Goal: Transaction & Acquisition: Download file/media

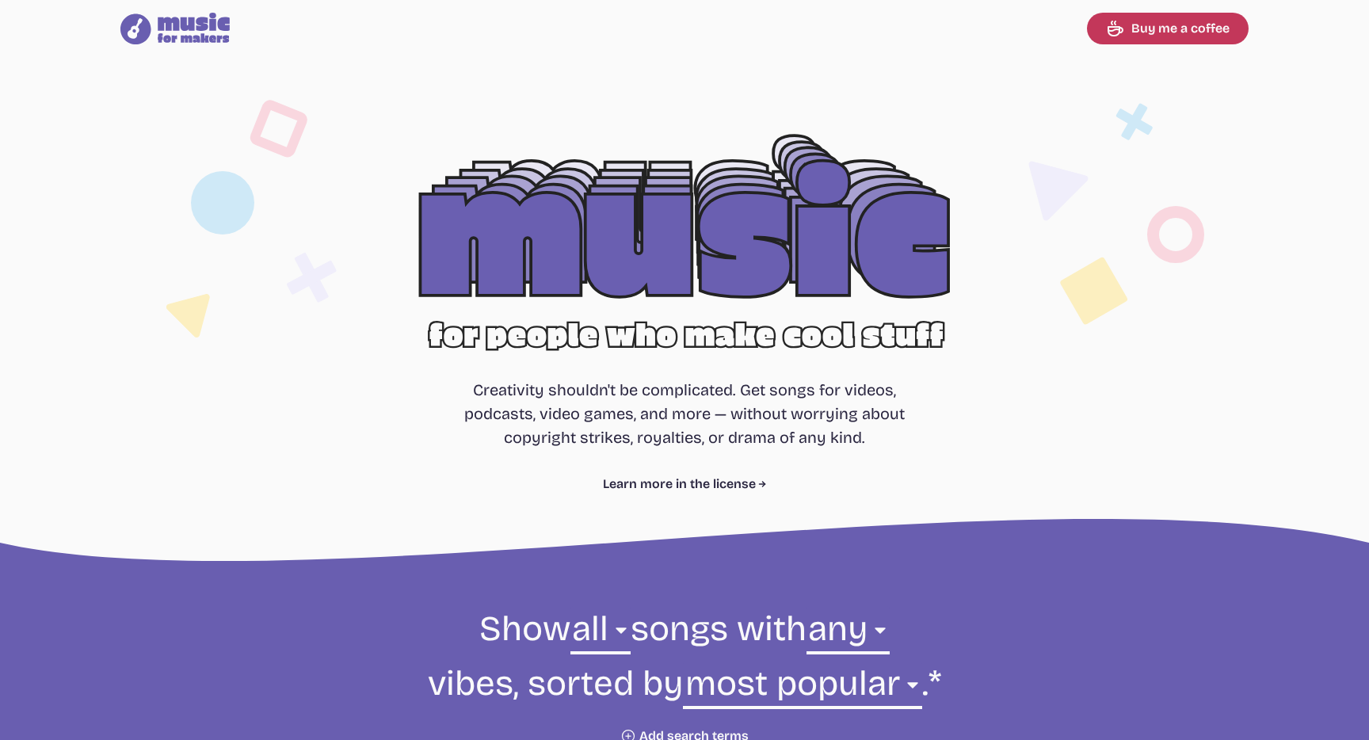
select select "most popular"
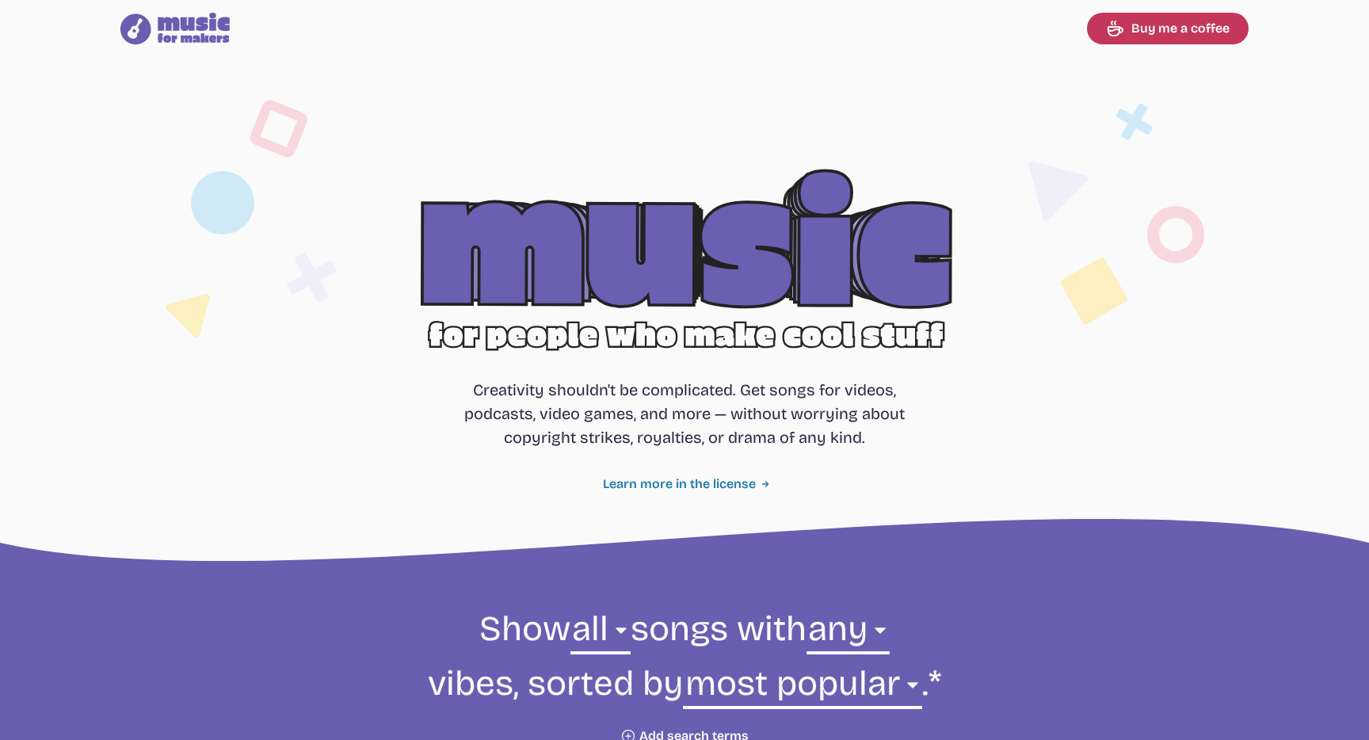
click at [739, 482] on link "Learn more in the license" at bounding box center [685, 483] width 164 height 19
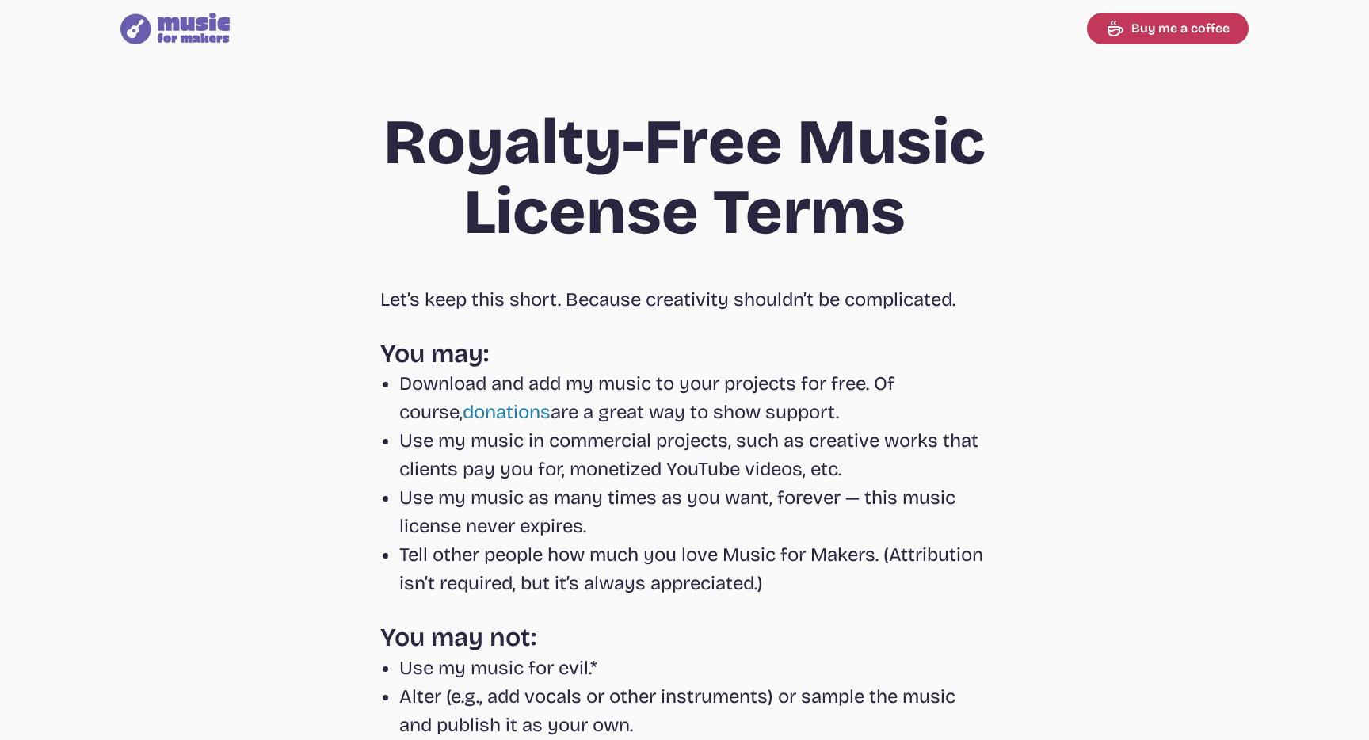
click at [177, 43] on icon "Music for Makers logo" at bounding box center [174, 29] width 109 height 32
select select "most popular"
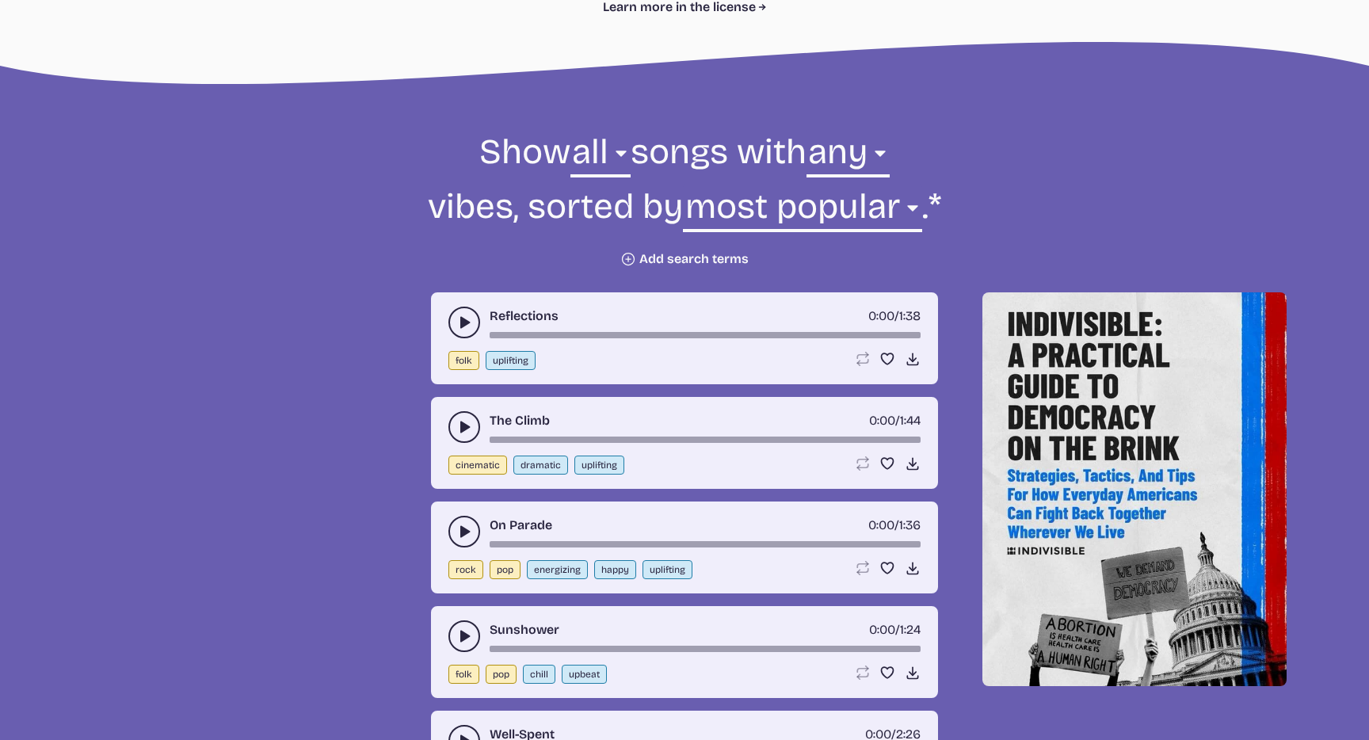
scroll to position [480, 0]
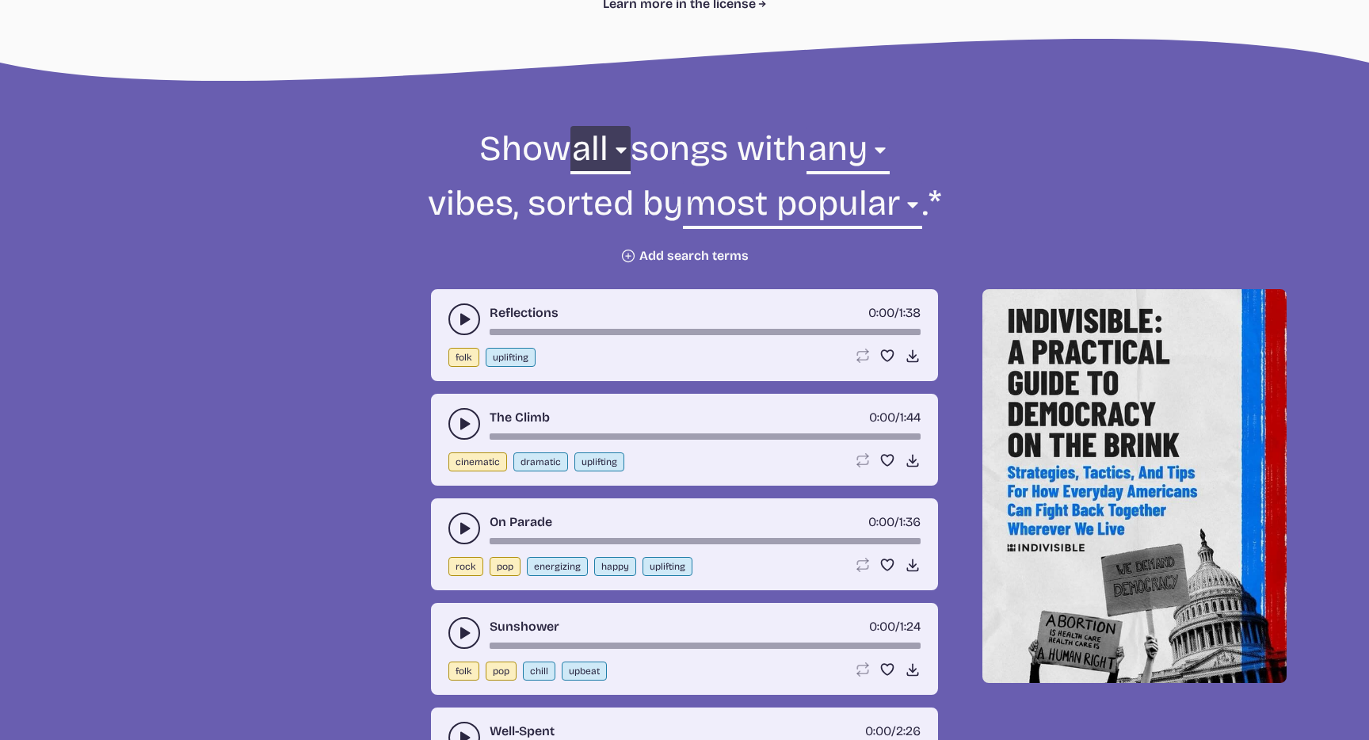
click at [596, 151] on select "all ambient cinematic electronic folk holiday jazz pop rock world" at bounding box center [600, 153] width 60 height 55
click at [859, 156] on select "any aggressive chill contemplative dark dramatic easygoing energizing happy ser…" at bounding box center [847, 153] width 83 height 55
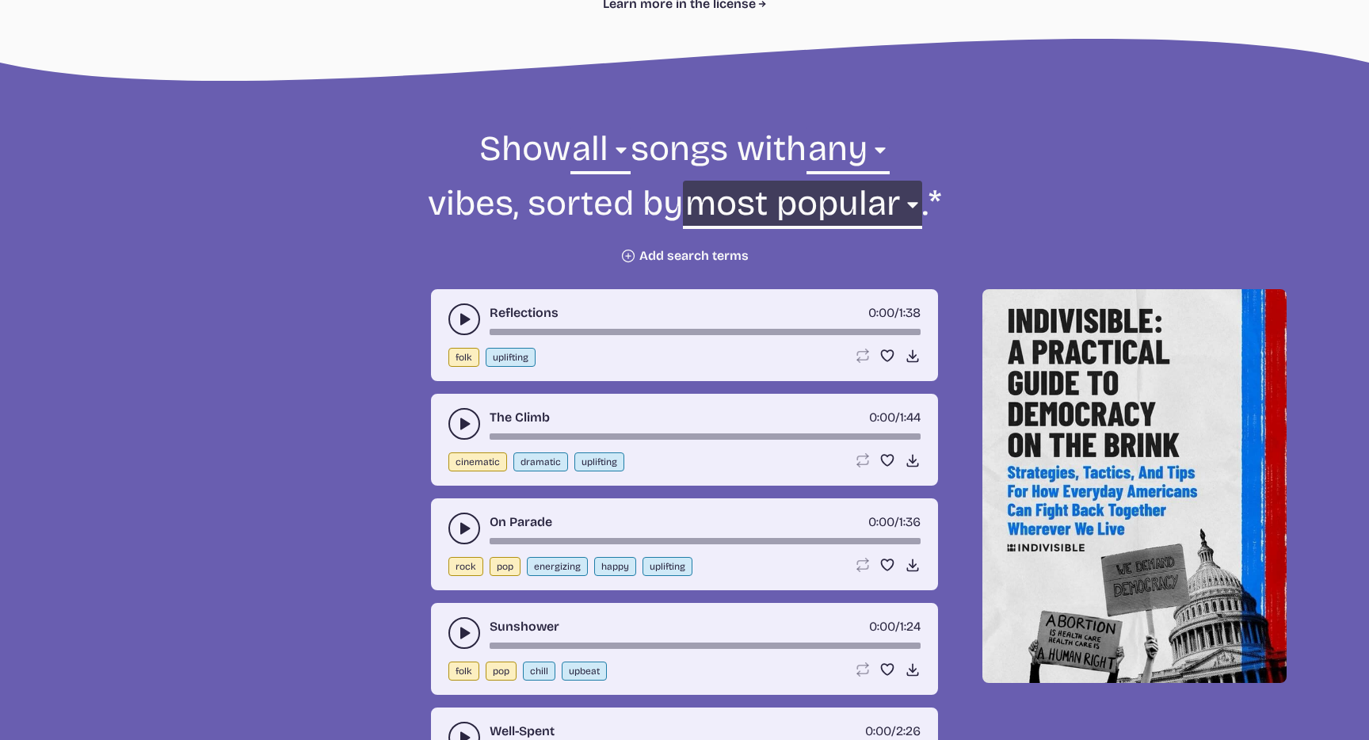
click at [868, 193] on select "newest oldest most popular least popular name" at bounding box center [802, 208] width 238 height 55
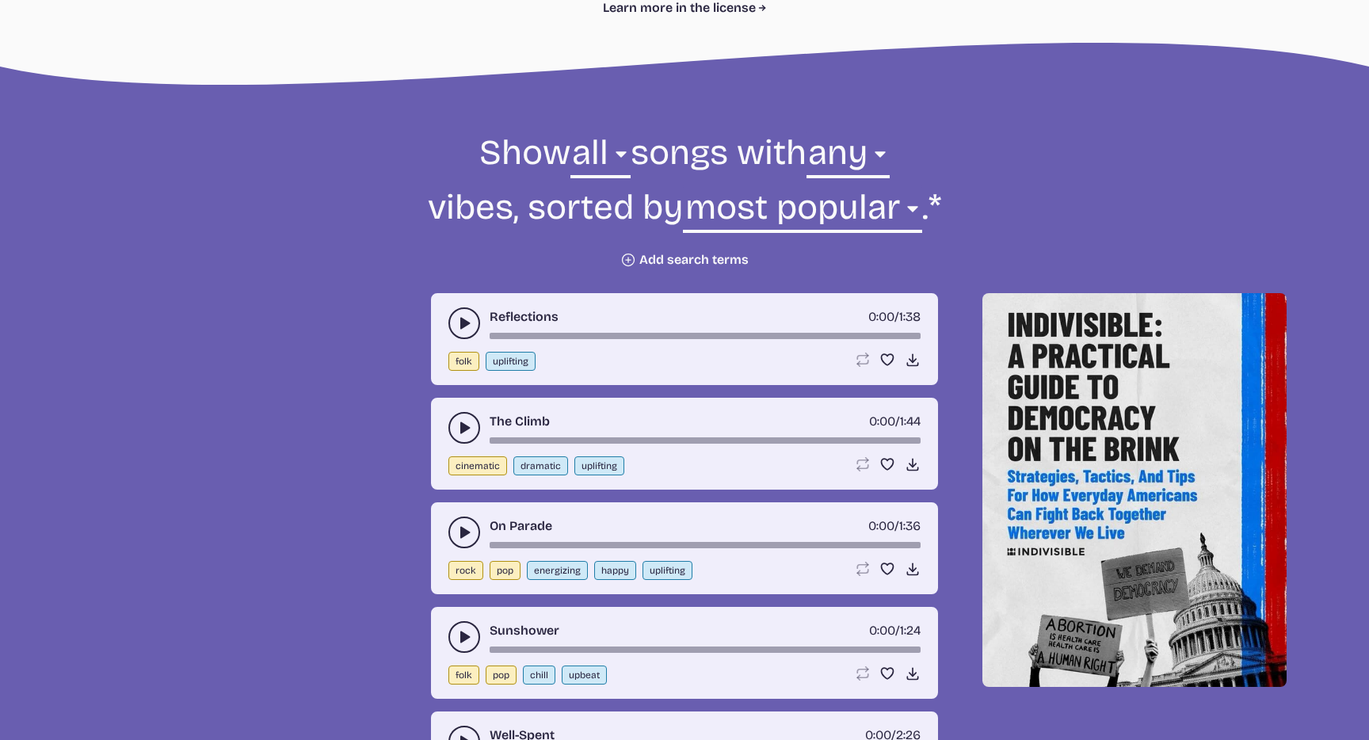
click at [459, 320] on icon "play-pause toggle" at bounding box center [464, 323] width 16 height 16
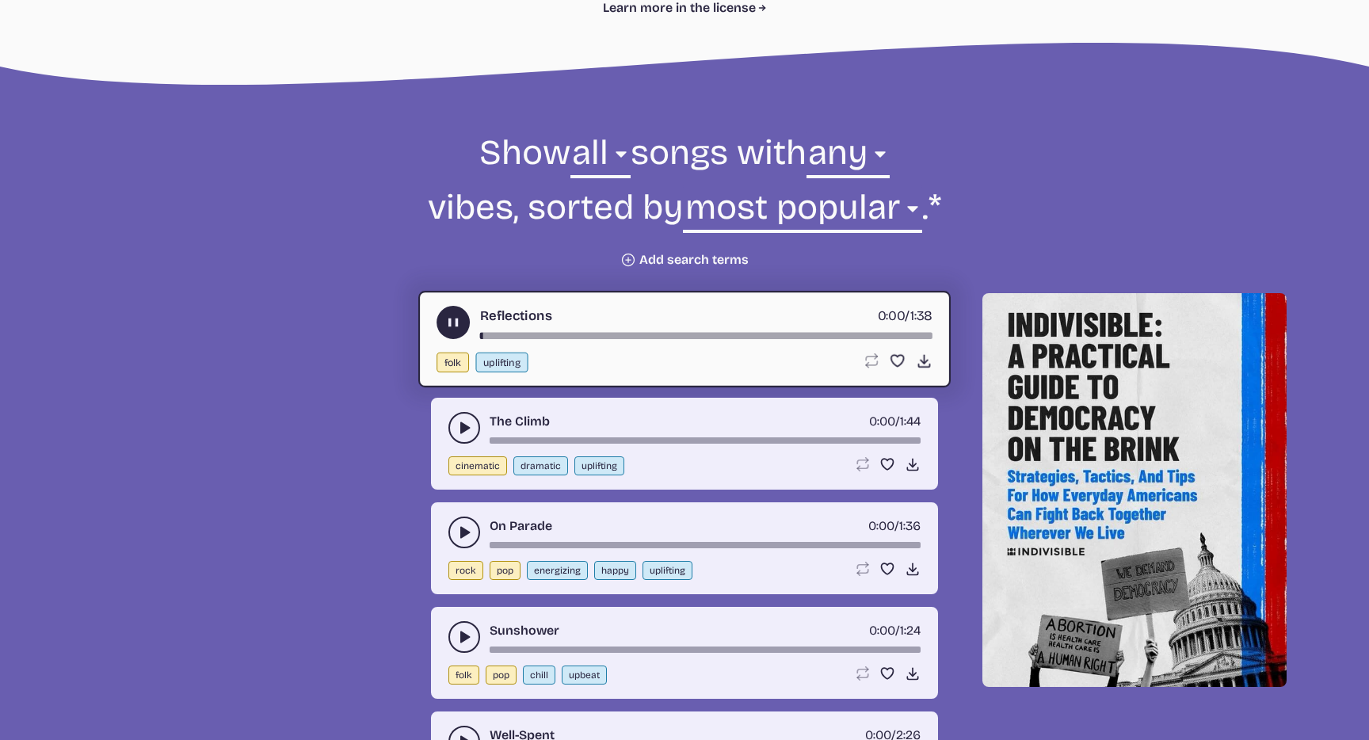
click at [455, 322] on use "play-pause toggle" at bounding box center [453, 322] width 17 height 17
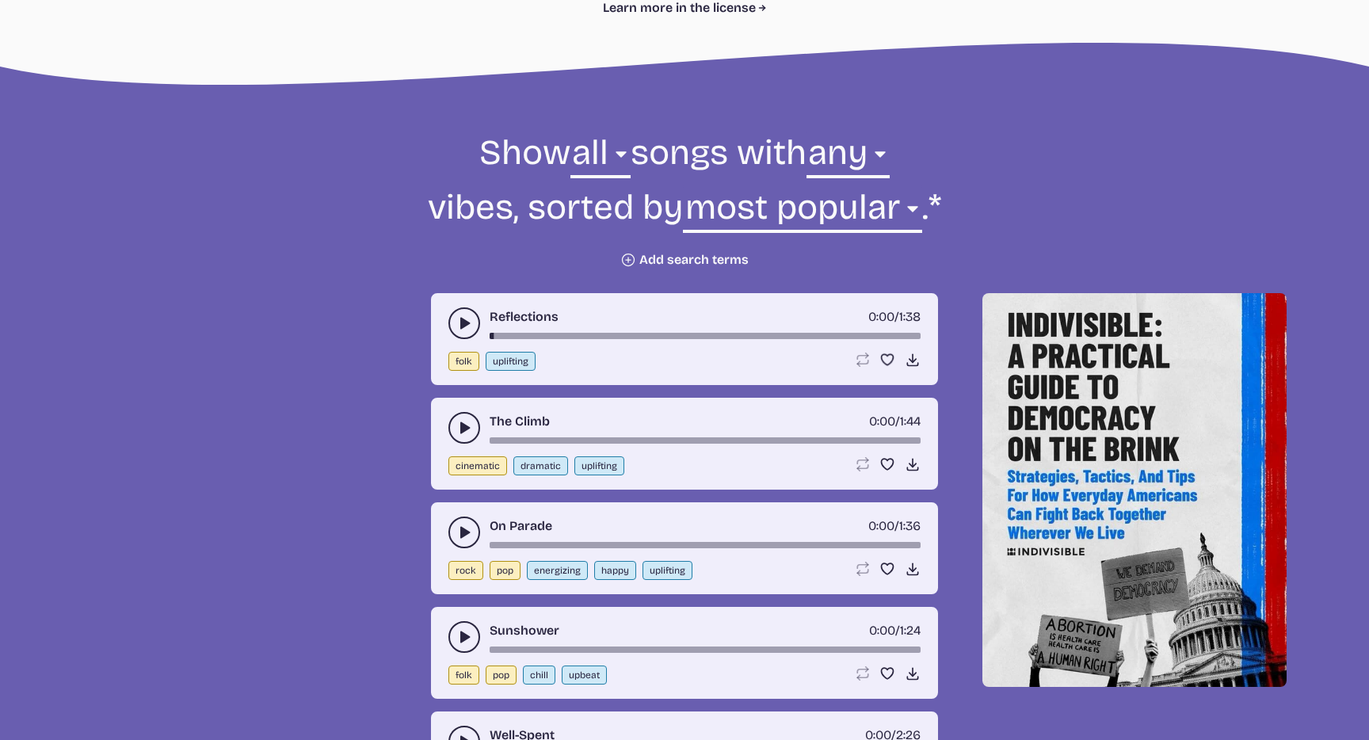
click at [458, 432] on icon "play-pause toggle" at bounding box center [464, 428] width 16 height 16
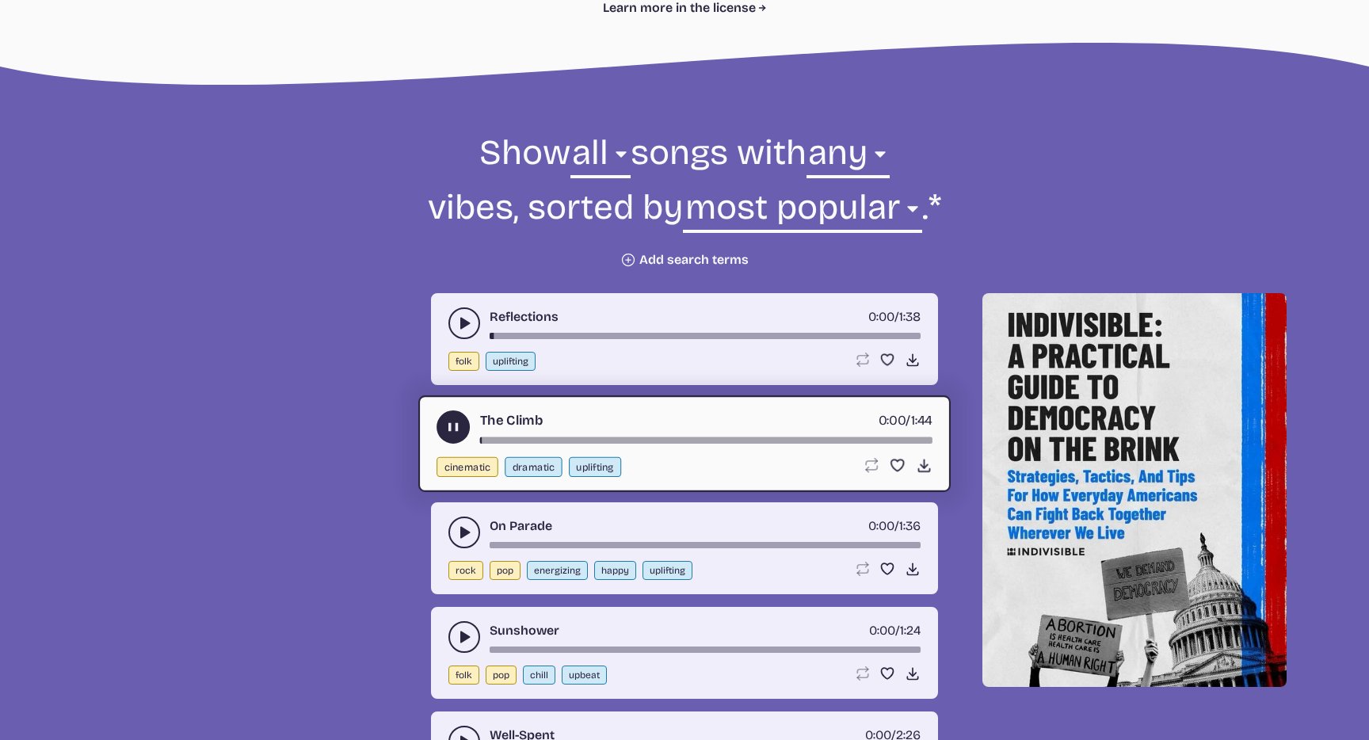
click at [458, 432] on use "play-pause toggle" at bounding box center [453, 427] width 17 height 17
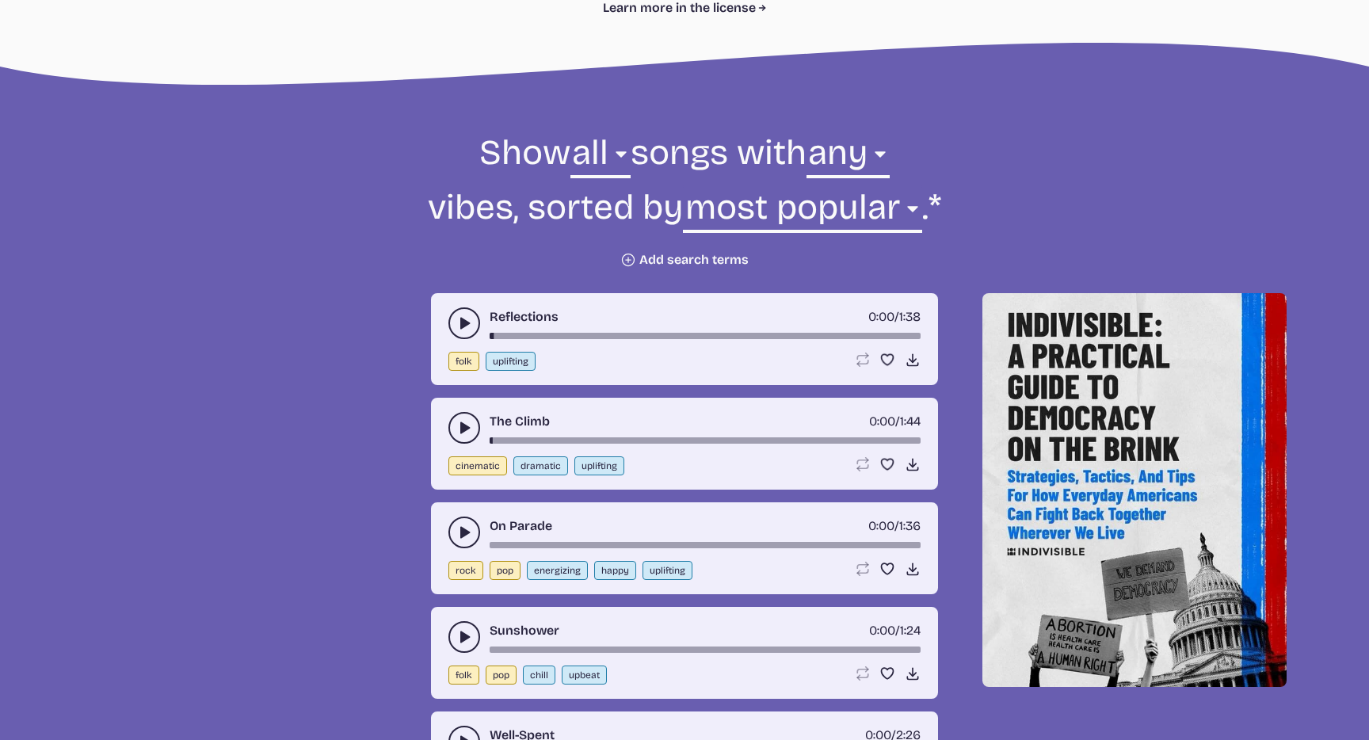
click at [456, 330] on icon "play-pause toggle" at bounding box center [464, 323] width 16 height 16
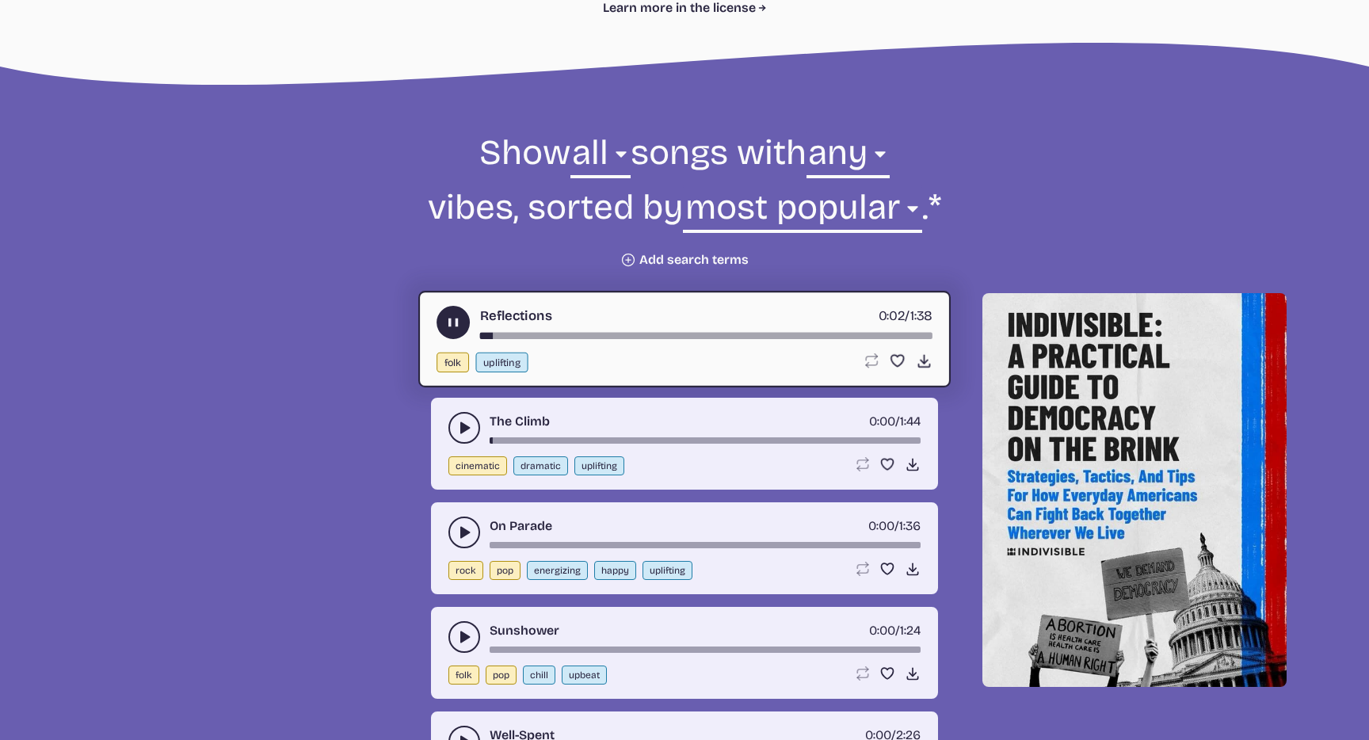
drag, startPoint x: 456, startPoint y: 322, endPoint x: 456, endPoint y: 457, distance: 135.4
click at [456, 322] on use "play-pause toggle" at bounding box center [453, 322] width 17 height 17
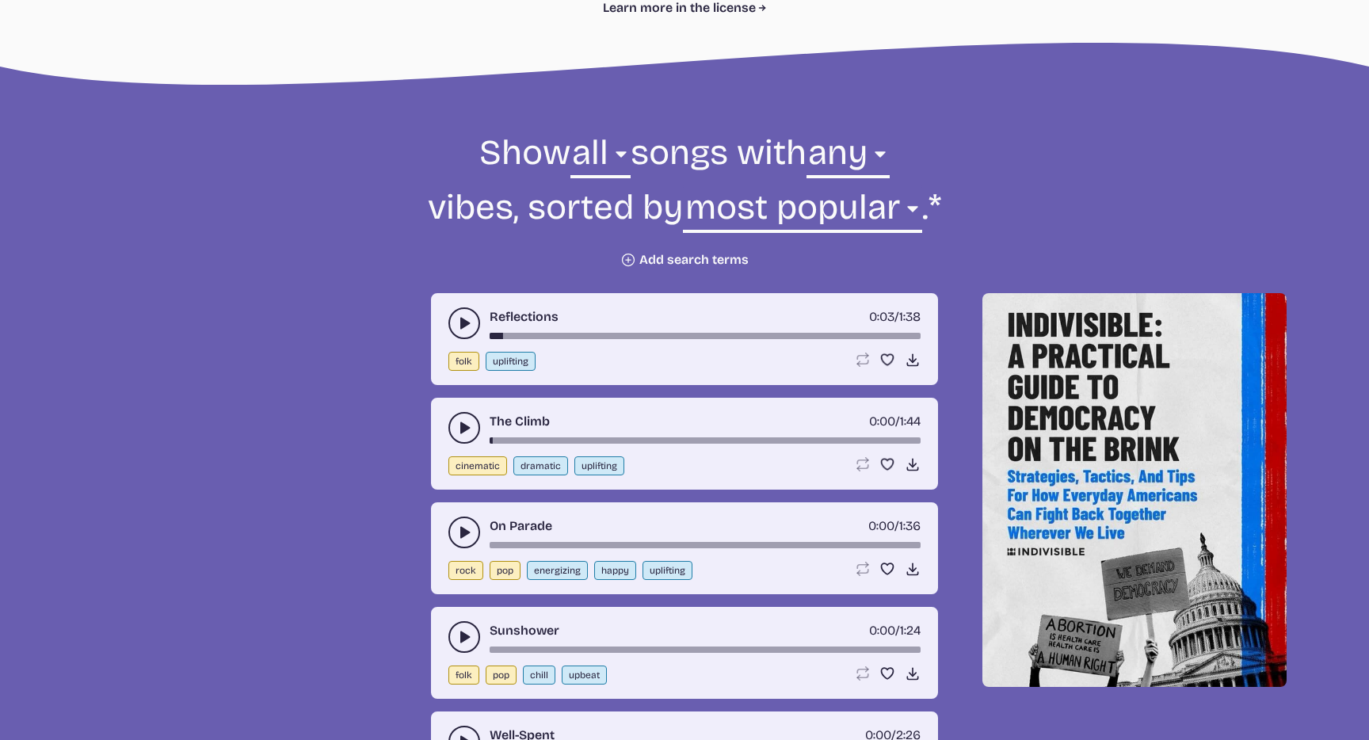
click at [467, 525] on icon "play-pause toggle" at bounding box center [464, 532] width 16 height 16
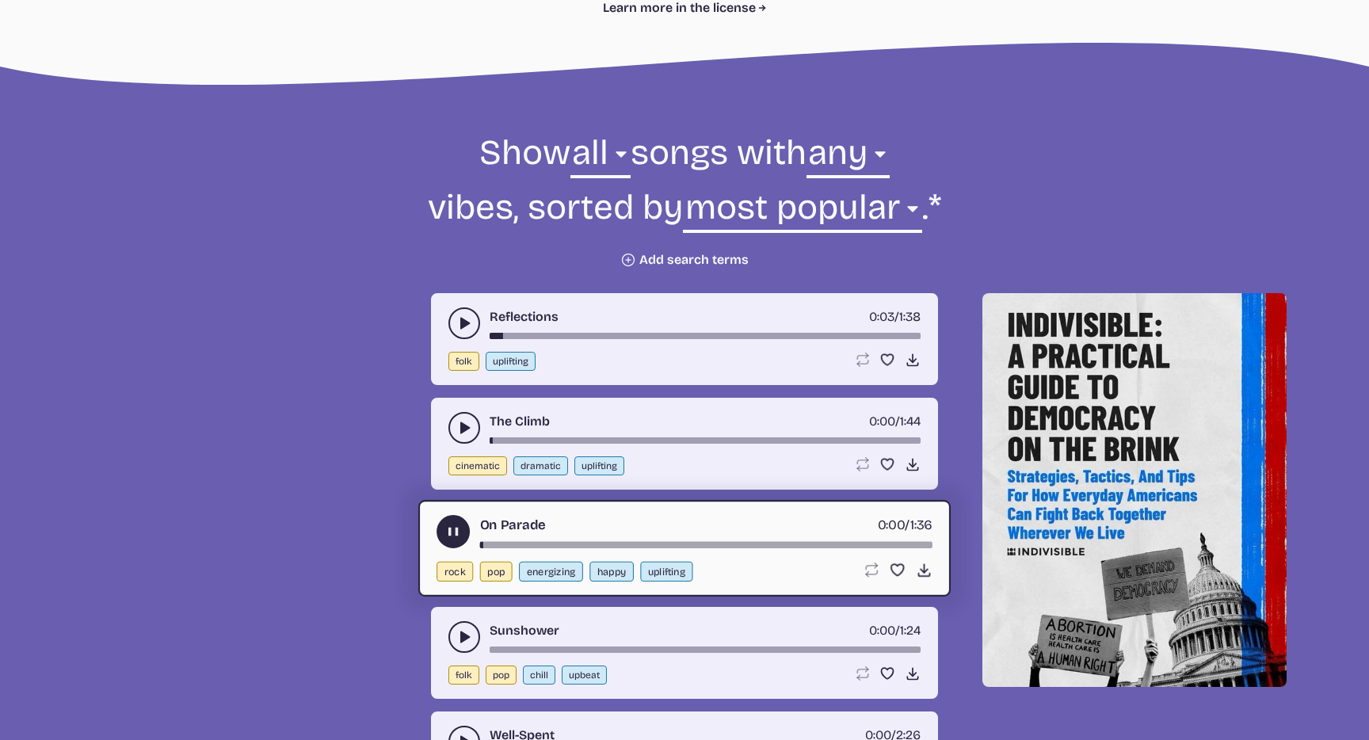
click at [450, 535] on use "play-pause toggle" at bounding box center [453, 532] width 17 height 17
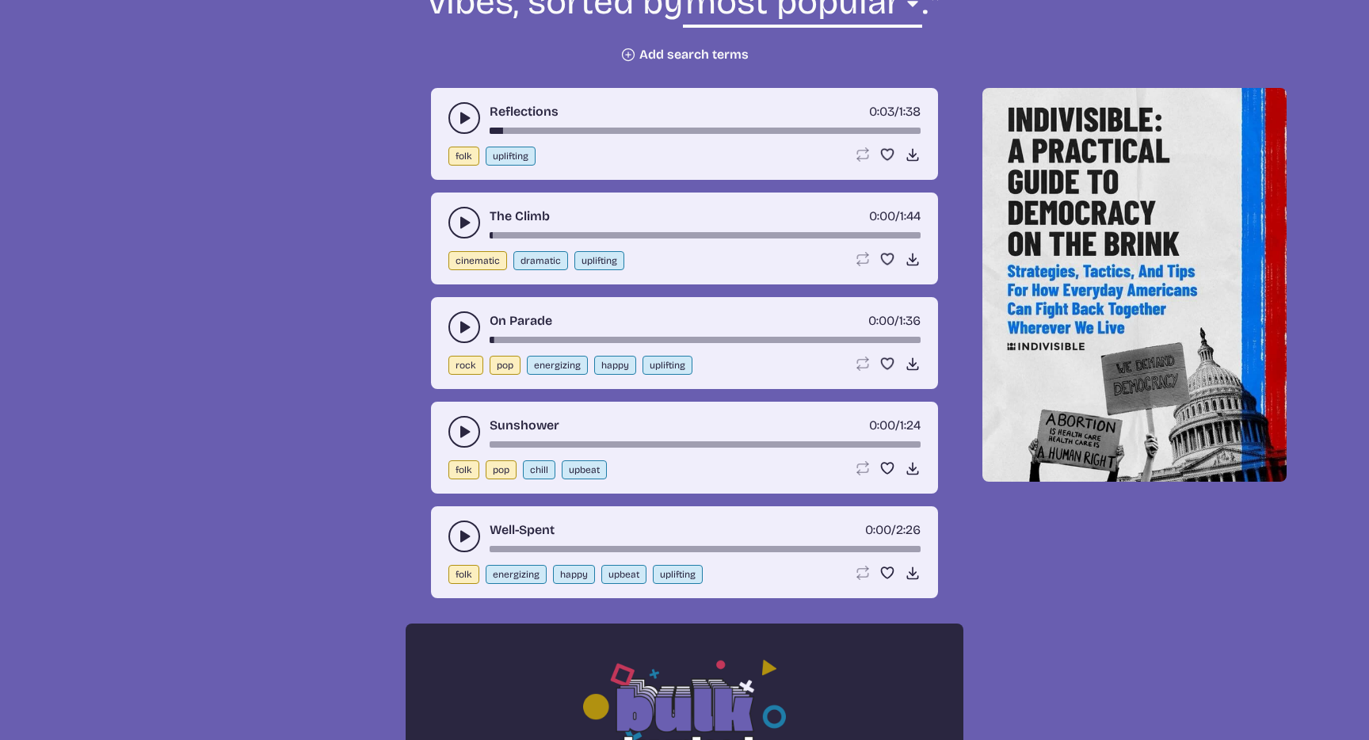
scroll to position [683, 0]
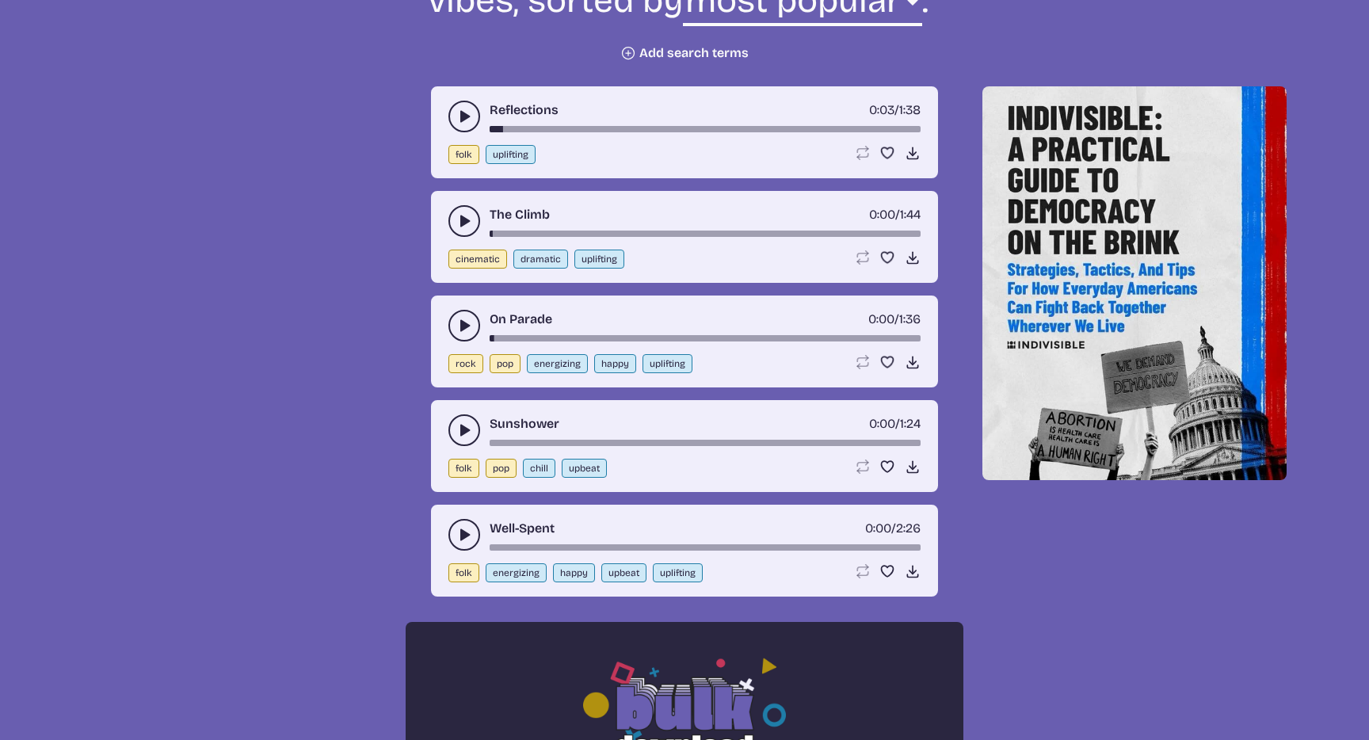
click at [455, 539] on button "play-pause toggle" at bounding box center [464, 535] width 32 height 32
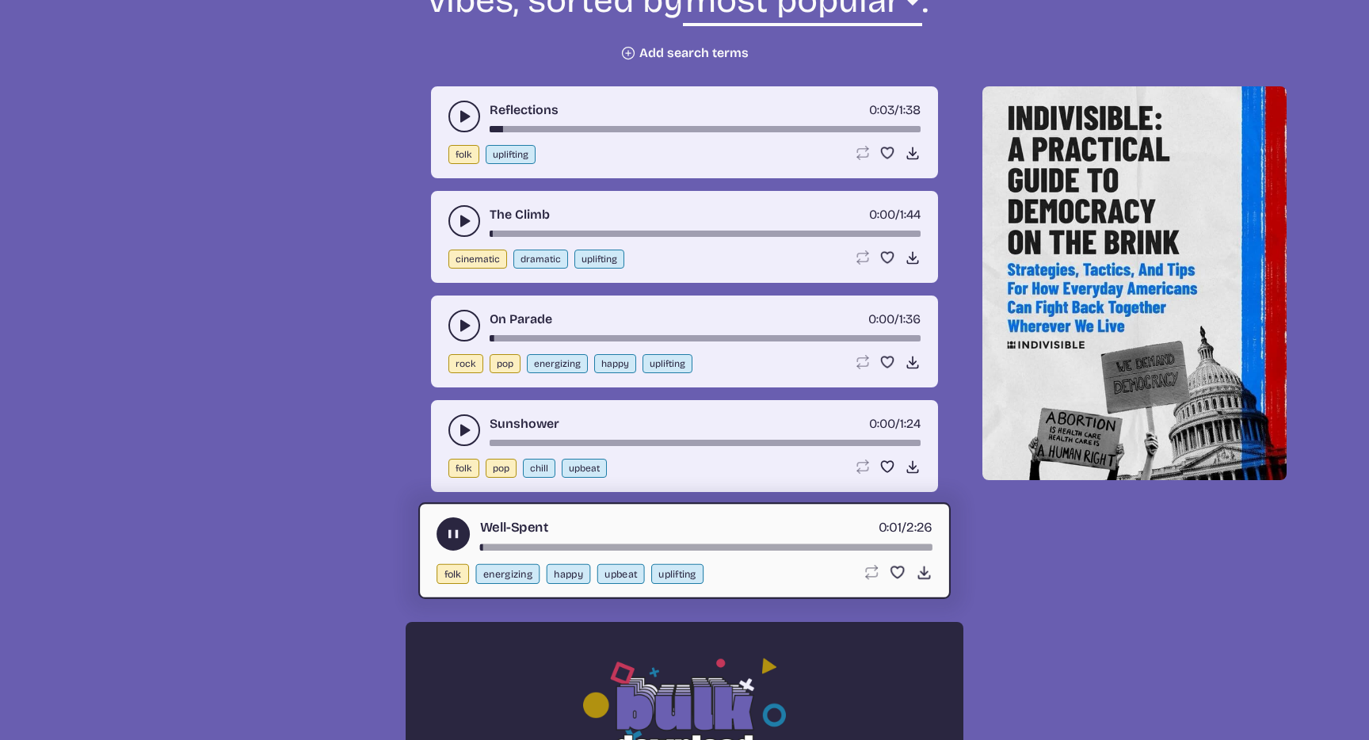
drag, startPoint x: 455, startPoint y: 540, endPoint x: 416, endPoint y: 545, distance: 39.1
click at [455, 540] on icon "play-pause toggle" at bounding box center [453, 534] width 17 height 17
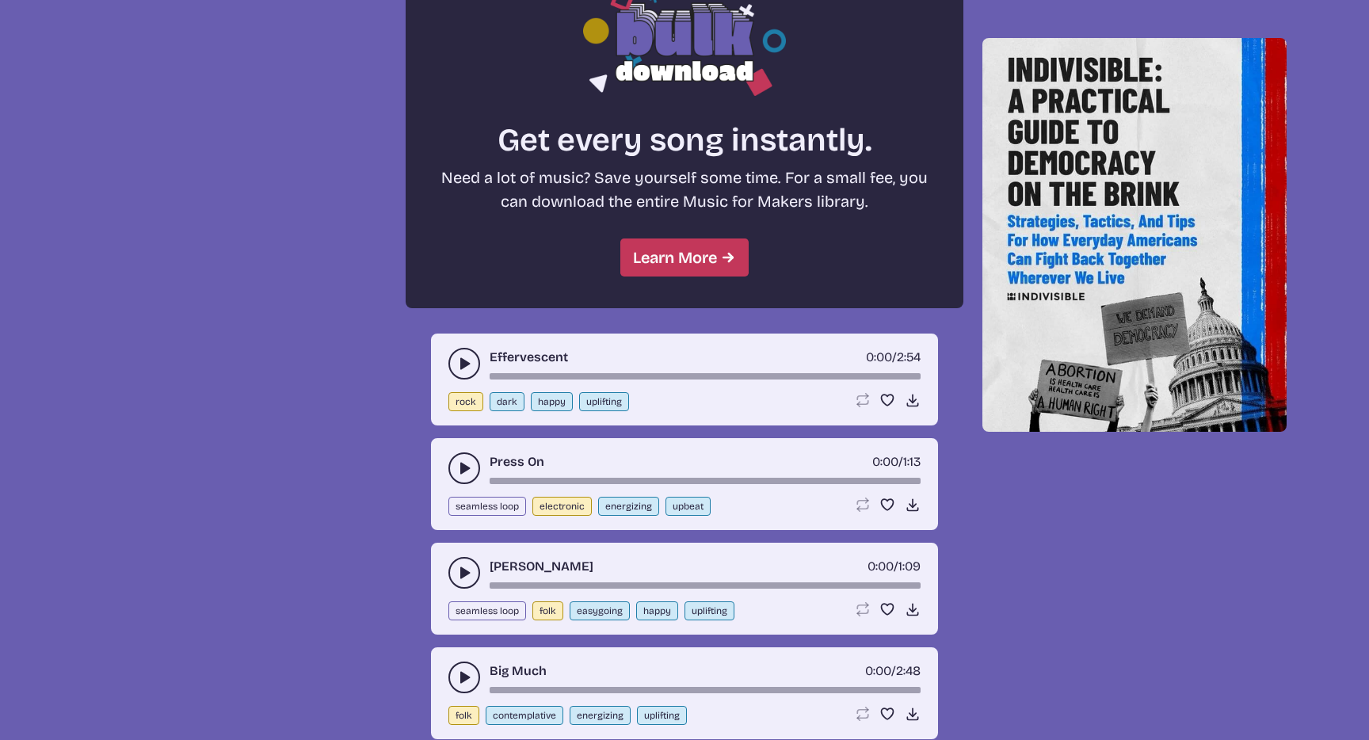
scroll to position [1375, 0]
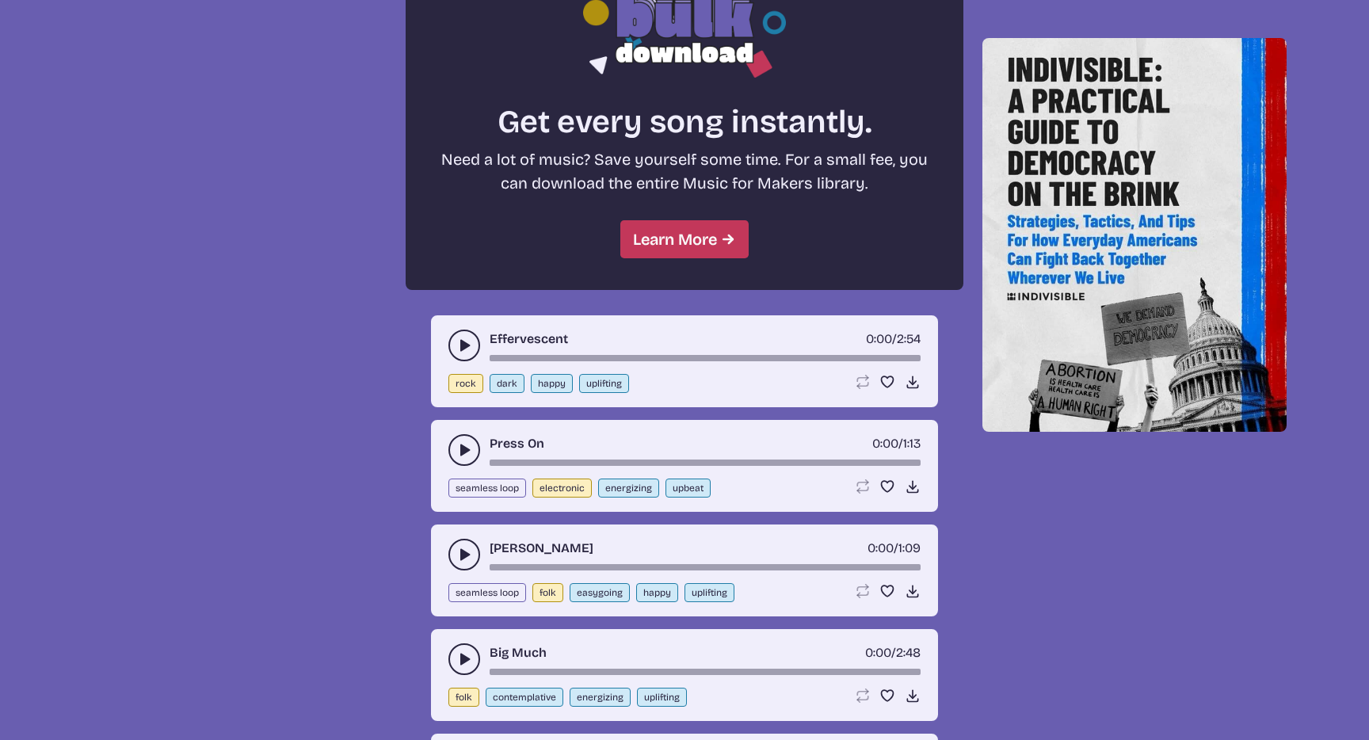
click at [456, 350] on icon "play-pause toggle" at bounding box center [464, 345] width 16 height 16
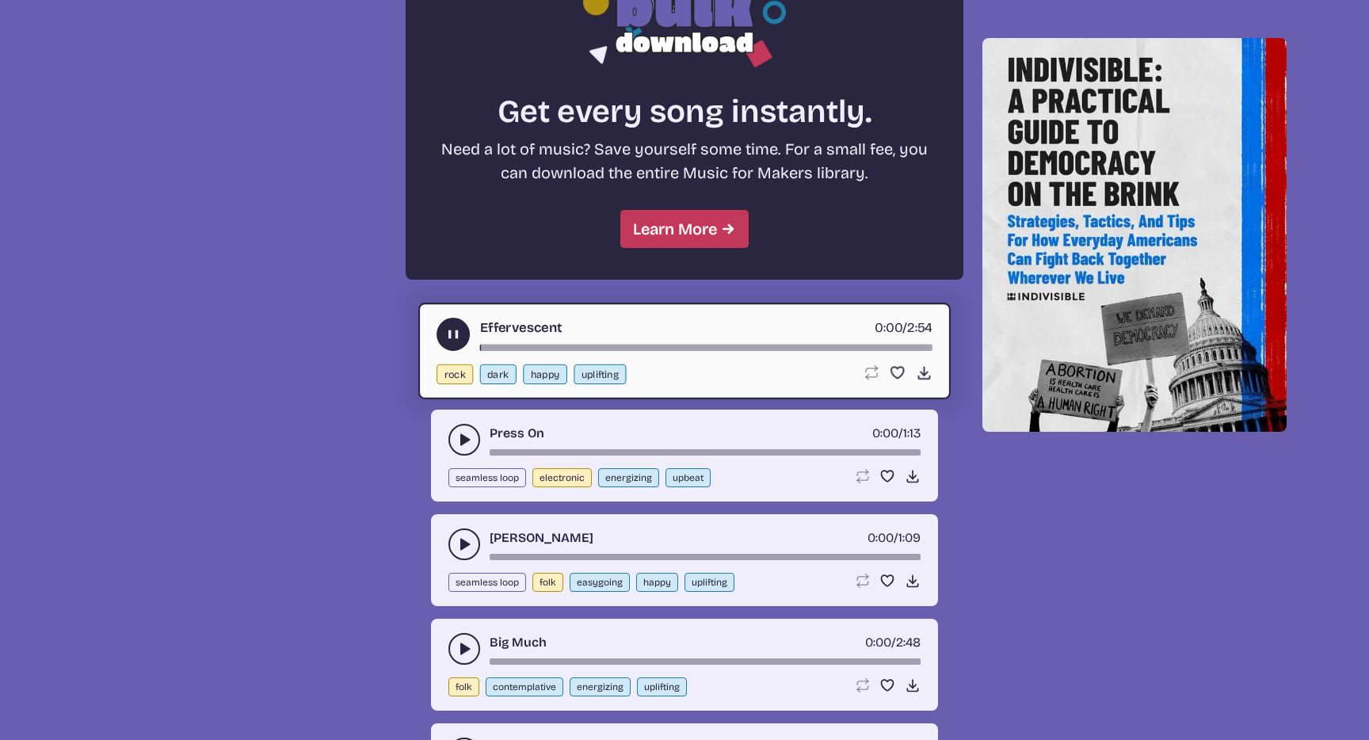
scroll to position [1393, 0]
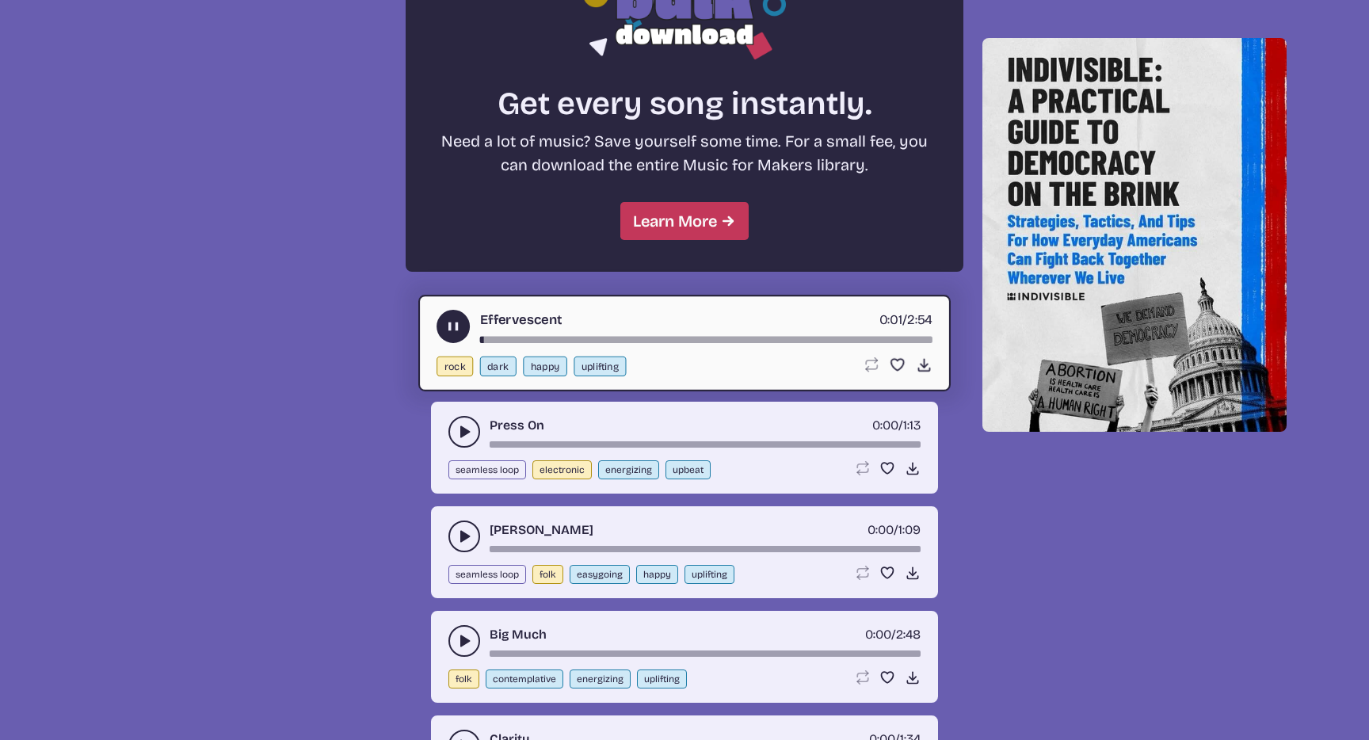
drag, startPoint x: 453, startPoint y: 328, endPoint x: 451, endPoint y: 338, distance: 10.6
click at [453, 330] on icon "play-pause toggle" at bounding box center [453, 326] width 17 height 17
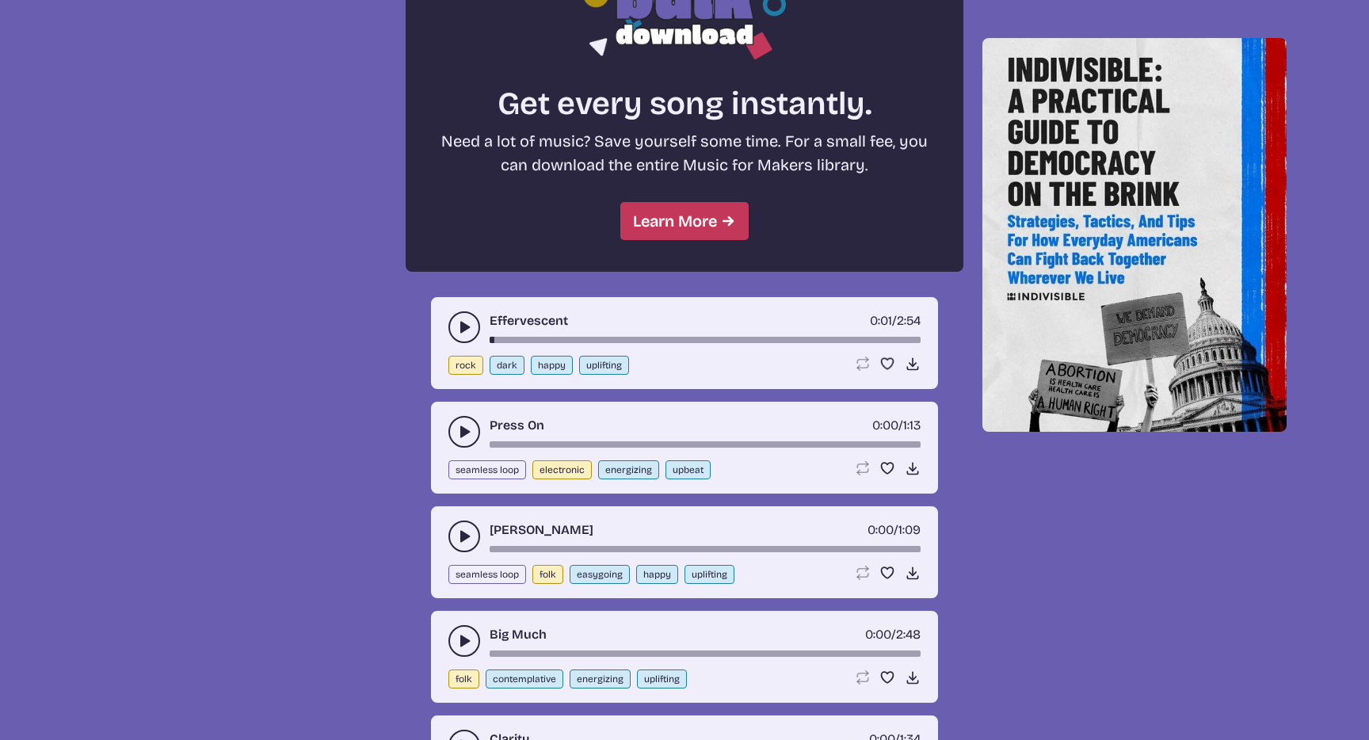
click at [450, 433] on button "play-pause toggle" at bounding box center [464, 432] width 32 height 32
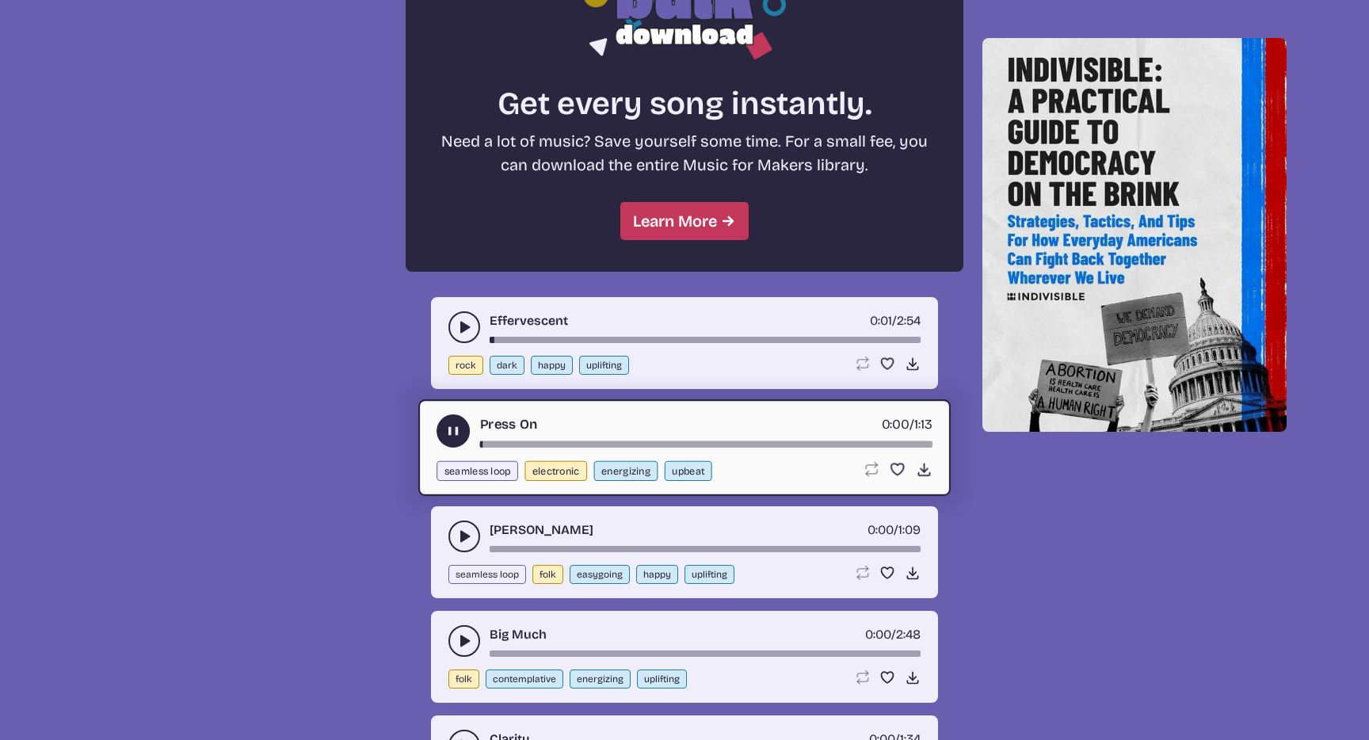
drag, startPoint x: 456, startPoint y: 440, endPoint x: 453, endPoint y: 472, distance: 32.6
click at [456, 442] on button "play-pause toggle" at bounding box center [452, 430] width 33 height 33
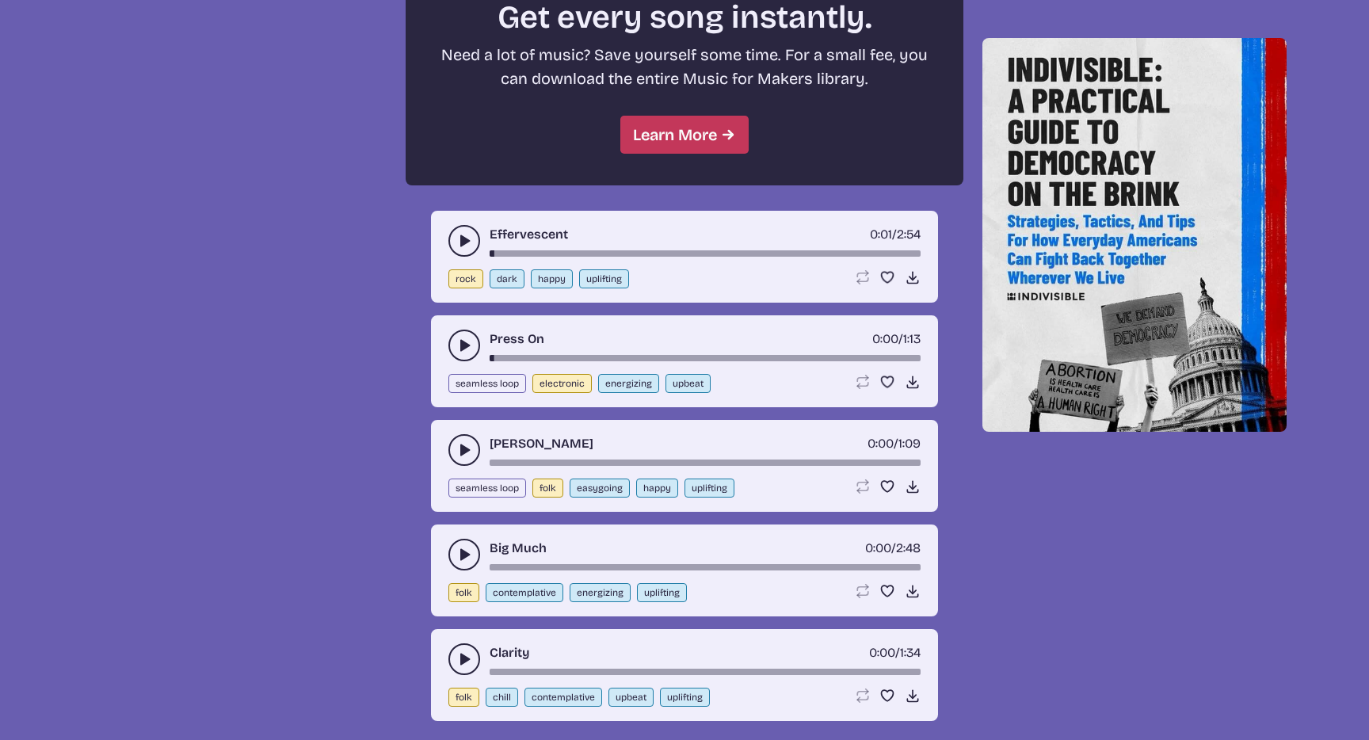
scroll to position [1555, 0]
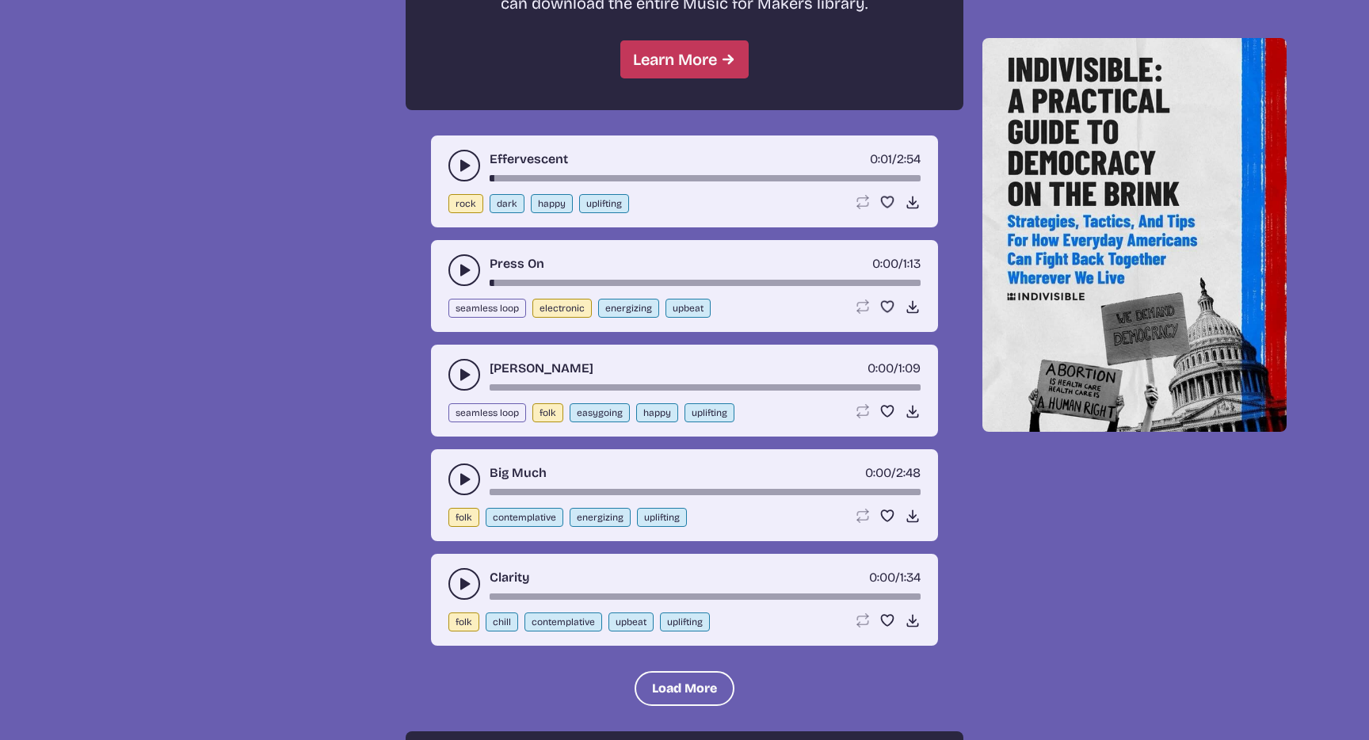
click at [456, 379] on icon "play-pause toggle" at bounding box center [464, 375] width 16 height 16
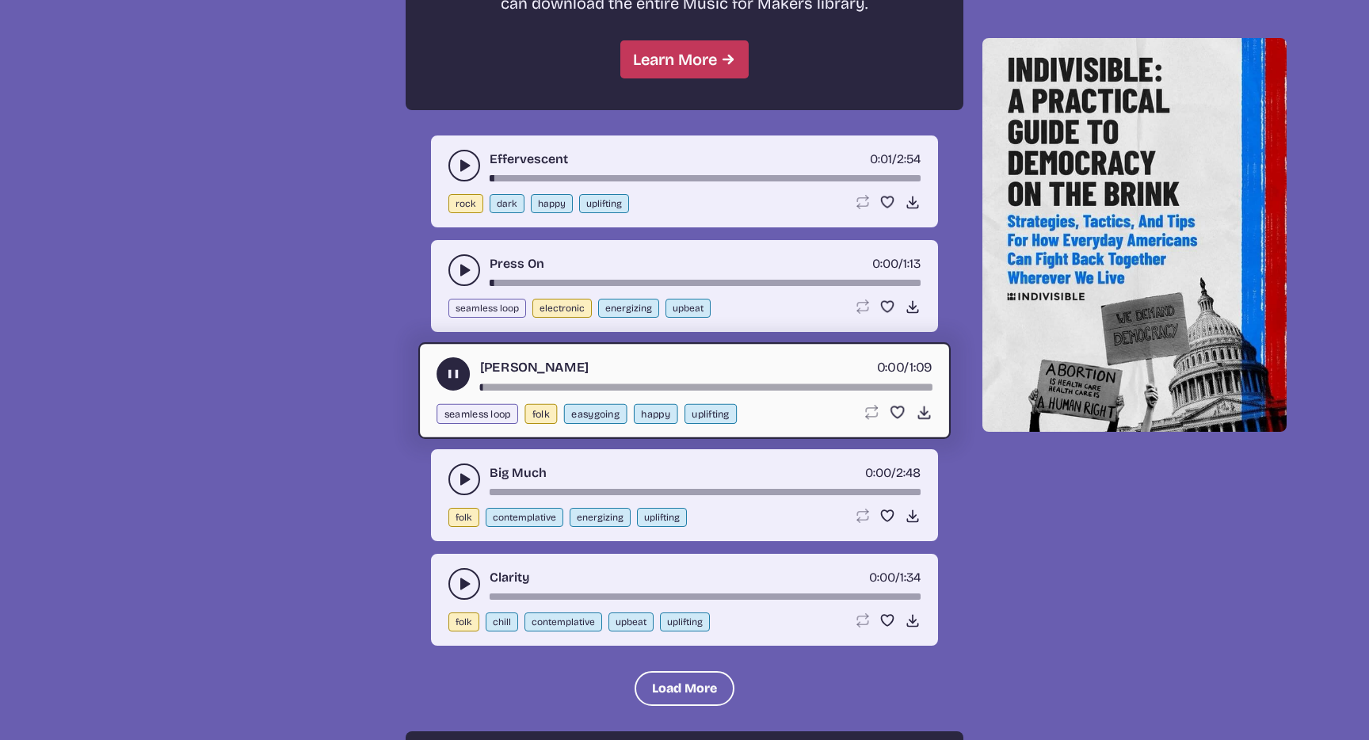
drag, startPoint x: 460, startPoint y: 379, endPoint x: 455, endPoint y: 393, distance: 14.3
click at [459, 382] on icon "play-pause toggle" at bounding box center [453, 374] width 17 height 17
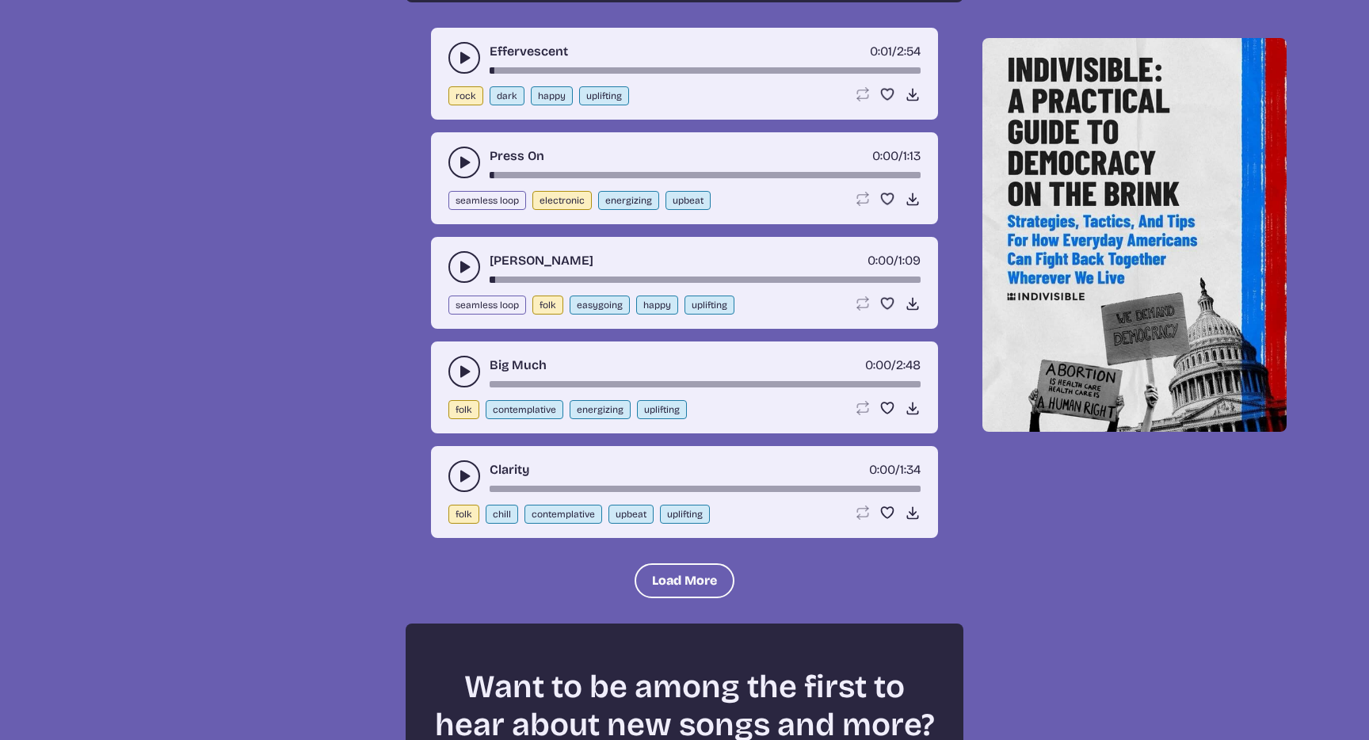
click at [448, 470] on div "Clarity 0:00 / 1:34" at bounding box center [684, 476] width 472 height 32
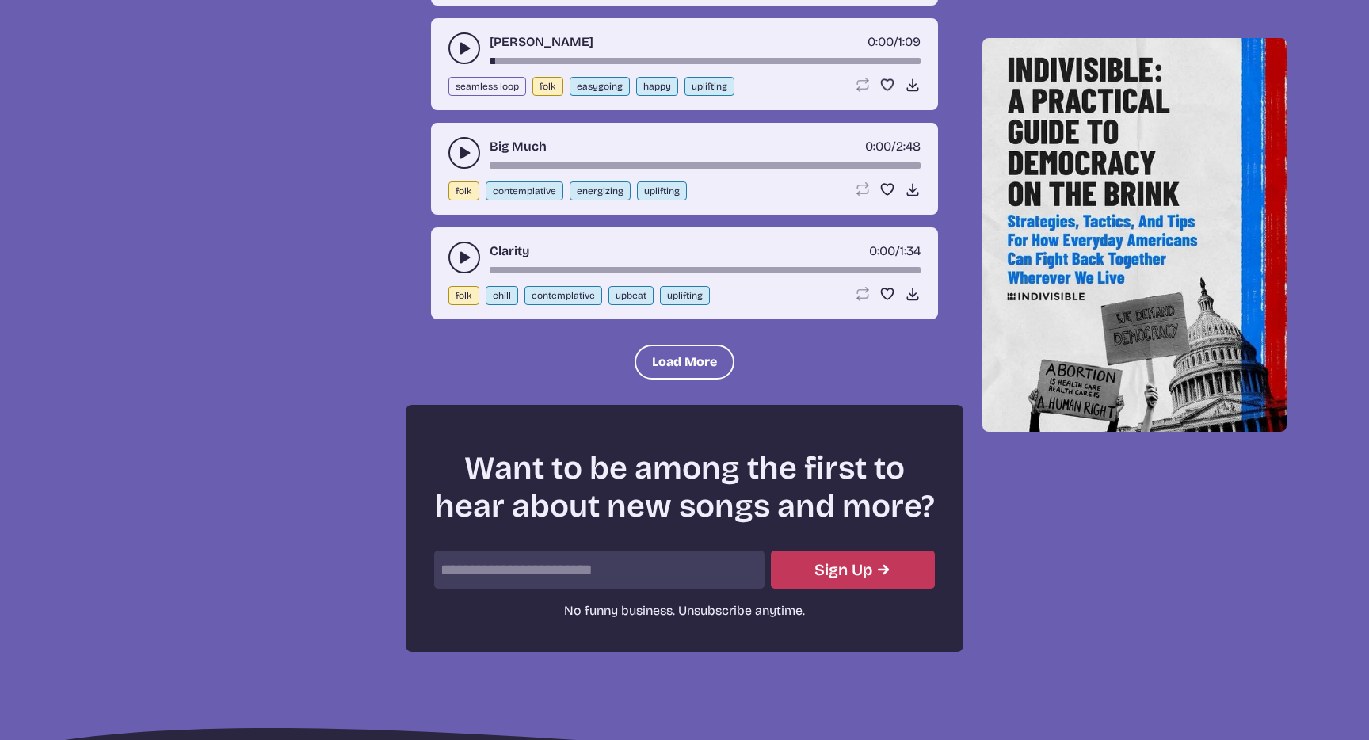
scroll to position [2049, 0]
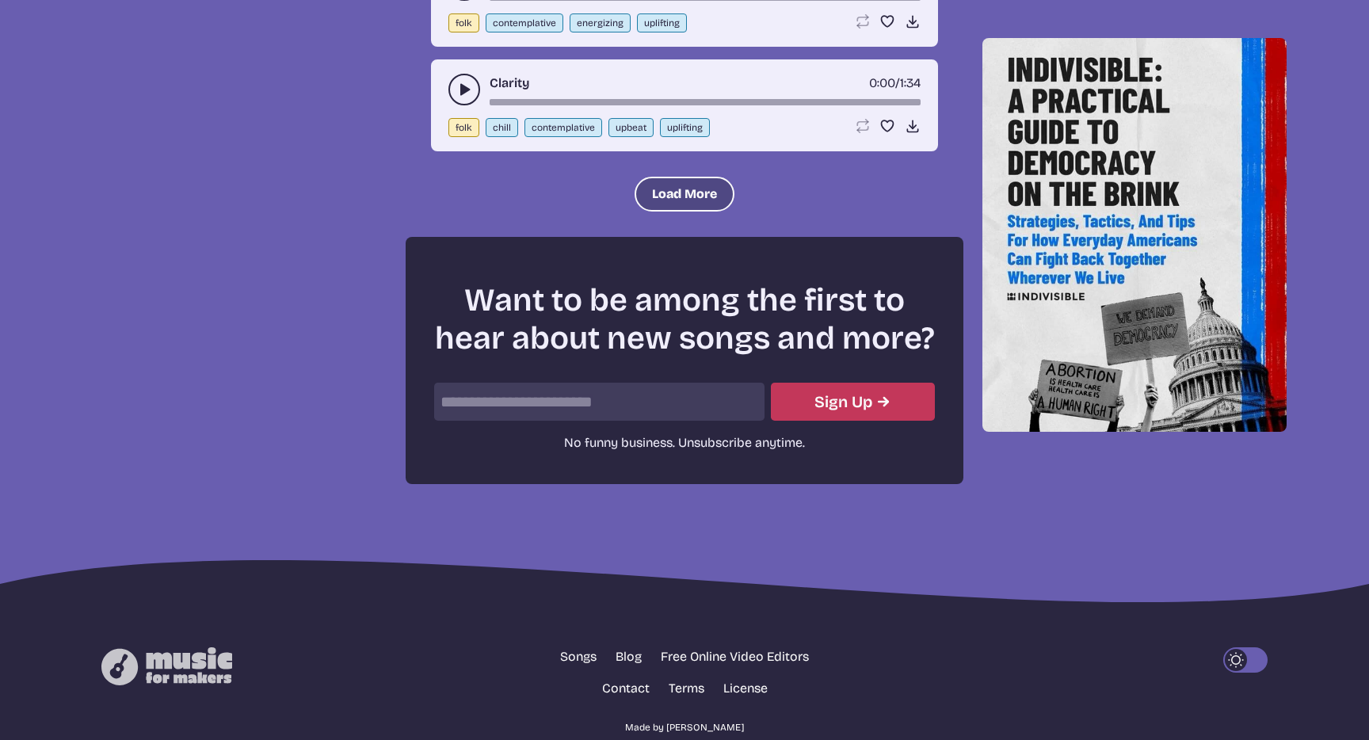
click at [672, 210] on button "Load More" at bounding box center [684, 194] width 100 height 35
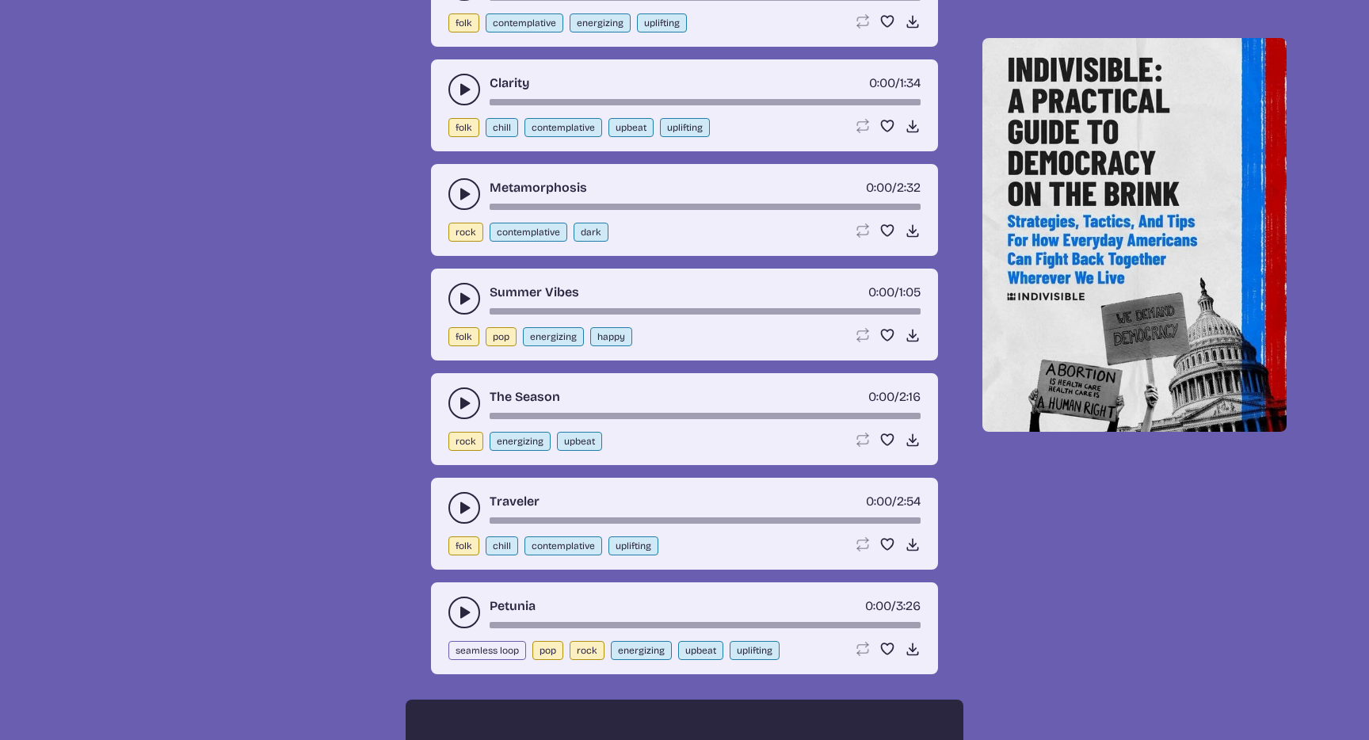
click at [462, 404] on use "play-pause toggle" at bounding box center [464, 403] width 16 height 16
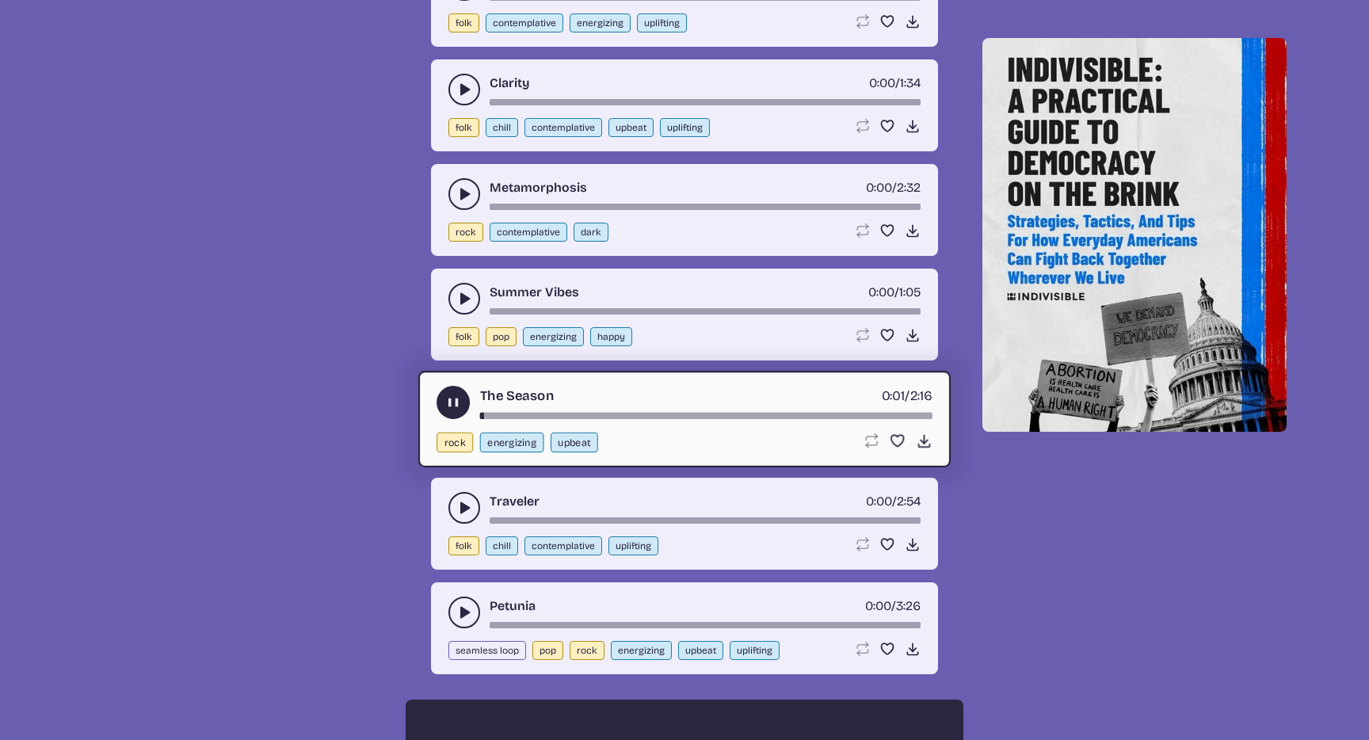
click at [451, 403] on use "play-pause toggle" at bounding box center [453, 402] width 17 height 17
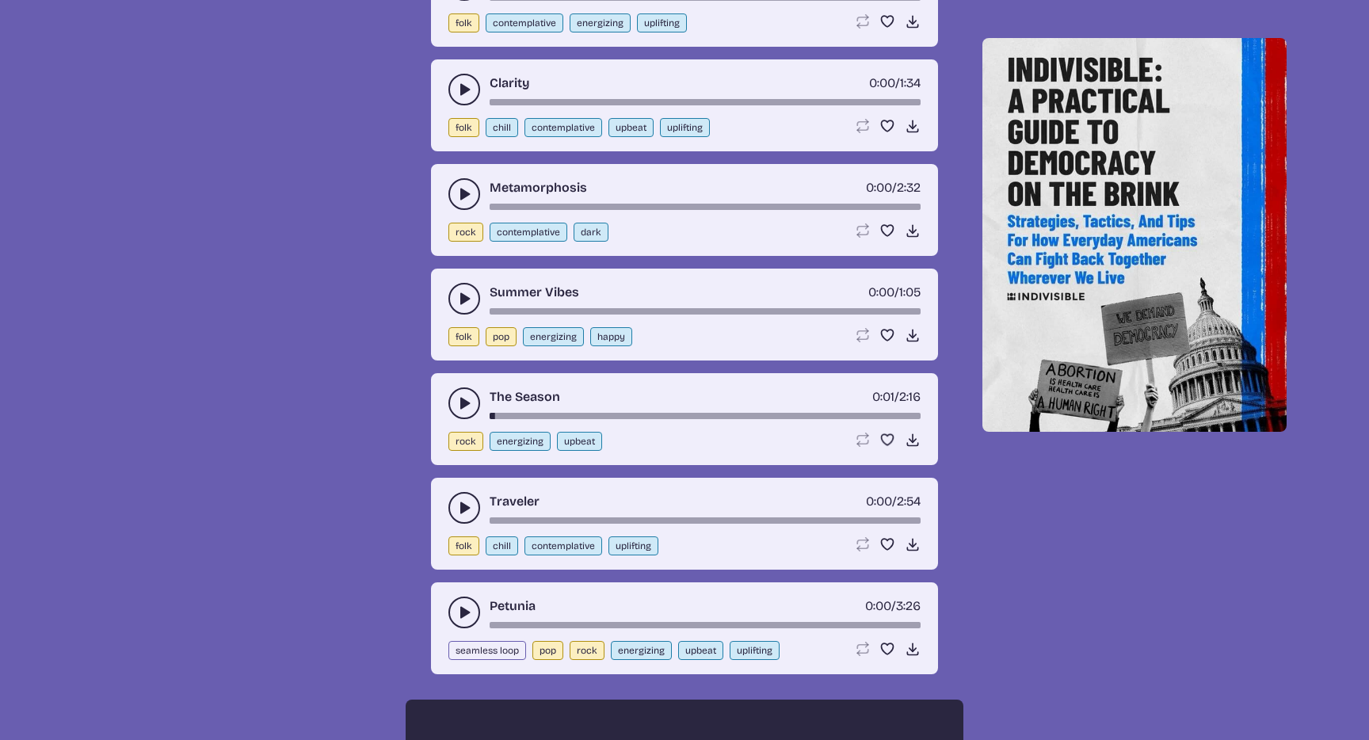
click at [458, 599] on button "play-pause toggle" at bounding box center [464, 612] width 32 height 32
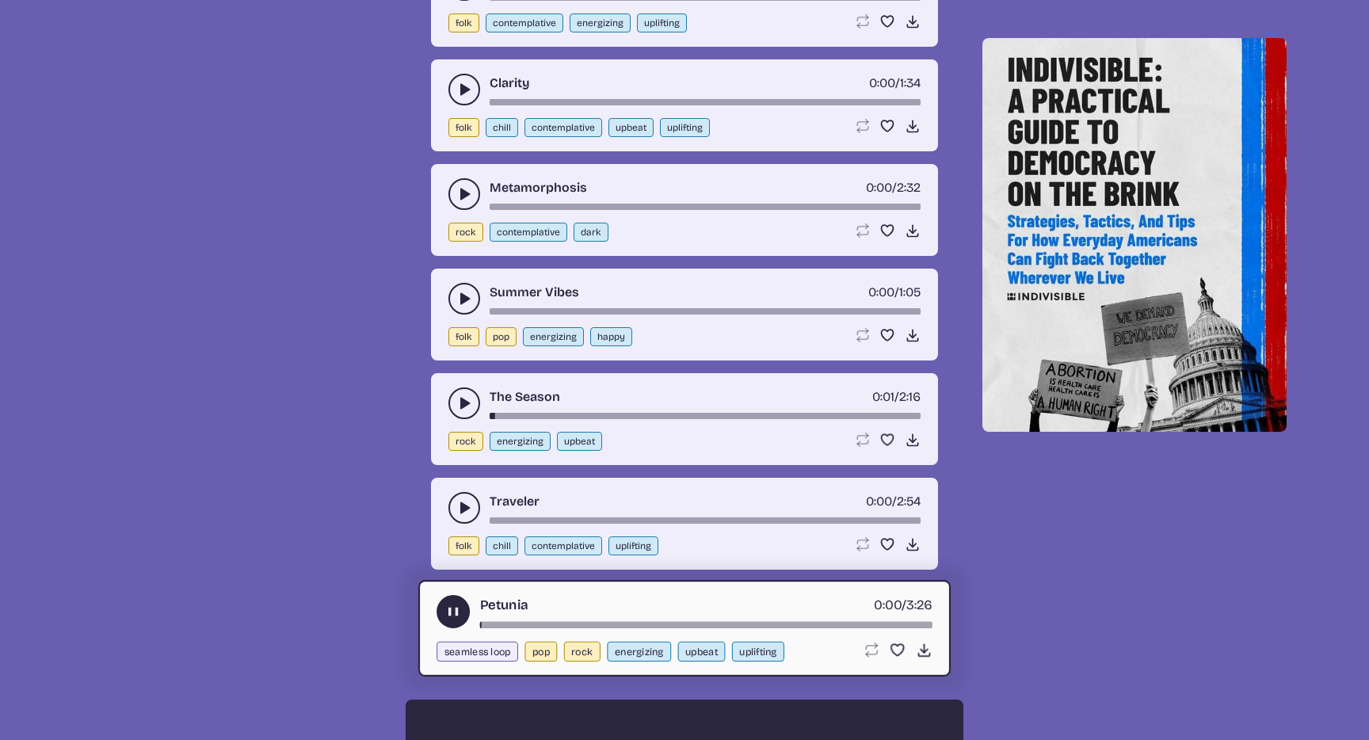
click at [463, 611] on button "play-pause toggle" at bounding box center [452, 611] width 33 height 33
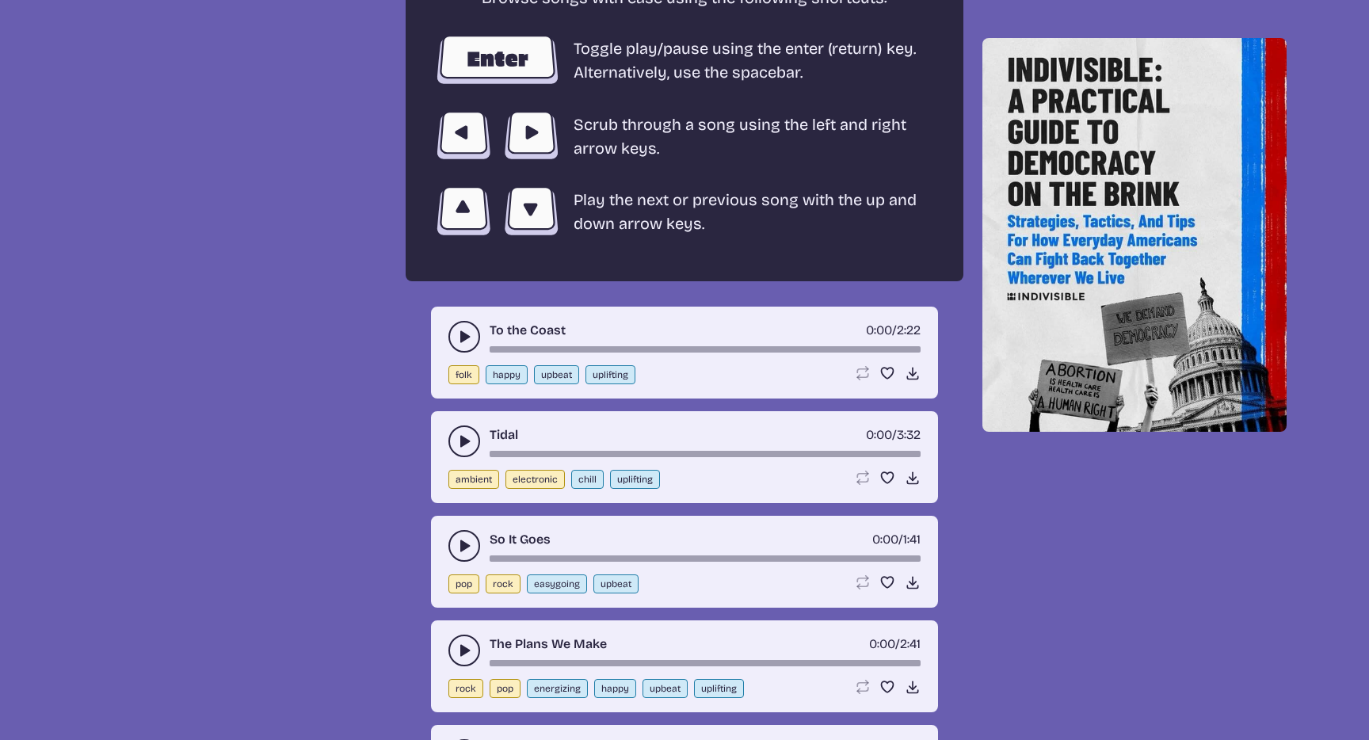
scroll to position [2989, 0]
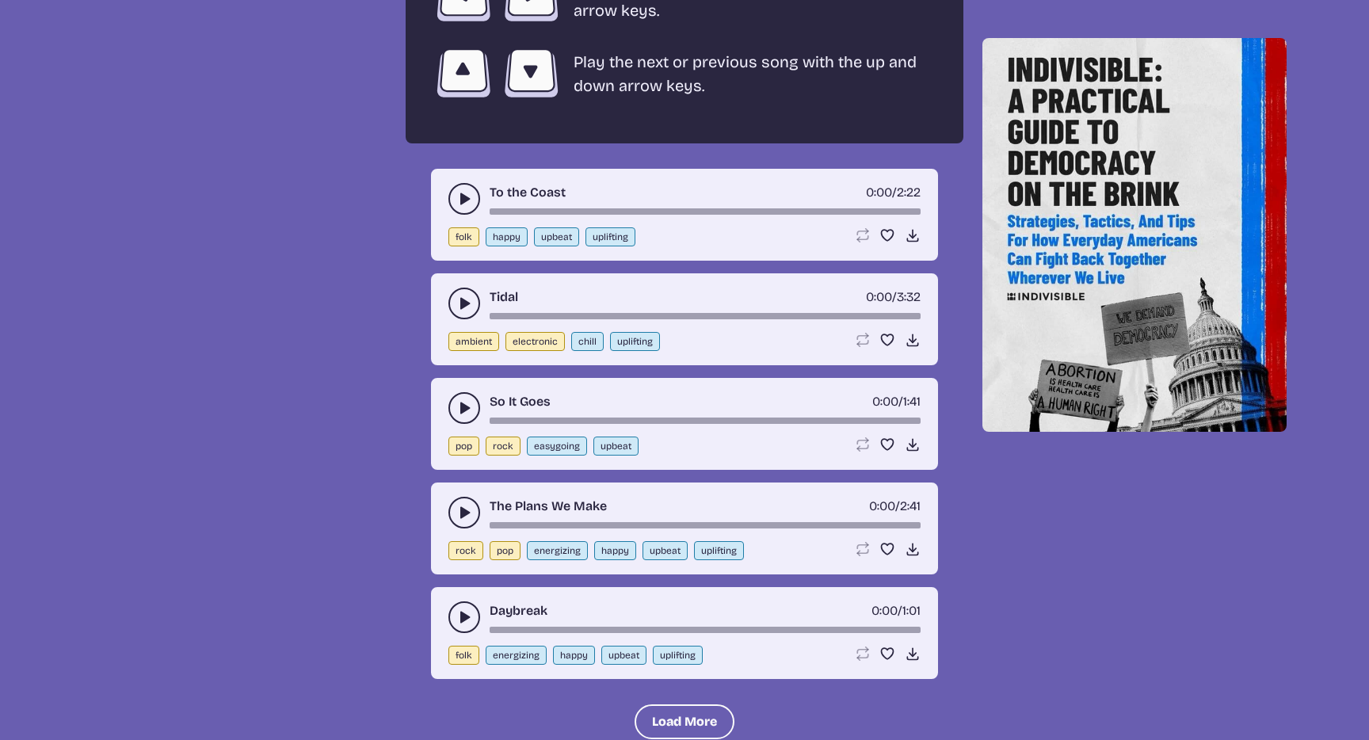
click at [469, 208] on button "play-pause toggle" at bounding box center [464, 199] width 32 height 32
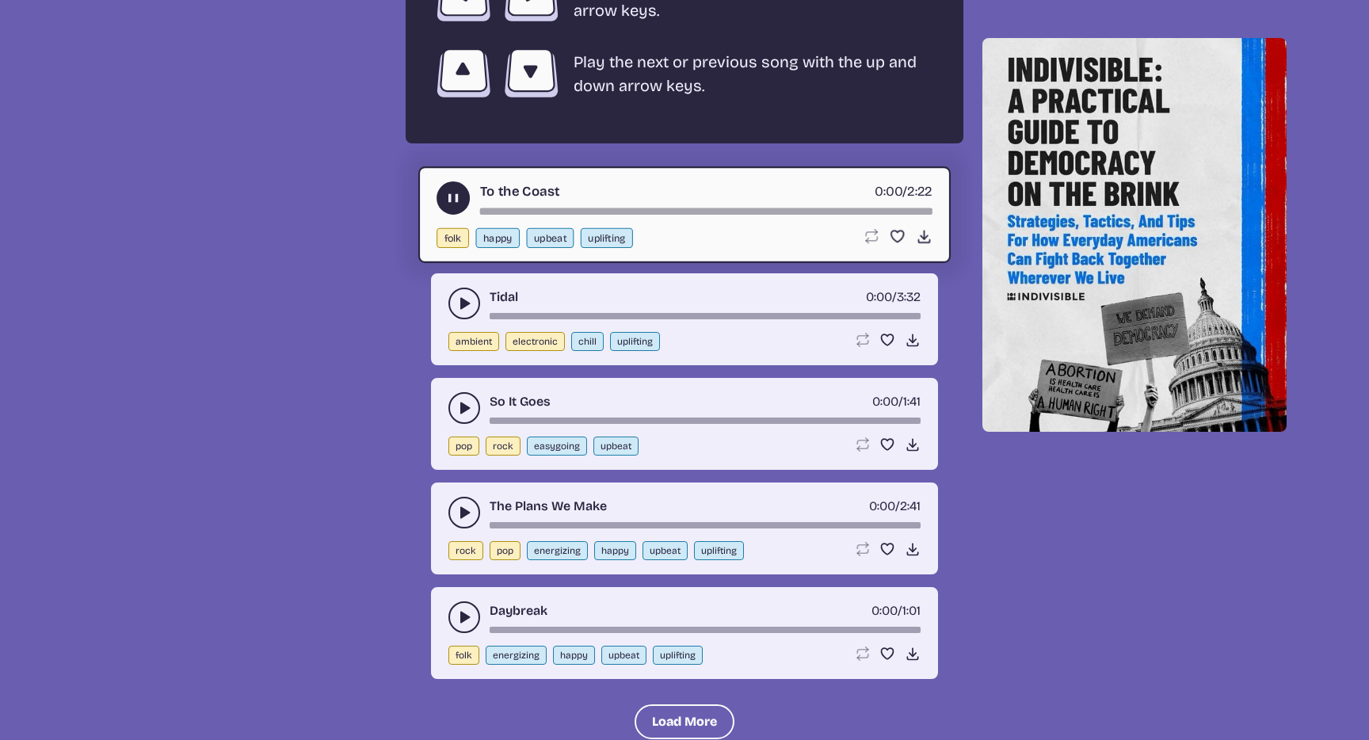
scroll to position [2993, 0]
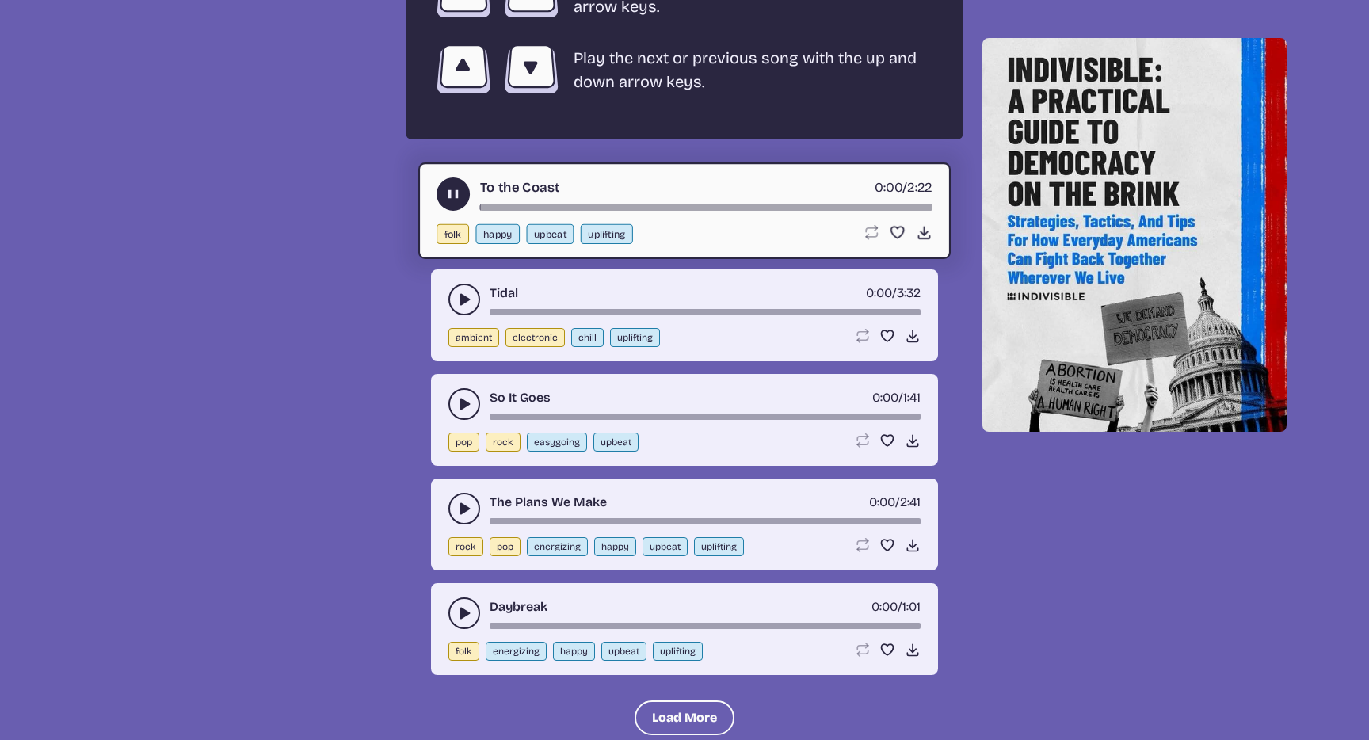
click at [467, 208] on div "To the Coast 0:00 / 2:22" at bounding box center [684, 193] width 496 height 33
click at [474, 520] on div "The Plans We Make 0:00 / 2:41" at bounding box center [684, 509] width 472 height 32
click at [462, 514] on icon "play-pause toggle" at bounding box center [464, 509] width 16 height 16
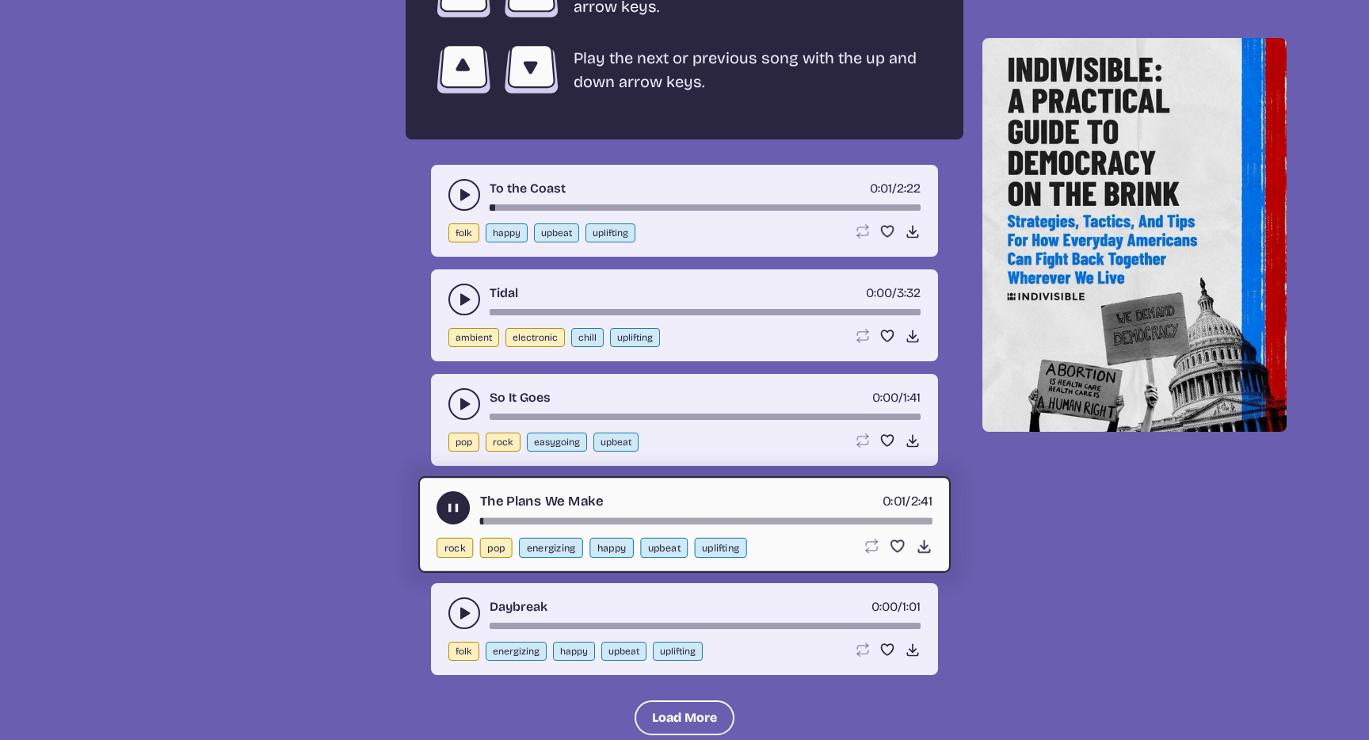
click at [451, 512] on use "play-pause toggle" at bounding box center [453, 508] width 17 height 17
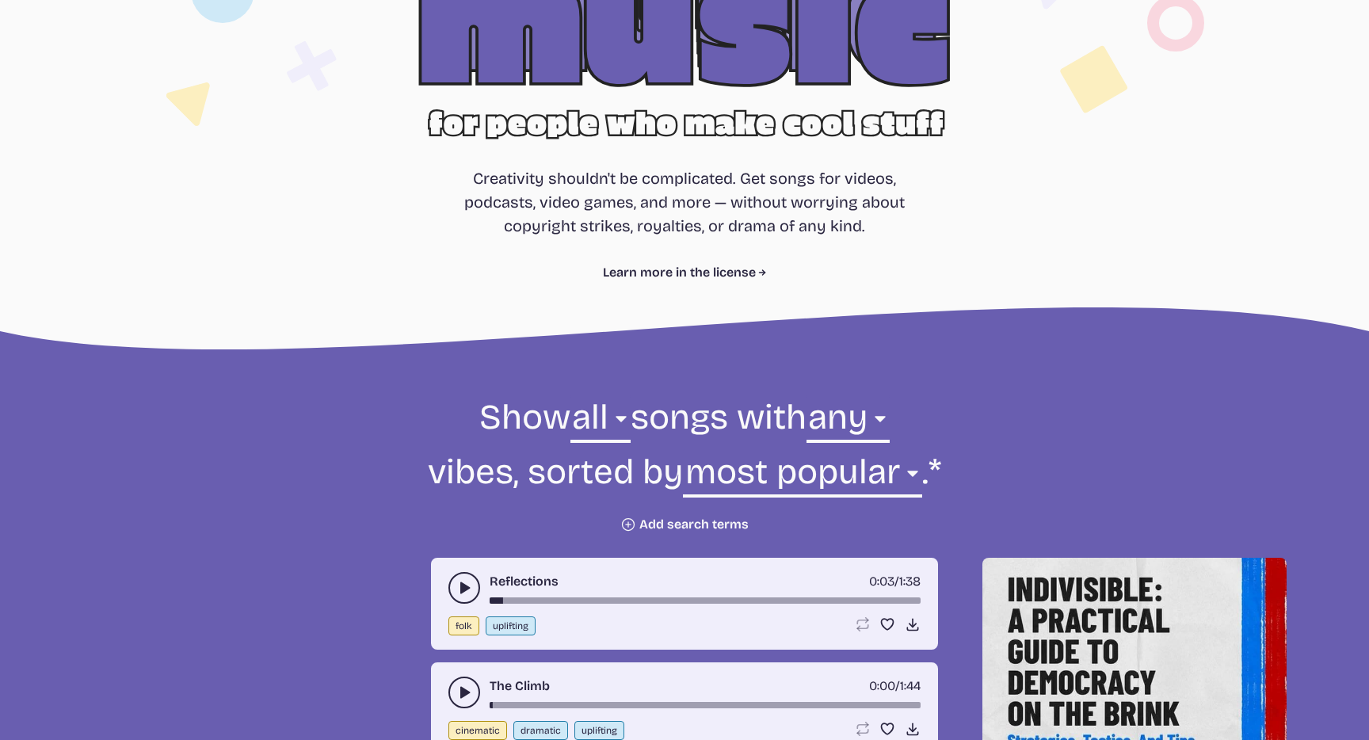
scroll to position [223, 0]
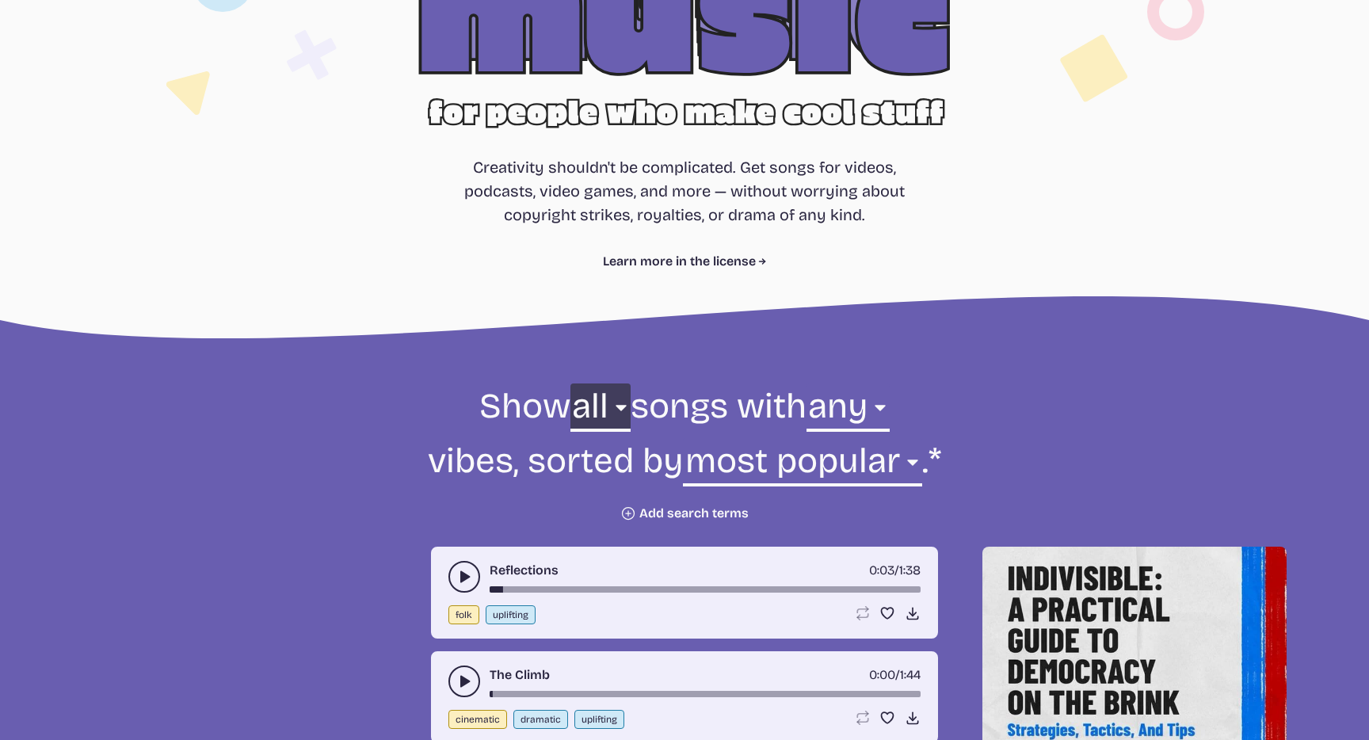
click at [578, 410] on select "all ambient cinematic electronic folk holiday jazz pop rock world" at bounding box center [600, 410] width 60 height 55
click at [855, 417] on select "any aggressive chill contemplative dark dramatic easygoing energizing happy ser…" at bounding box center [847, 410] width 83 height 55
select select "uplifting"
click at [806, 383] on select "any aggressive chill contemplative dark dramatic easygoing energizing happy ser…" at bounding box center [847, 410] width 83 height 55
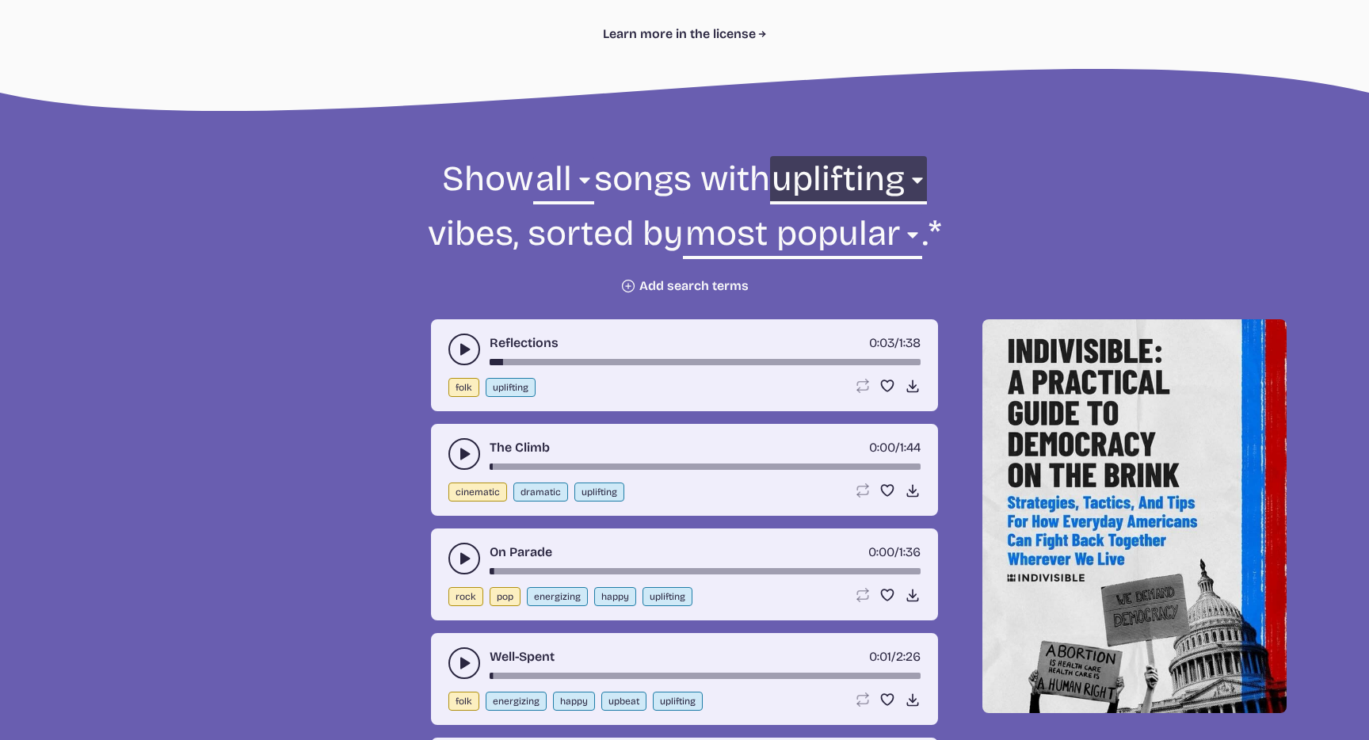
scroll to position [453, 0]
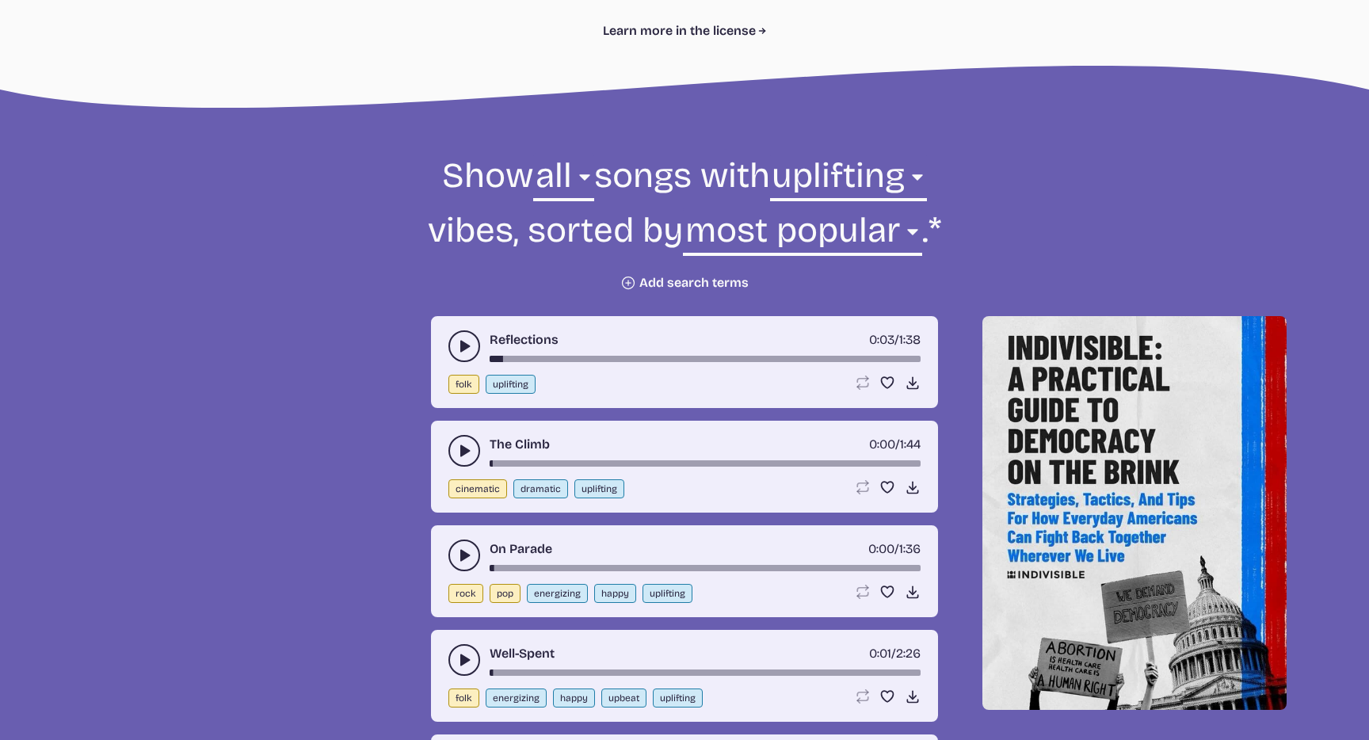
click at [454, 440] on button "play-pause toggle" at bounding box center [464, 451] width 32 height 32
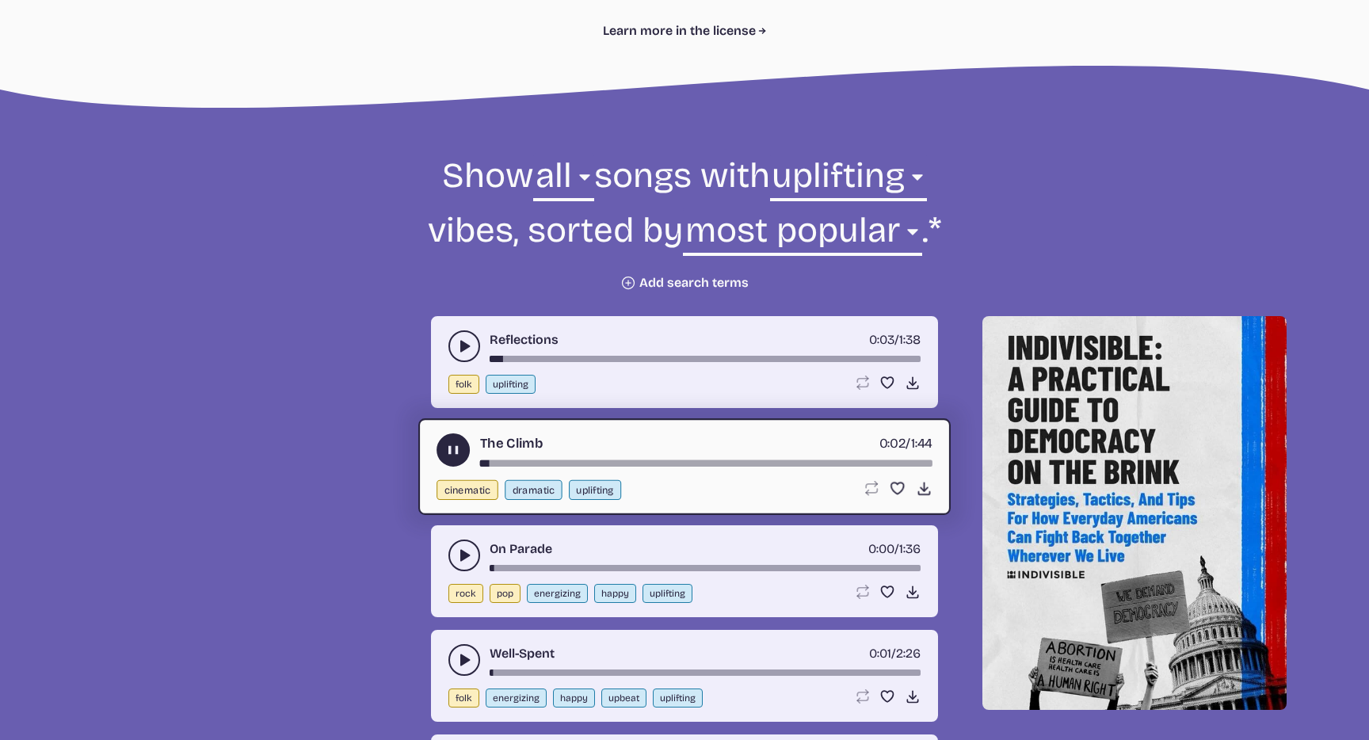
click at [454, 456] on icon "play-pause toggle" at bounding box center [453, 450] width 17 height 17
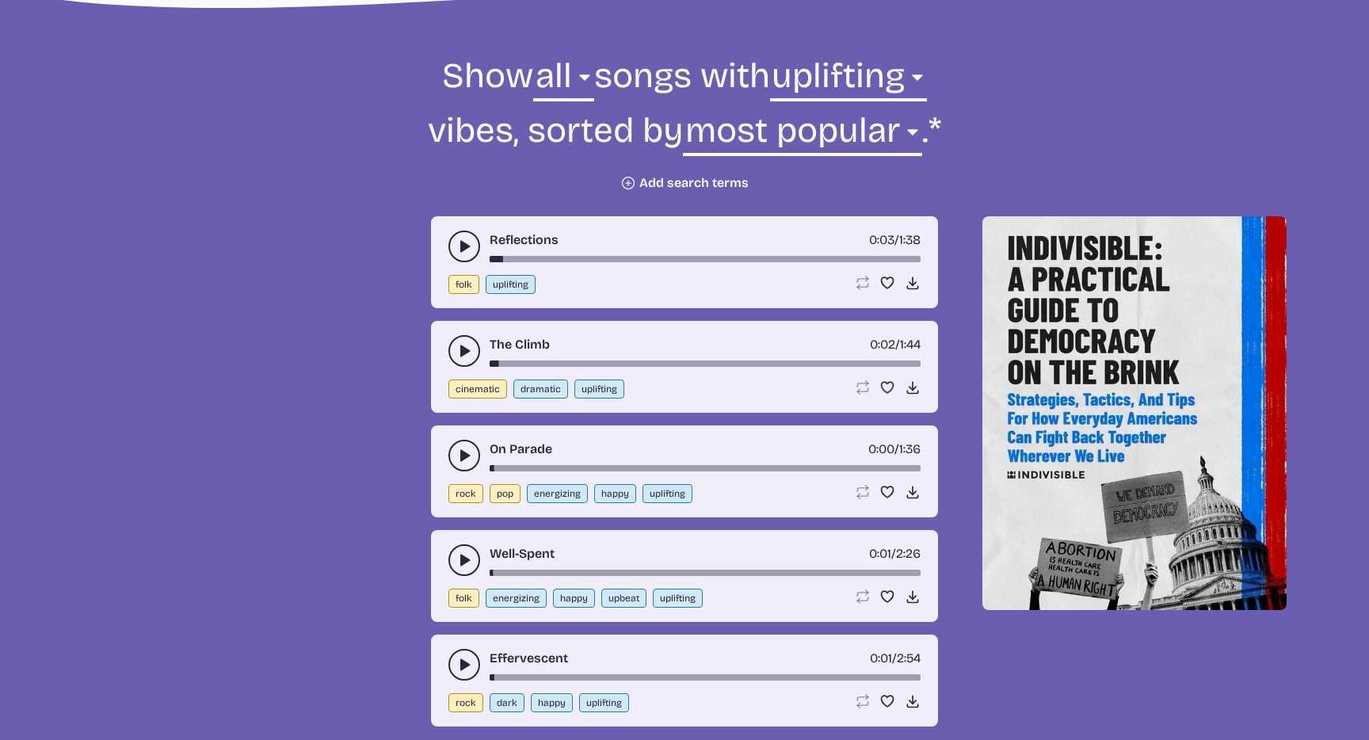
scroll to position [554, 0]
click at [472, 448] on button "play-pause toggle" at bounding box center [464, 455] width 32 height 32
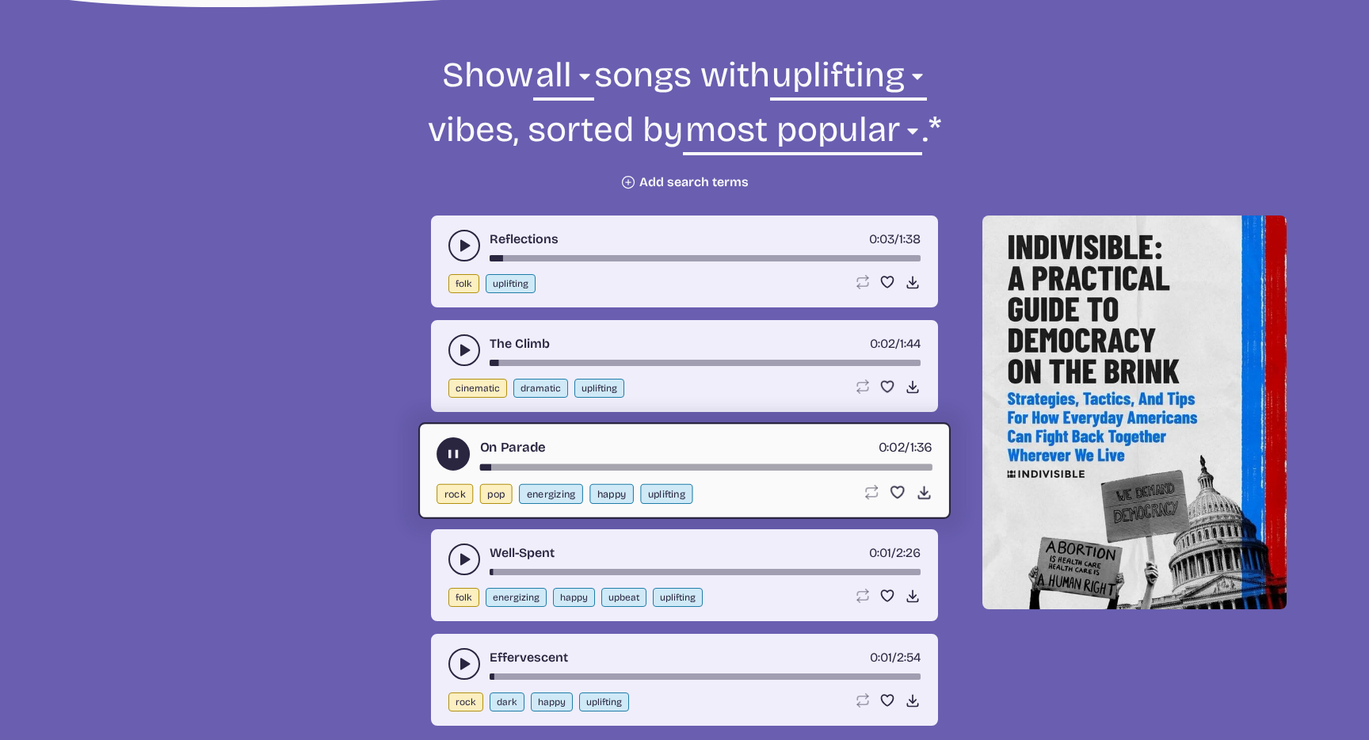
click at [460, 455] on icon "play-pause toggle" at bounding box center [453, 454] width 17 height 17
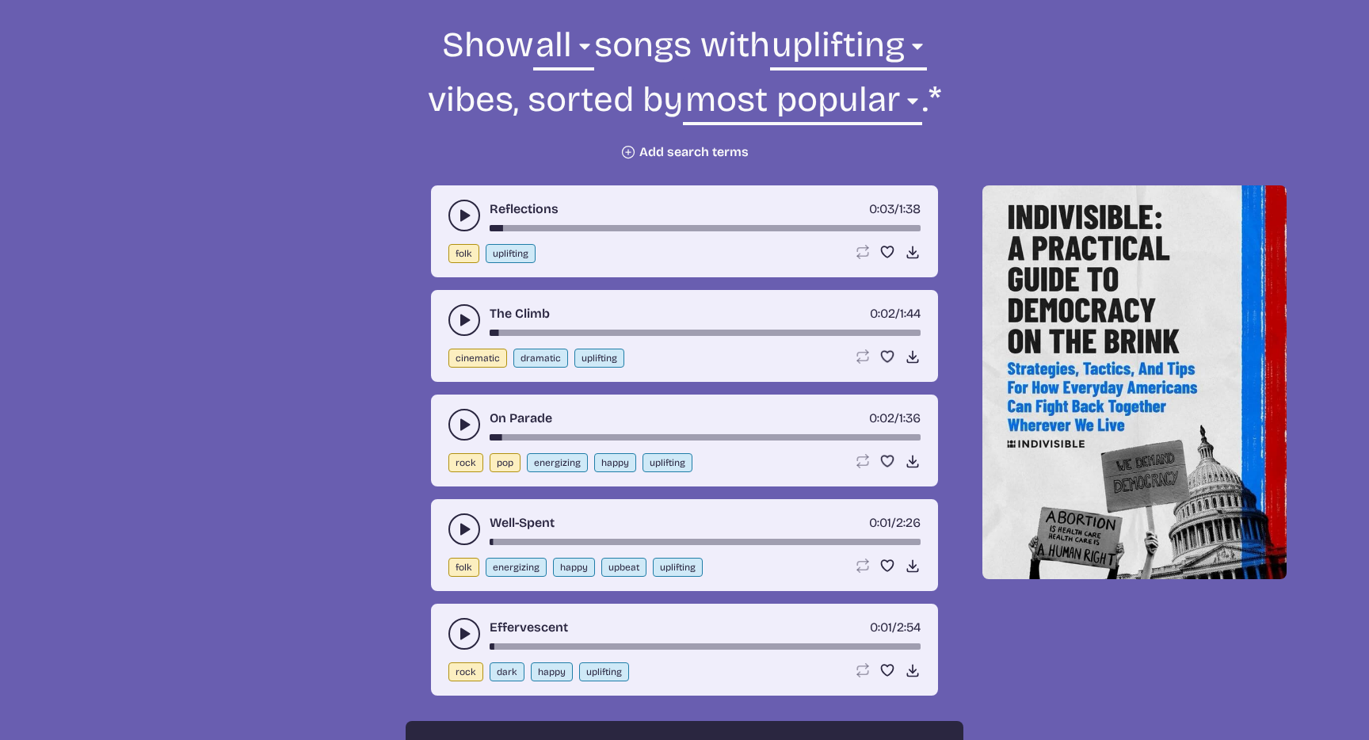
scroll to position [684, 0]
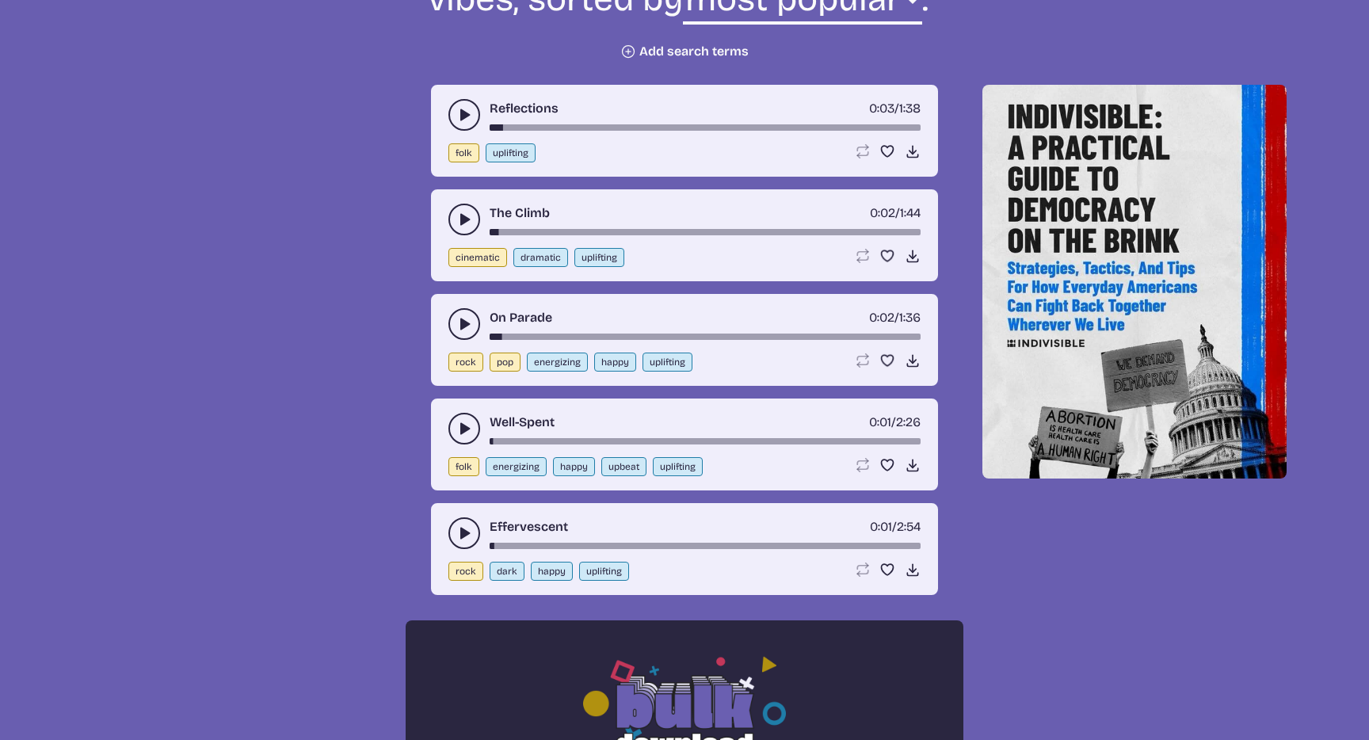
click at [467, 427] on use "play-pause toggle" at bounding box center [464, 429] width 16 height 16
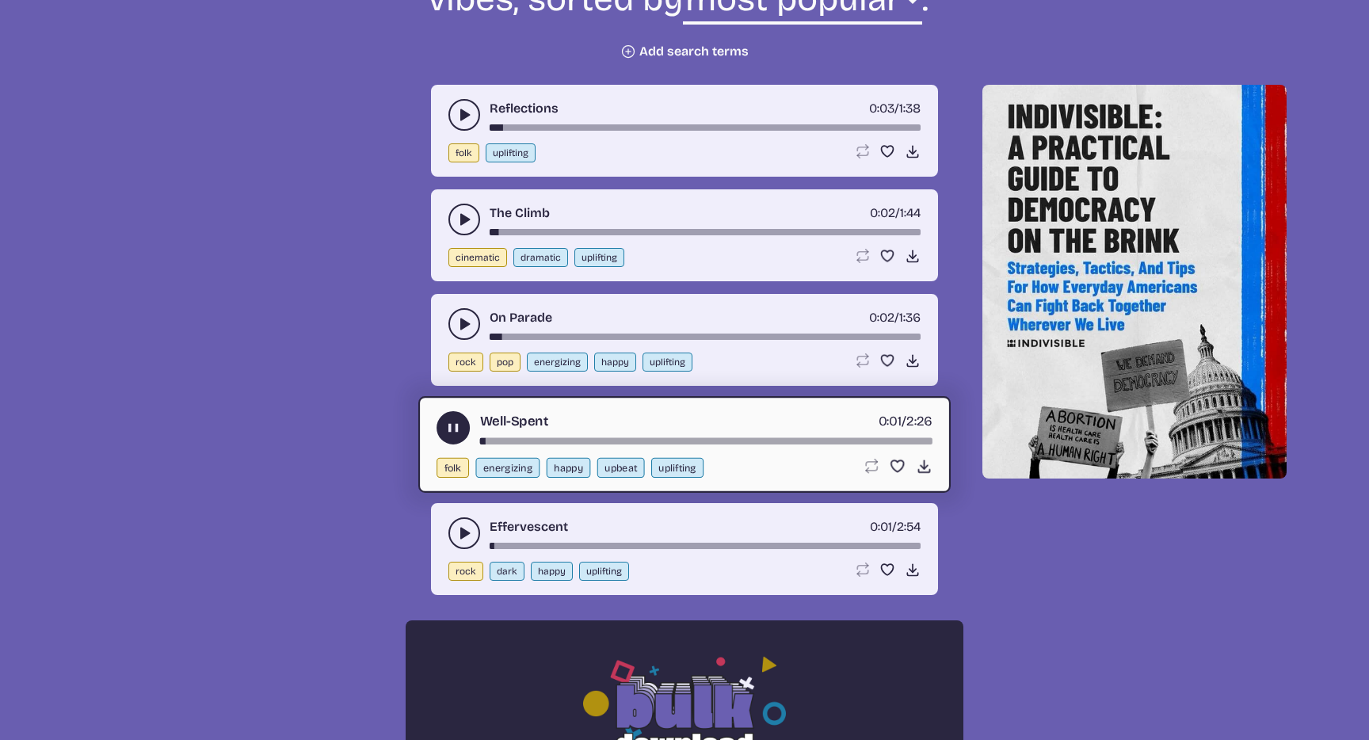
drag, startPoint x: 453, startPoint y: 425, endPoint x: 445, endPoint y: 430, distance: 9.2
click at [453, 427] on icon "play-pause toggle" at bounding box center [453, 428] width 17 height 17
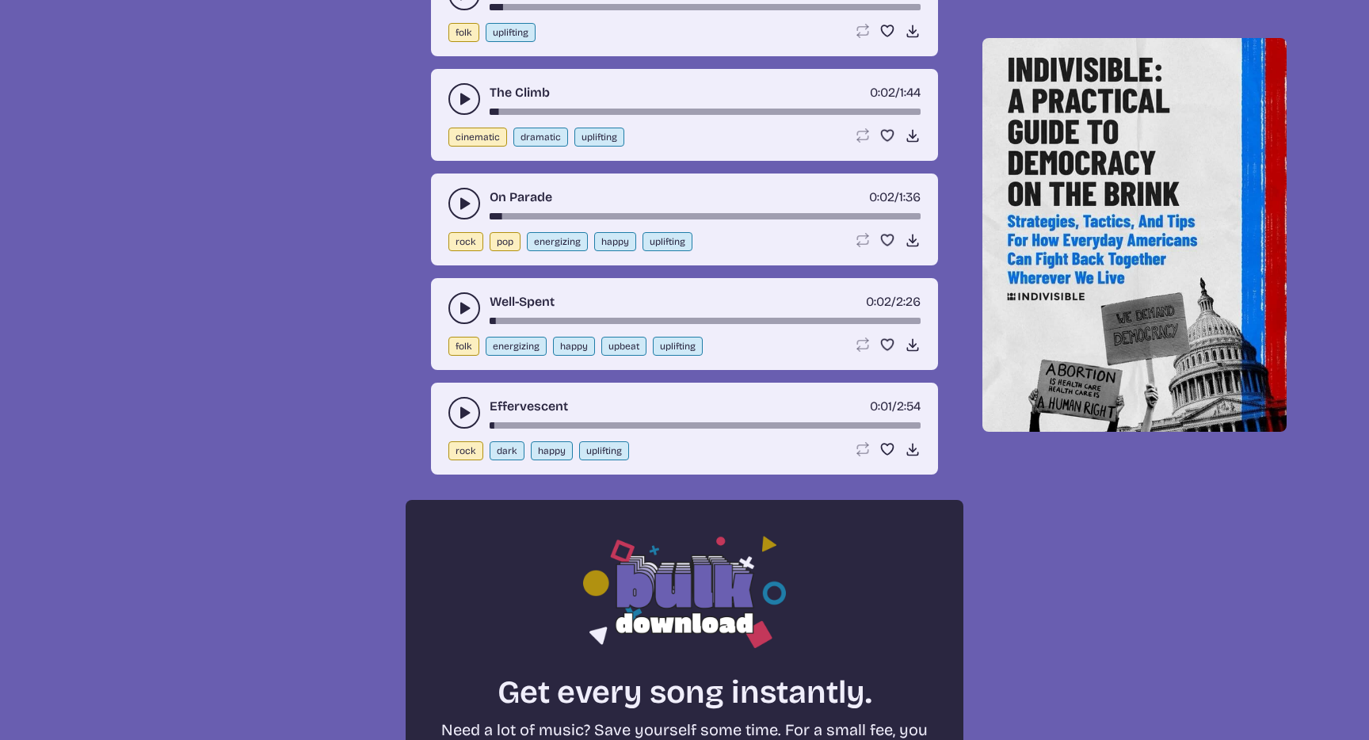
scroll to position [806, 0]
click at [468, 410] on icon "play-pause toggle" at bounding box center [464, 412] width 16 height 16
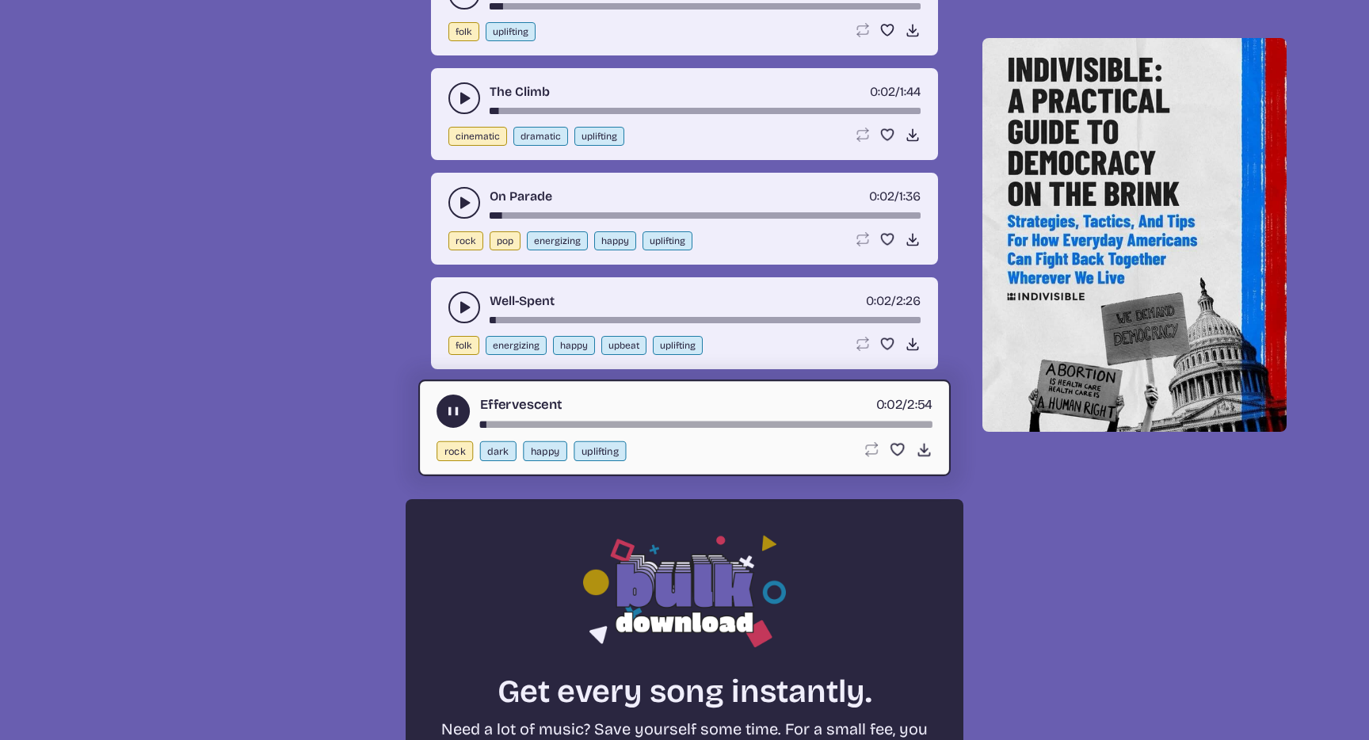
drag, startPoint x: 465, startPoint y: 417, endPoint x: 429, endPoint y: 432, distance: 38.4
click at [465, 419] on button "play-pause toggle" at bounding box center [452, 410] width 33 height 33
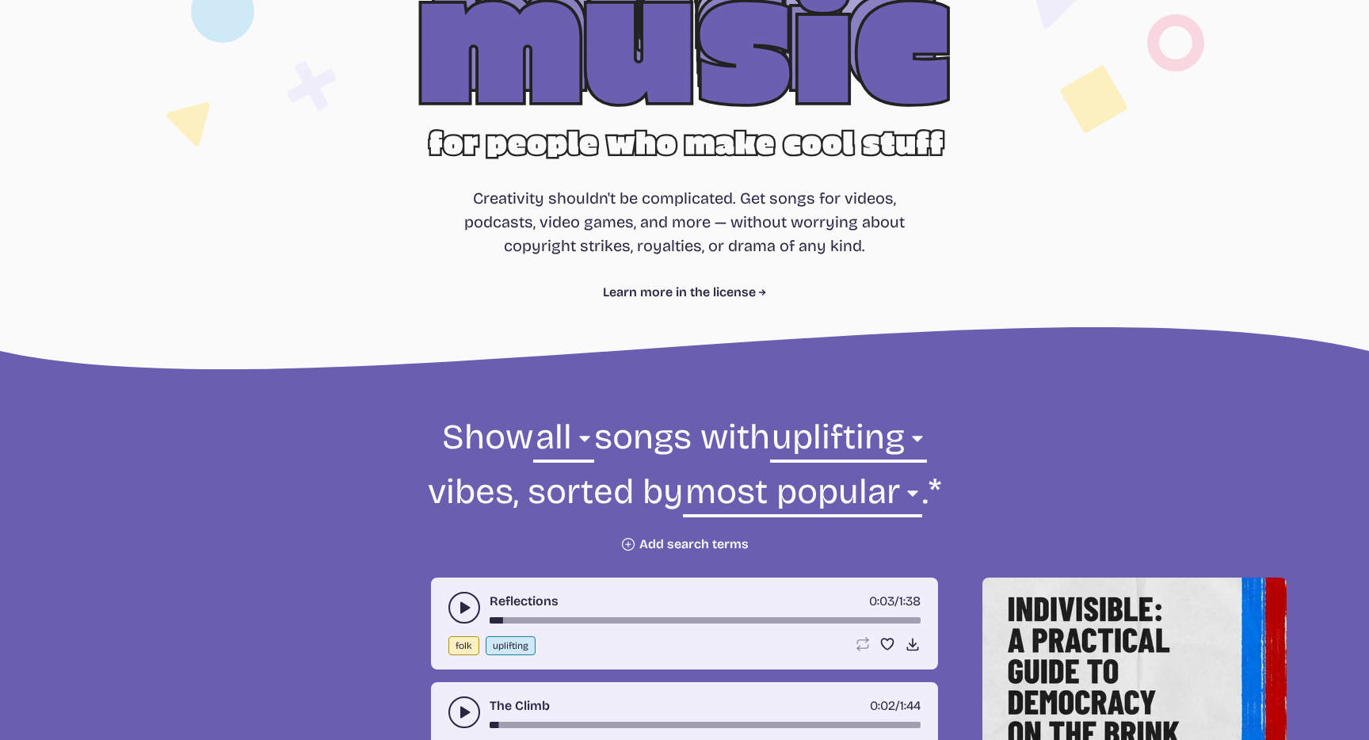
scroll to position [207, 0]
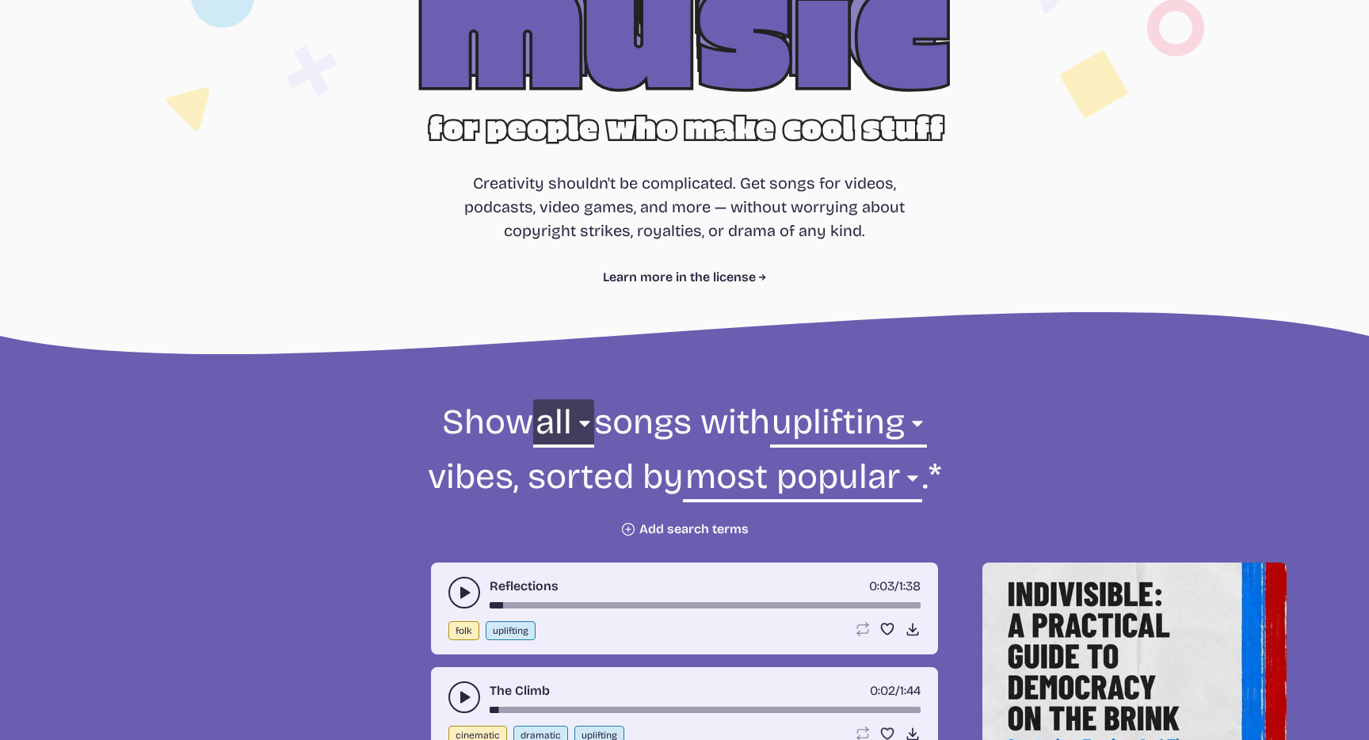
click at [551, 414] on select "all ambient cinematic electronic folk holiday jazz pop rock world" at bounding box center [563, 426] width 60 height 55
select select "rock"
click at [533, 399] on select "all ambient cinematic electronic folk holiday jazz pop rock world" at bounding box center [563, 426] width 60 height 55
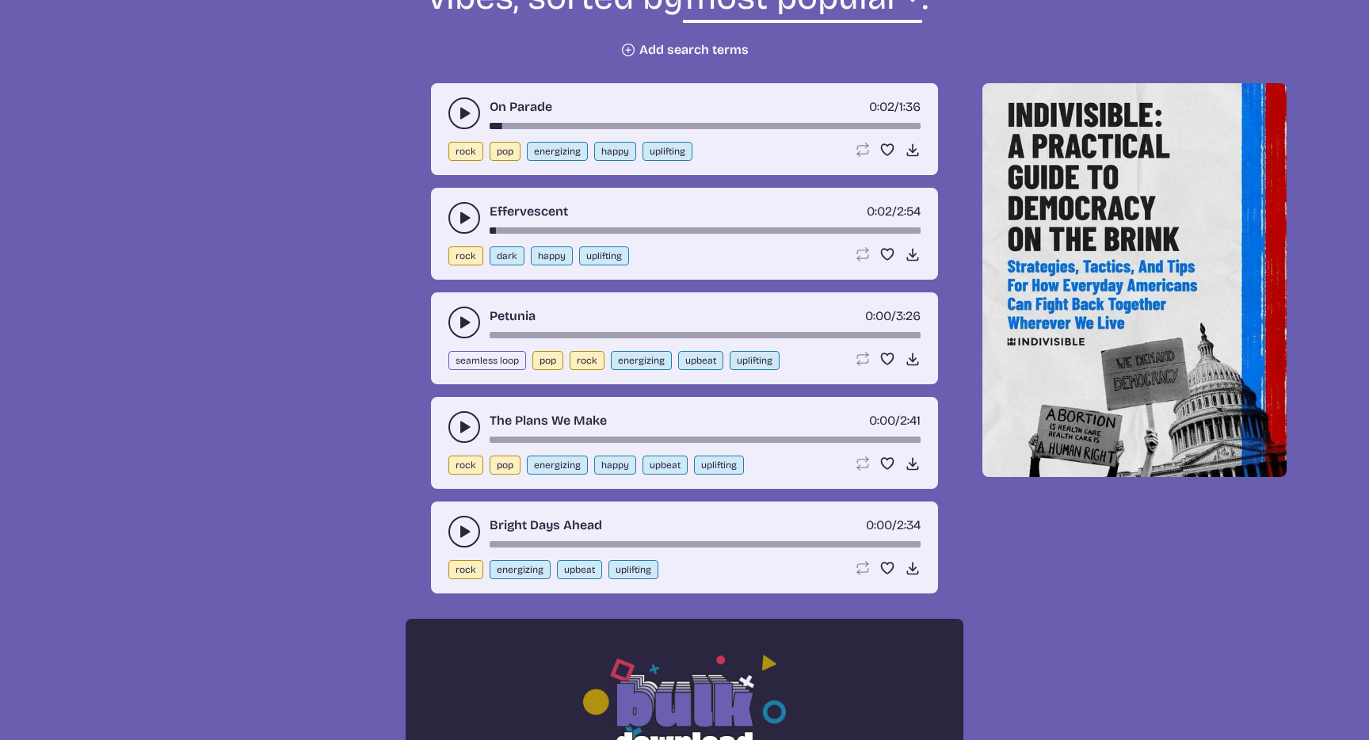
scroll to position [786, 0]
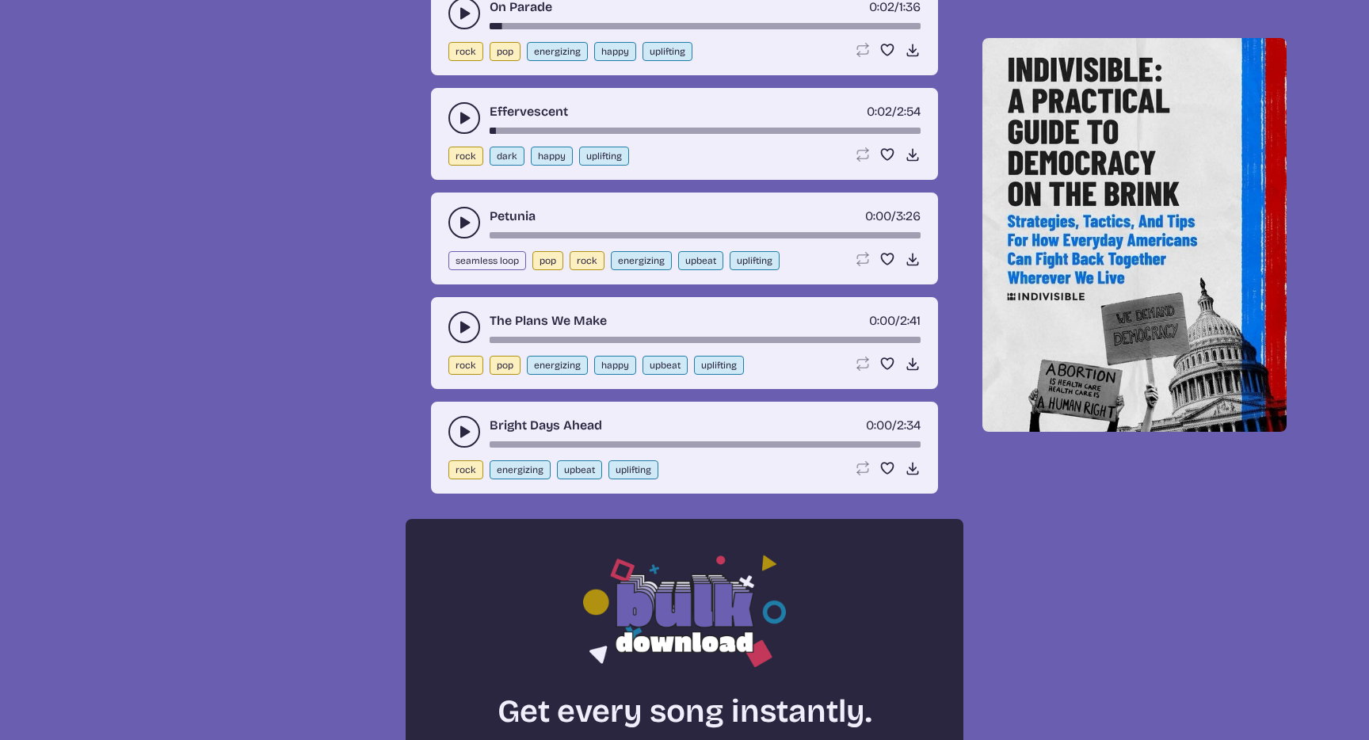
click at [462, 440] on button "play-pause toggle" at bounding box center [464, 432] width 32 height 32
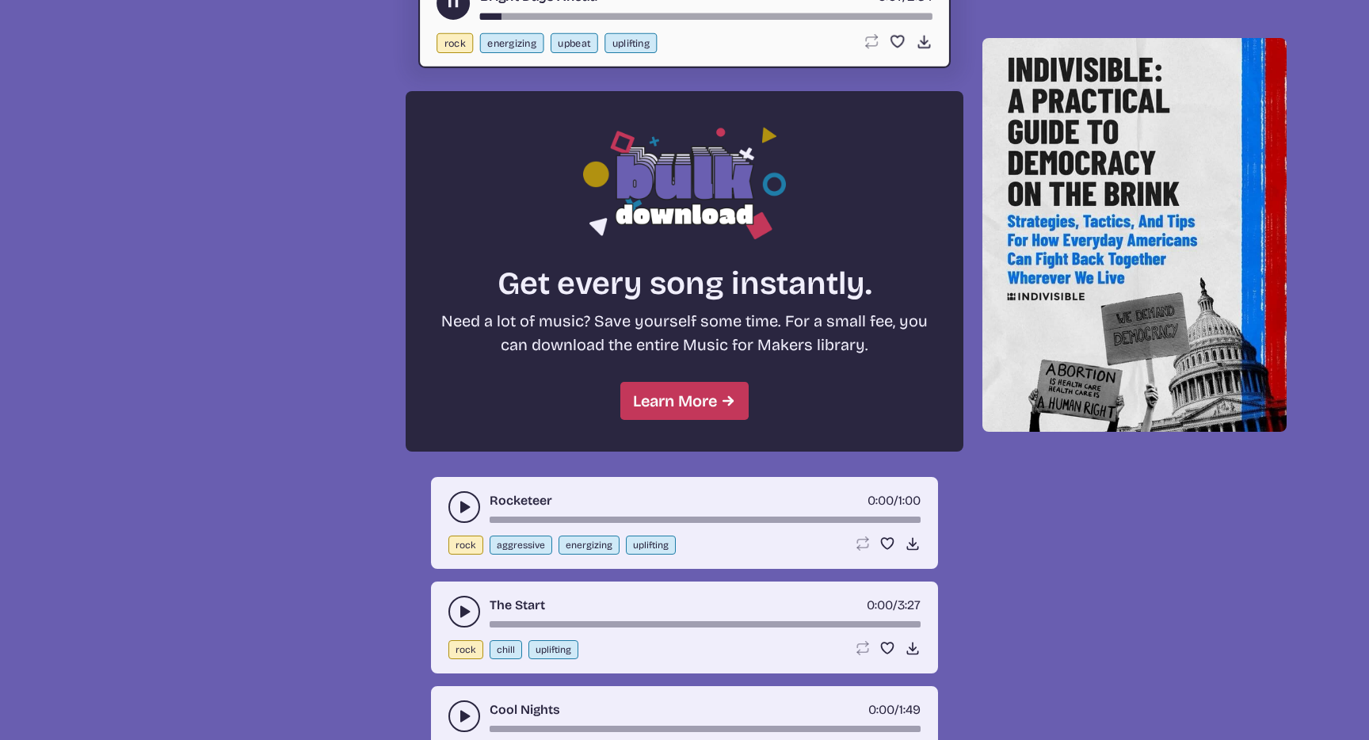
scroll to position [1216, 0]
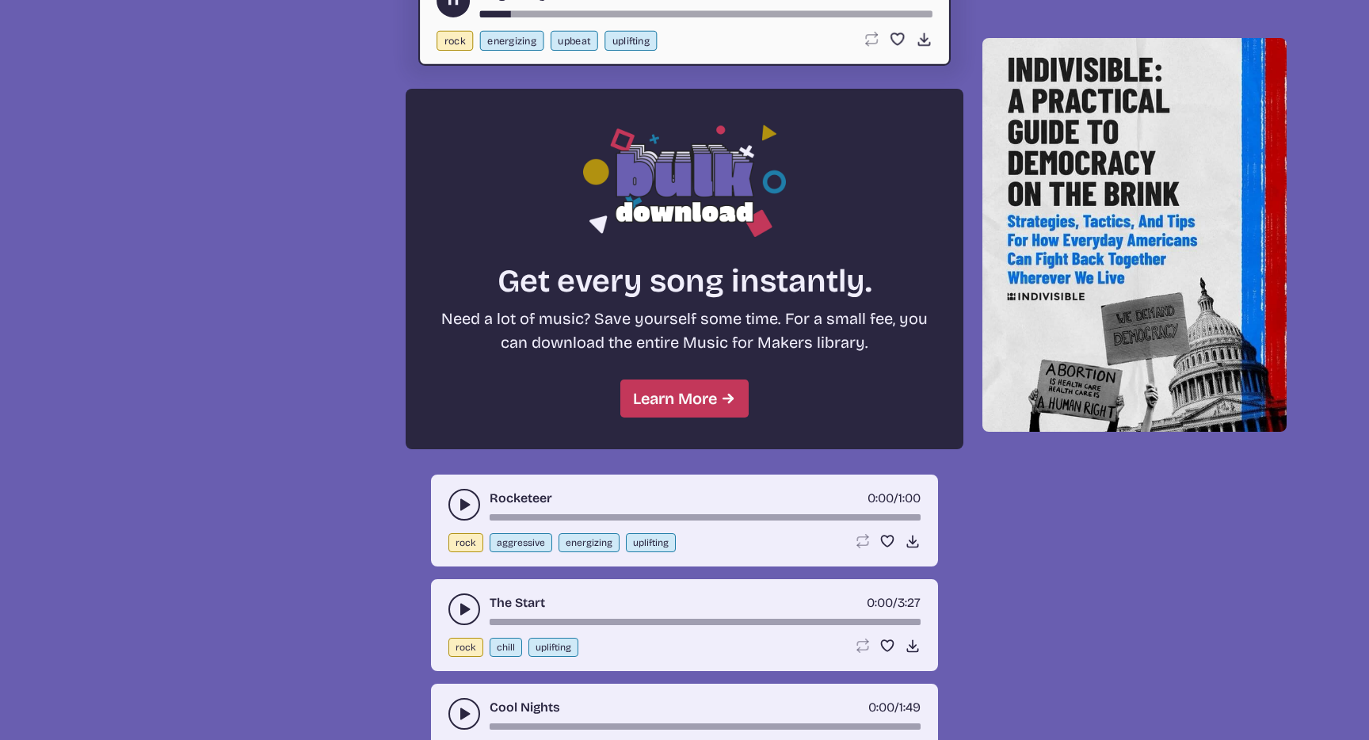
click at [458, 509] on icon "play-pause toggle" at bounding box center [464, 505] width 16 height 16
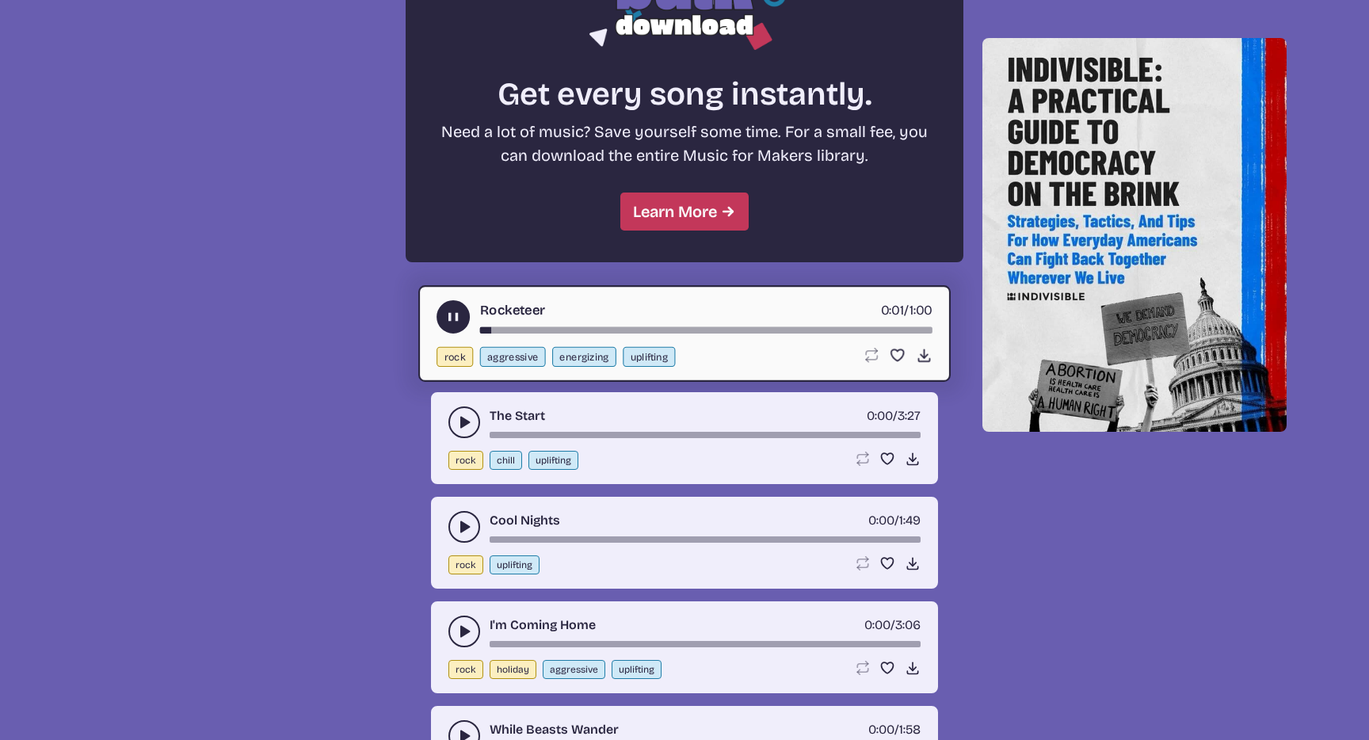
scroll to position [1410, 0]
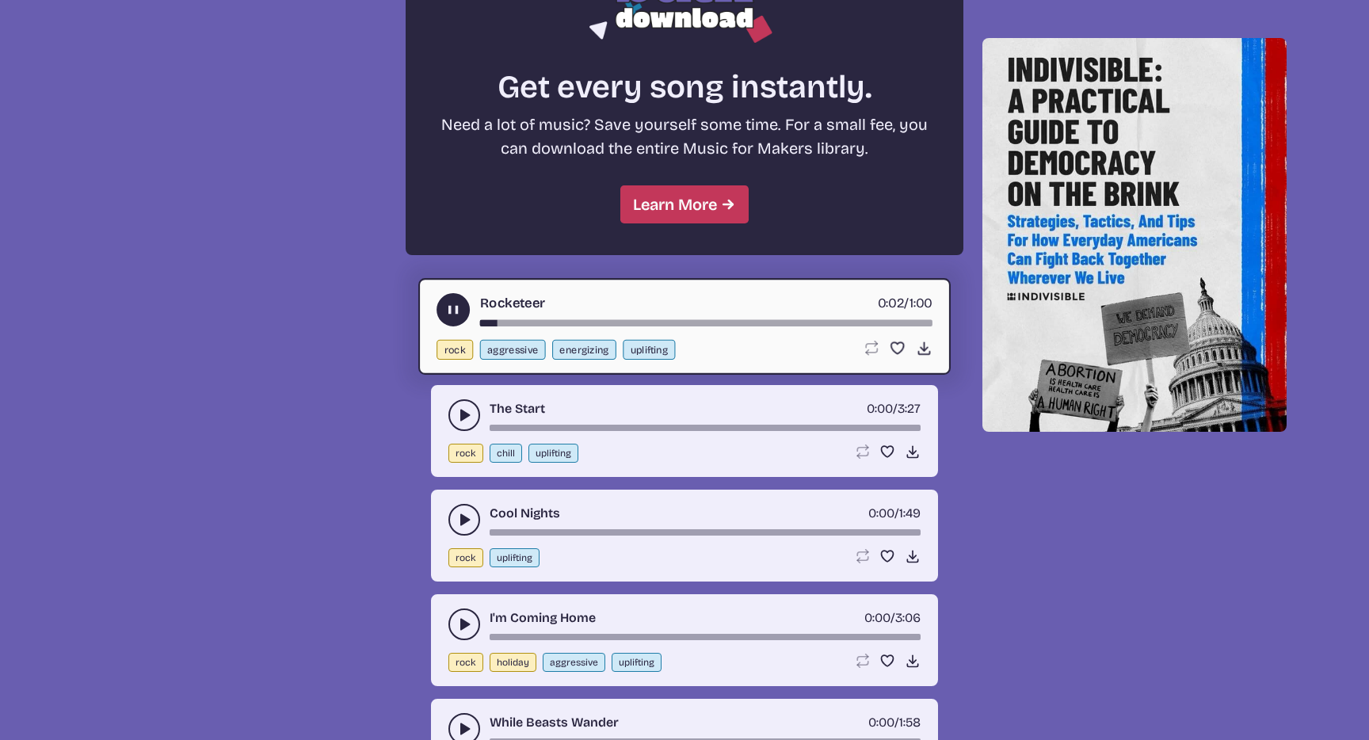
click at [463, 421] on icon "play-pause toggle" at bounding box center [464, 415] width 16 height 16
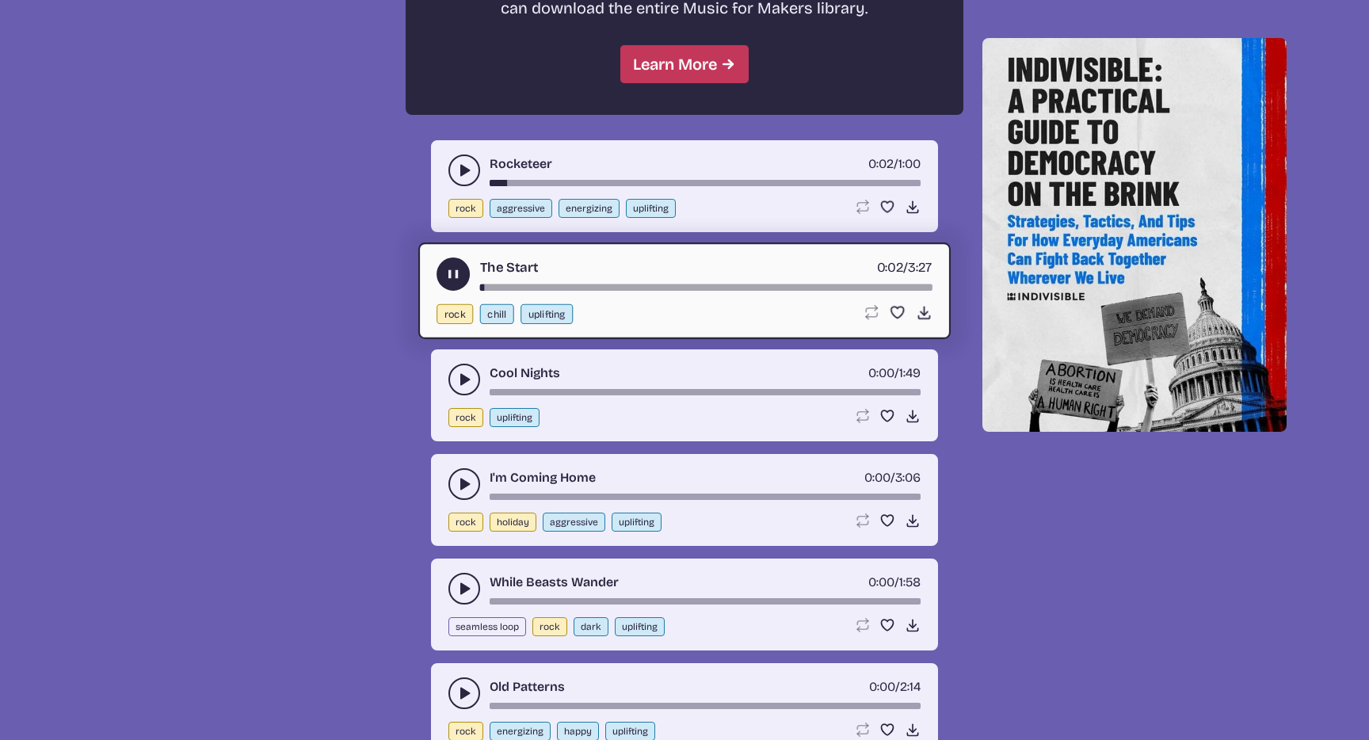
scroll to position [1551, 0]
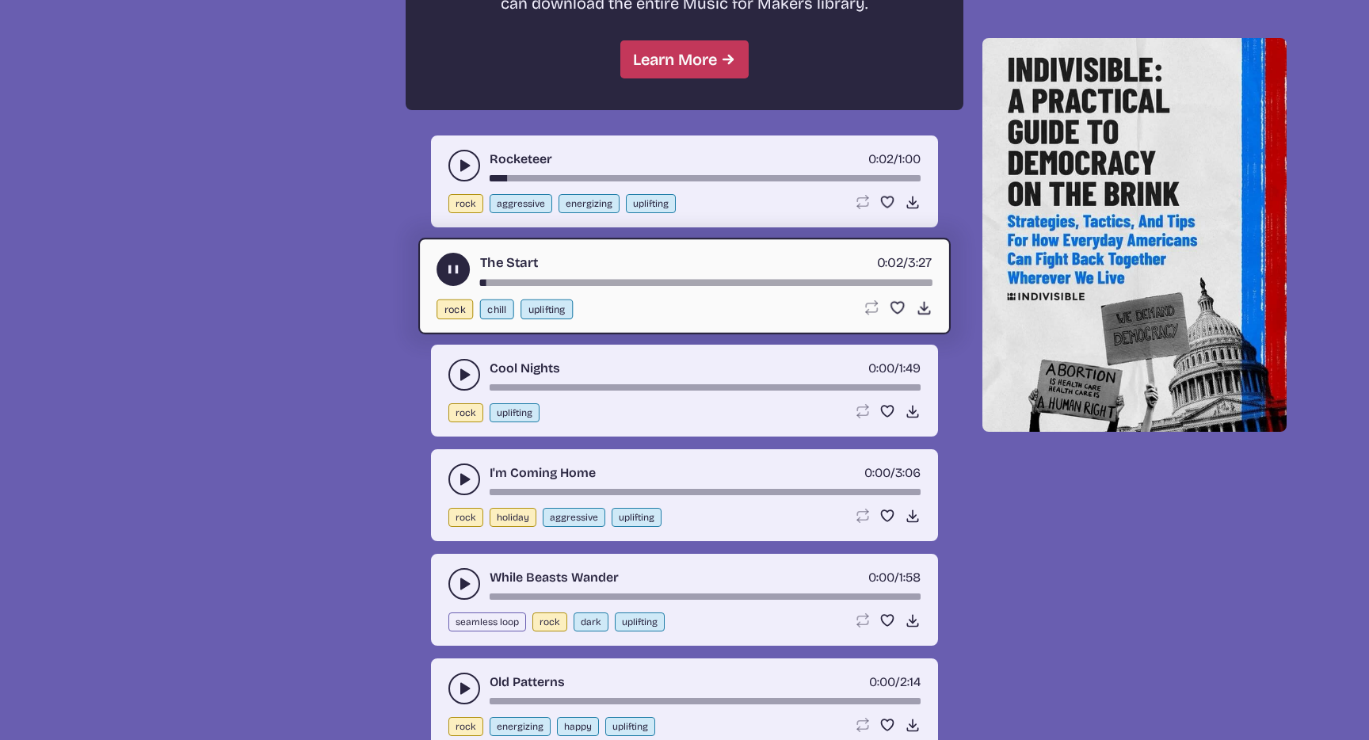
click at [545, 284] on div "song-time-bar" at bounding box center [706, 283] width 452 height 6
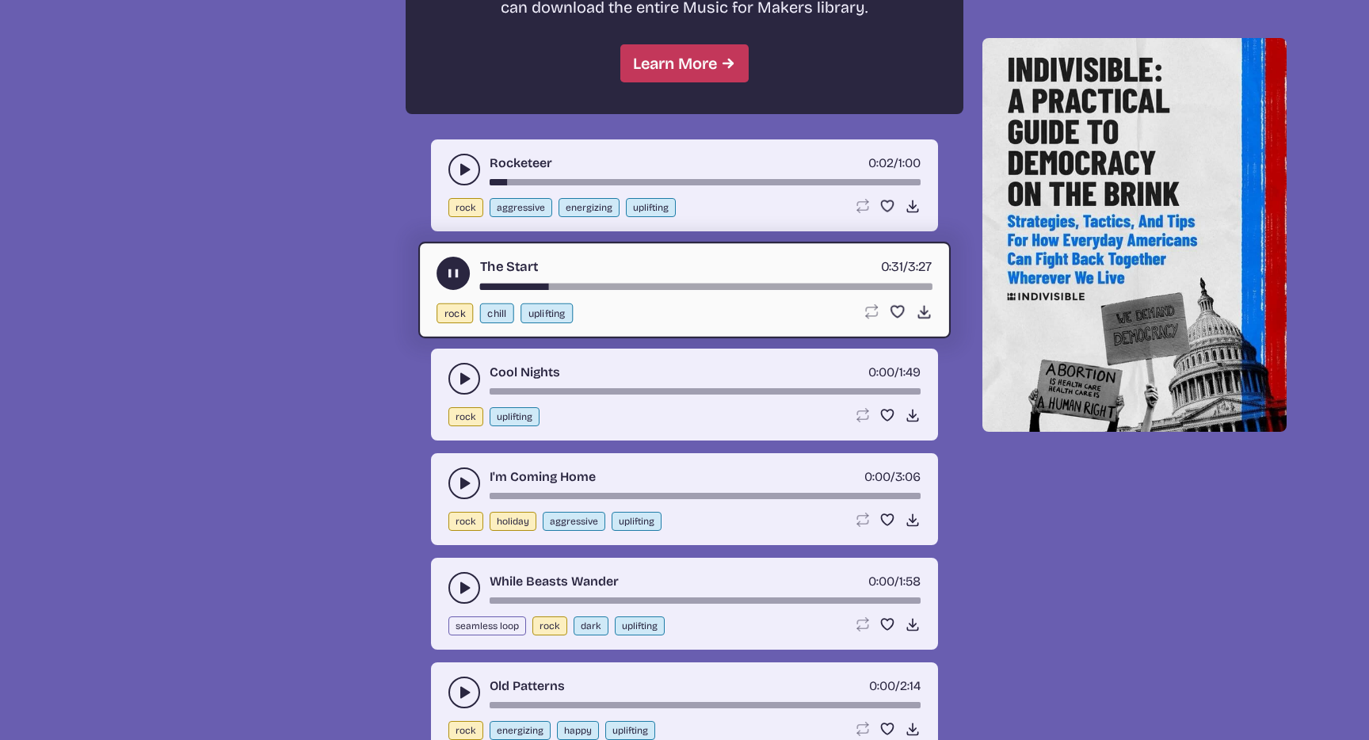
click at [463, 378] on use "play-pause toggle" at bounding box center [464, 379] width 16 height 16
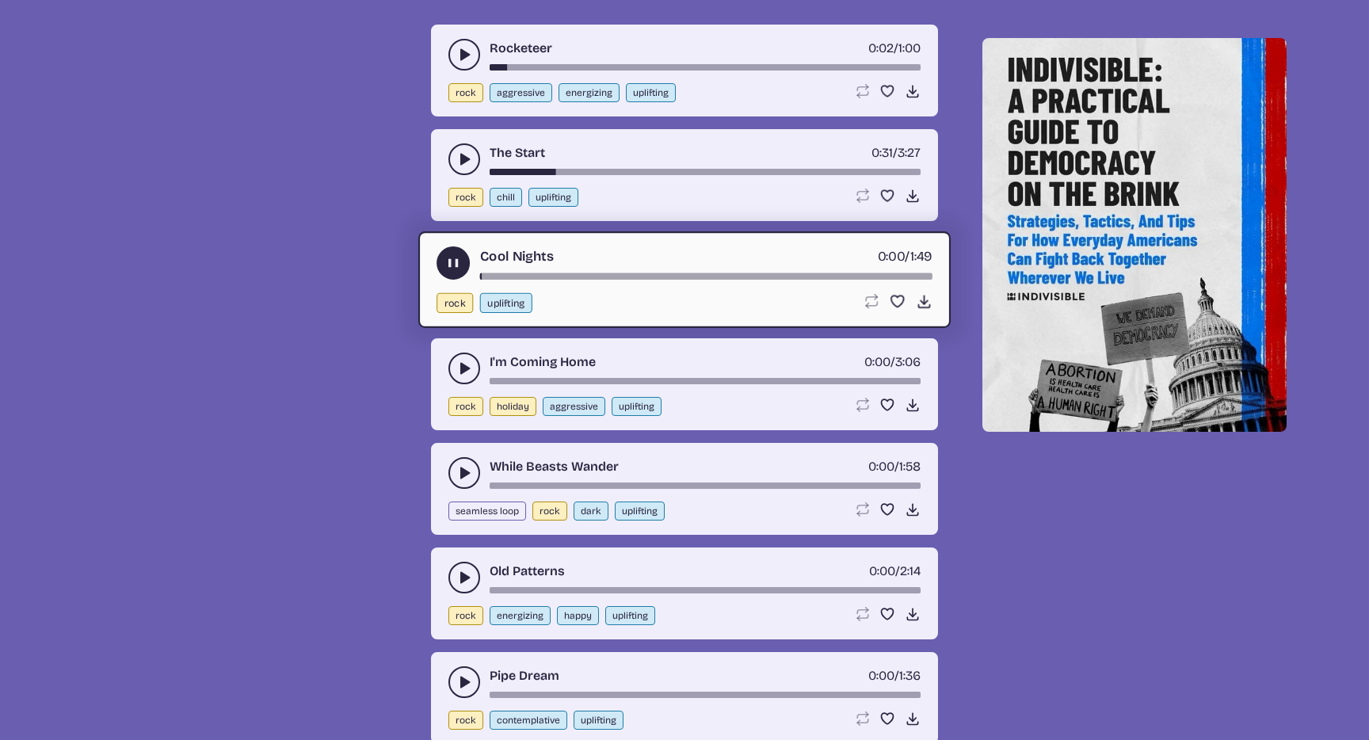
scroll to position [1669, 0]
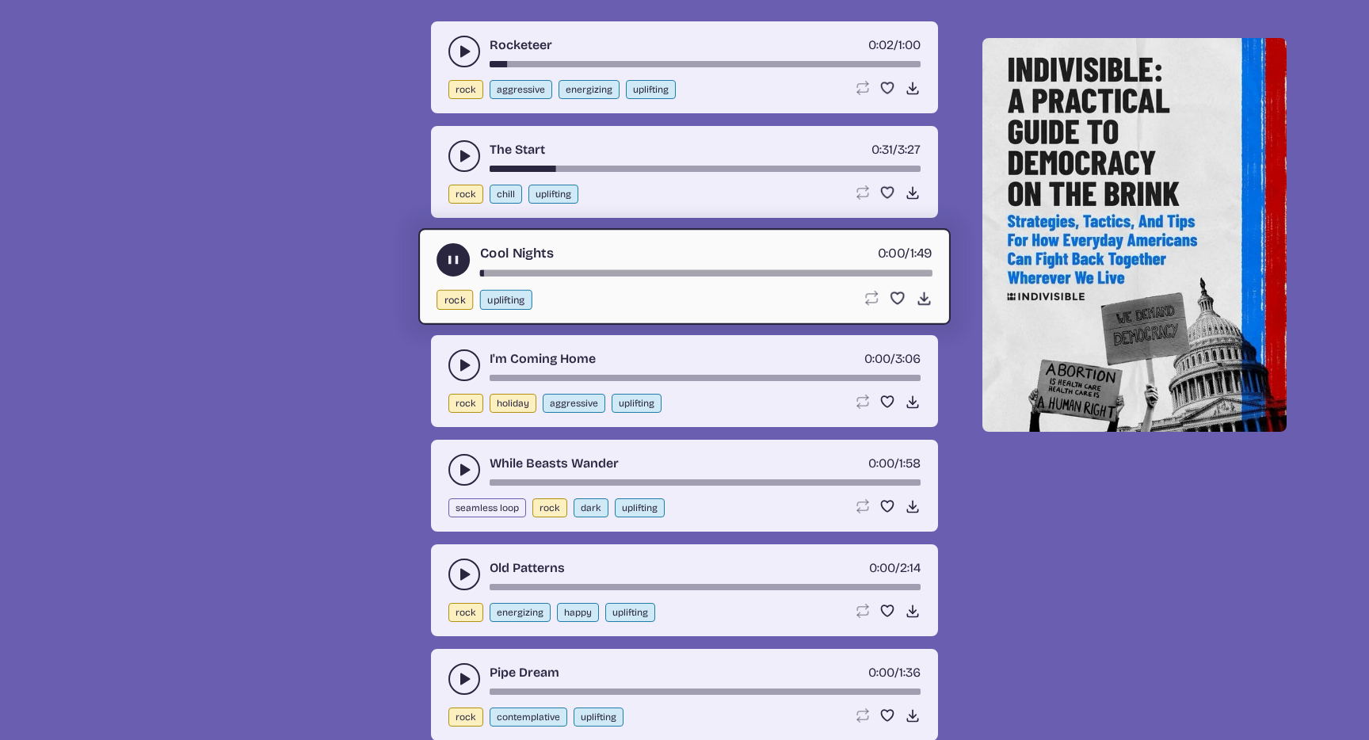
click at [469, 469] on use "play-pause toggle" at bounding box center [464, 470] width 16 height 16
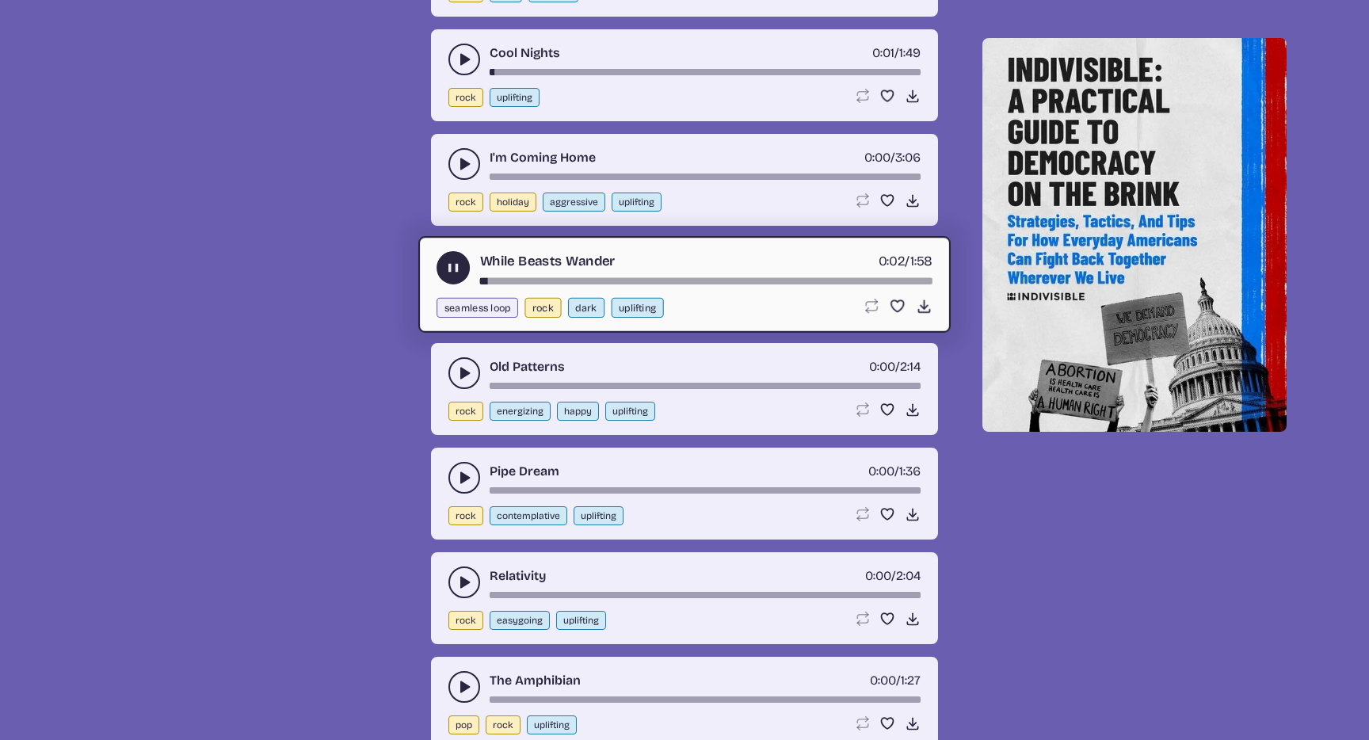
scroll to position [1886, 0]
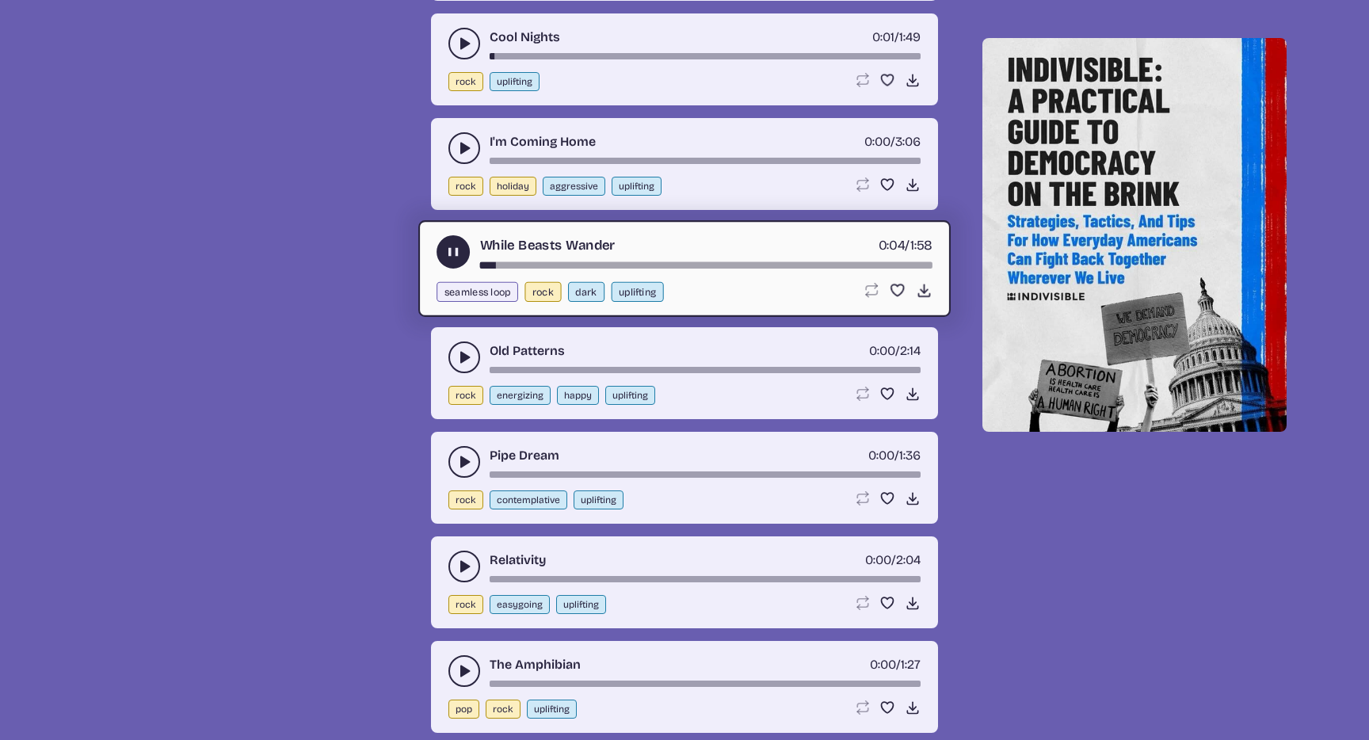
drag, startPoint x: 465, startPoint y: 358, endPoint x: 462, endPoint y: 370, distance: 12.3
click at [464, 360] on use "play-pause toggle" at bounding box center [464, 357] width 16 height 16
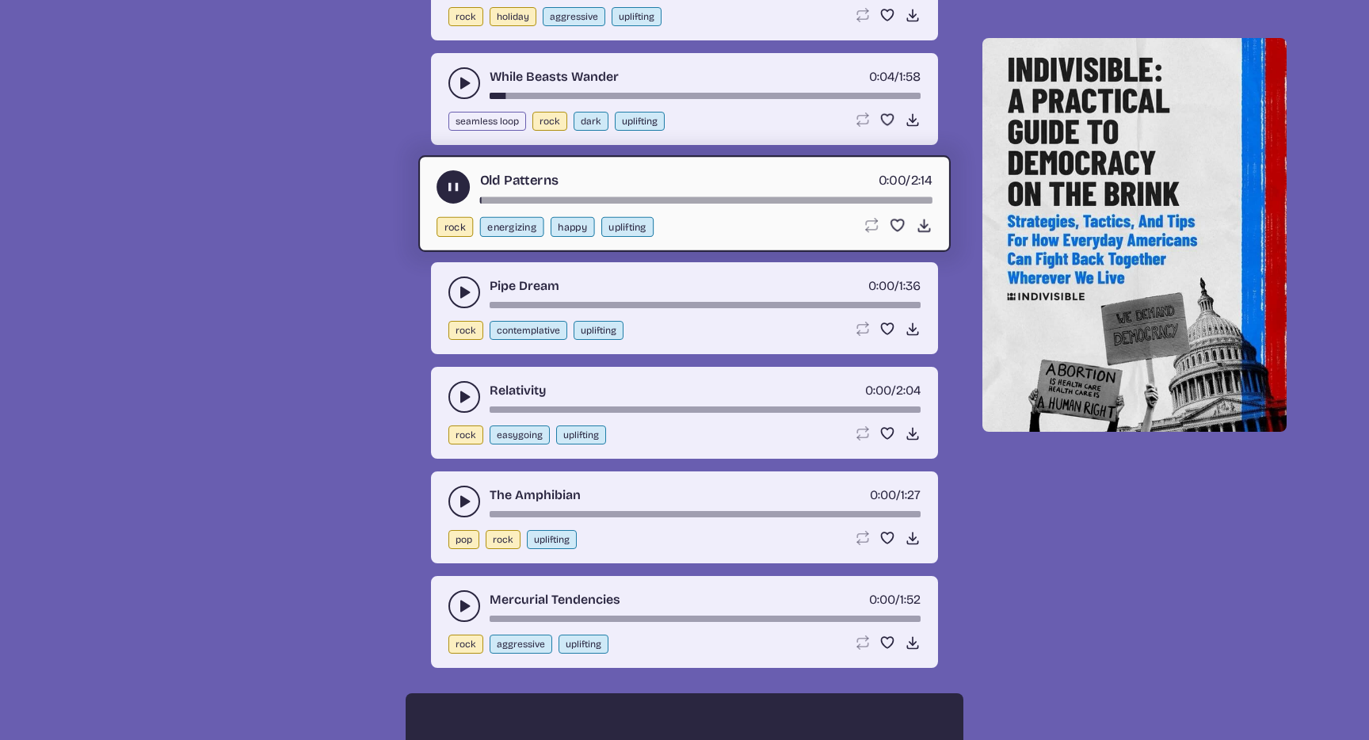
scroll to position [2059, 0]
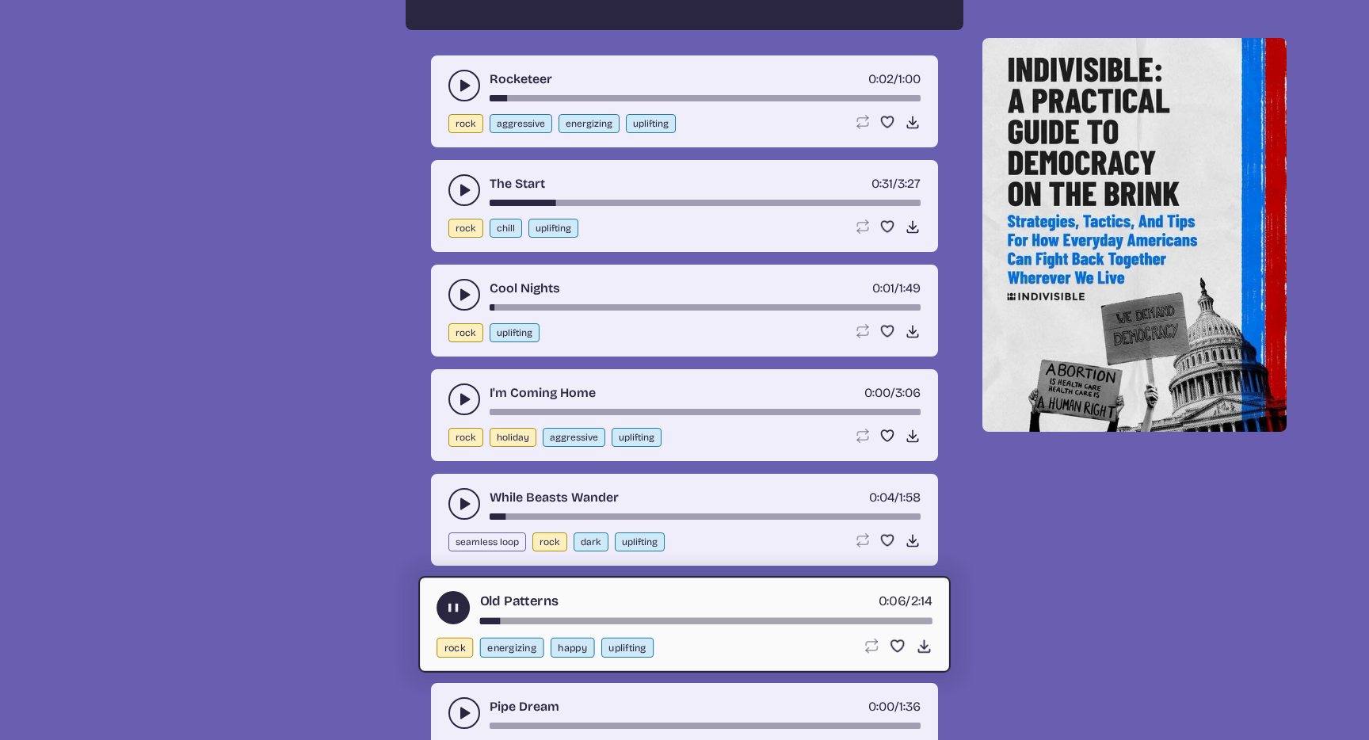
click at [456, 509] on button "play-pause toggle" at bounding box center [464, 504] width 32 height 32
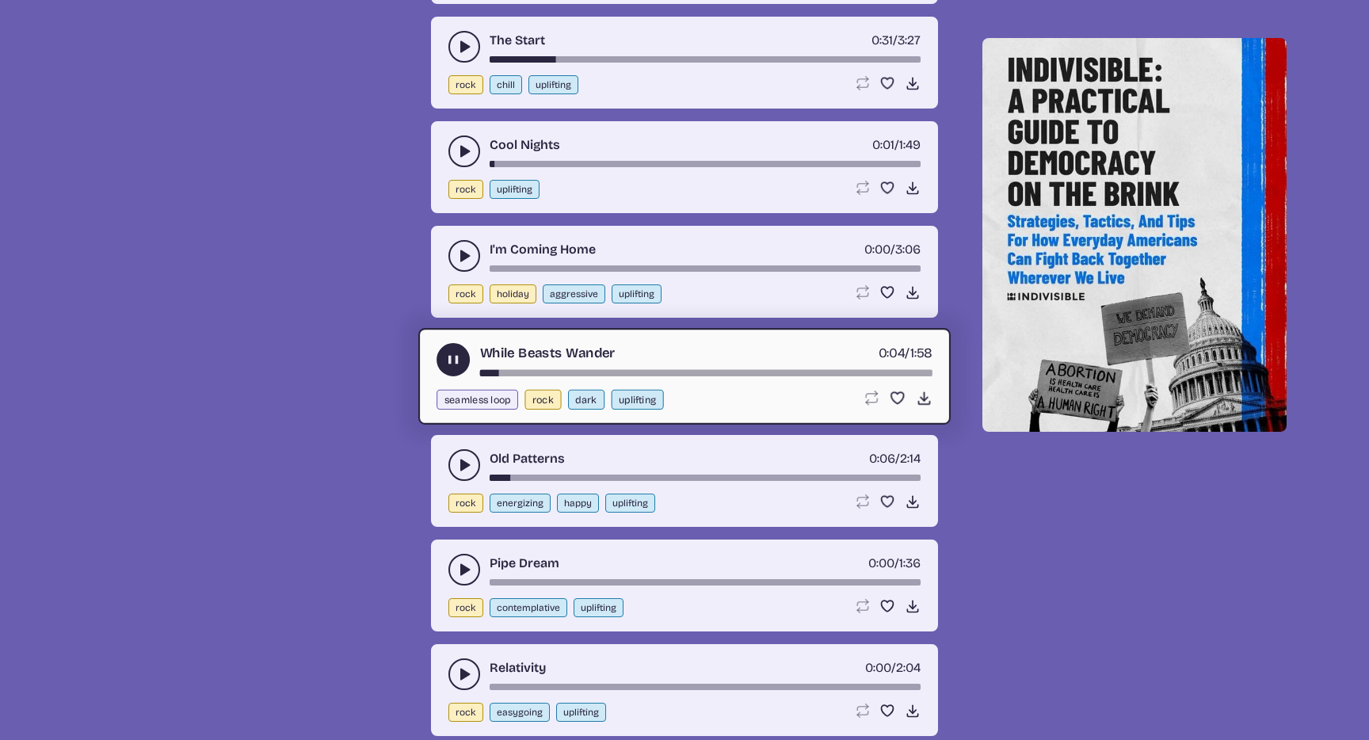
scroll to position [1784, 0]
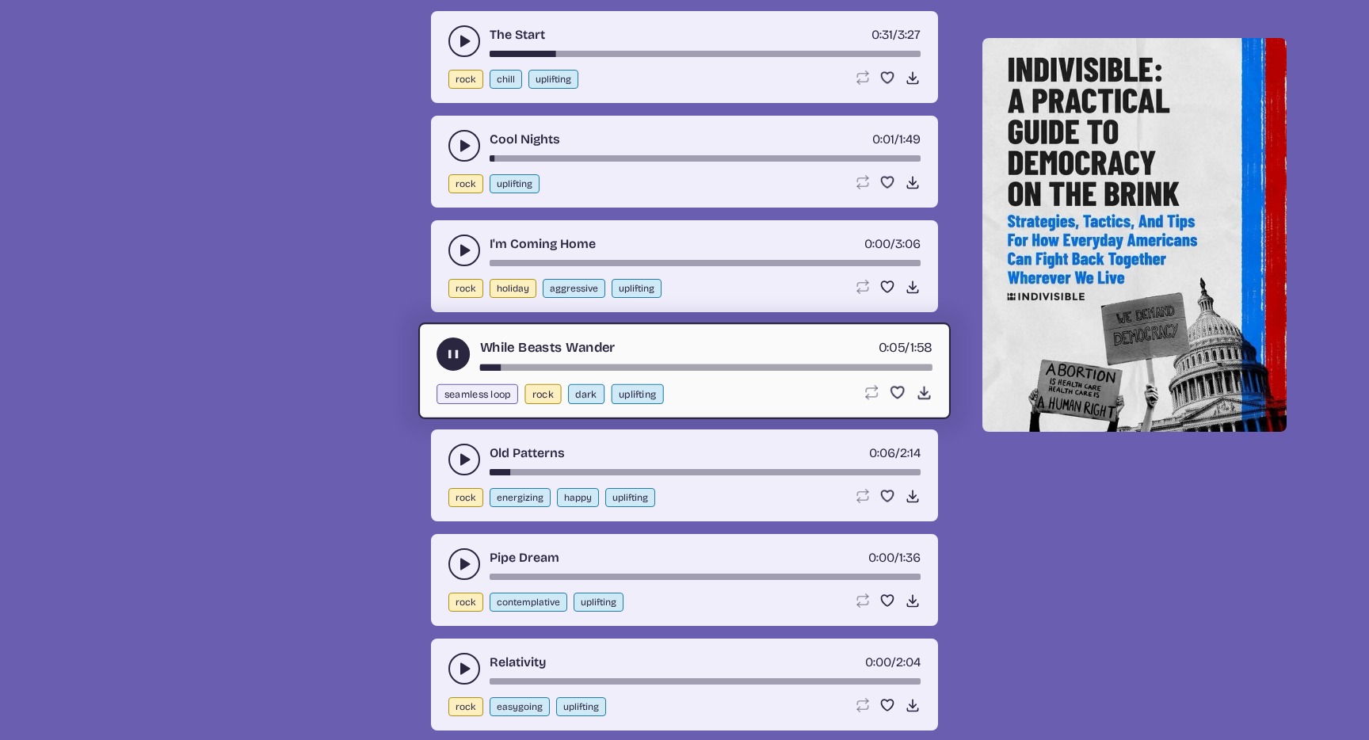
click at [474, 459] on button "play-pause toggle" at bounding box center [464, 460] width 32 height 32
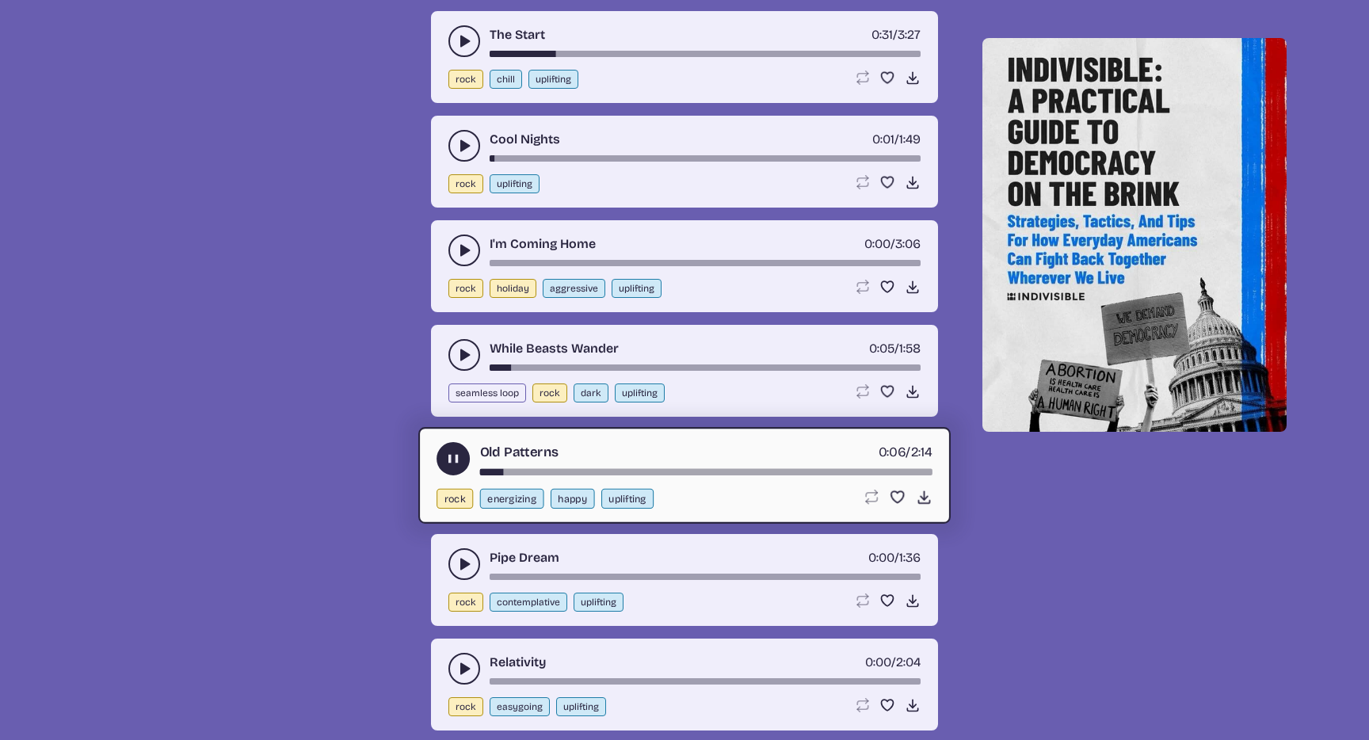
scroll to position [1915, 0]
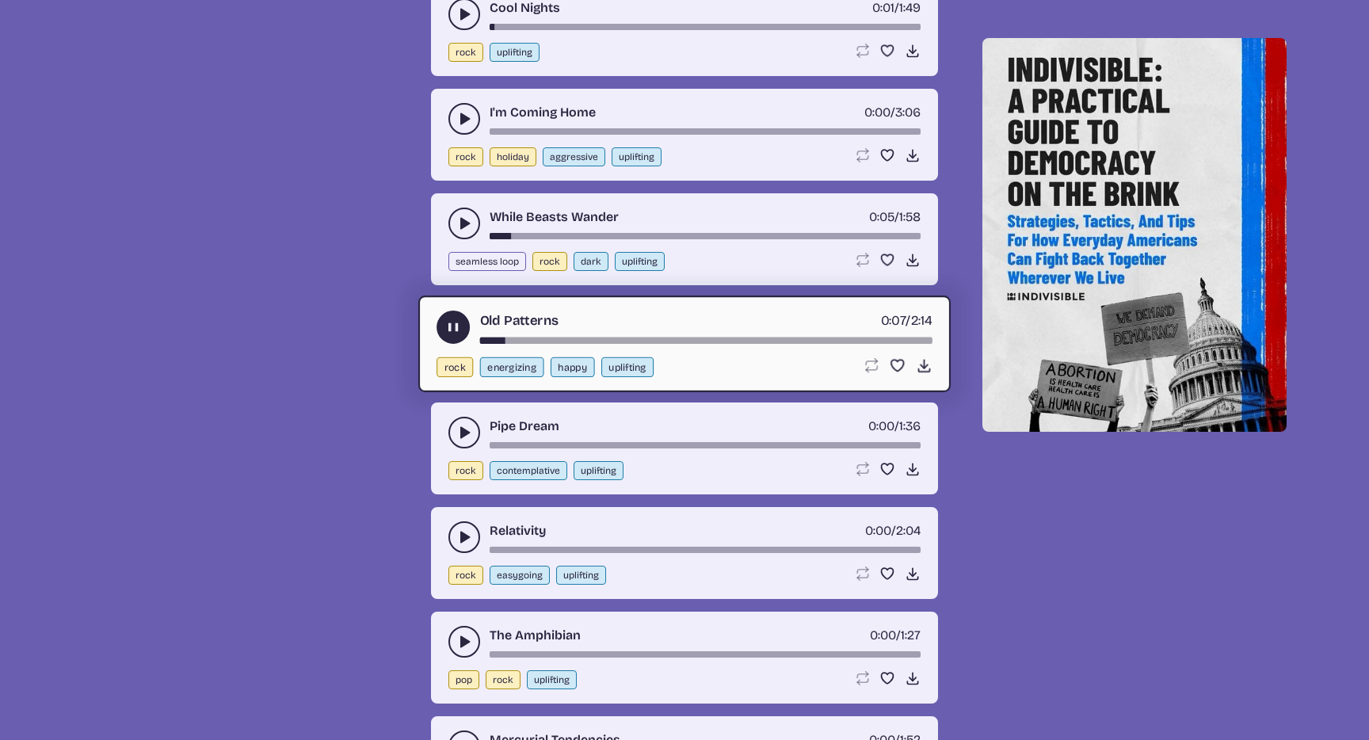
click at [462, 436] on use "play-pause toggle" at bounding box center [464, 433] width 16 height 16
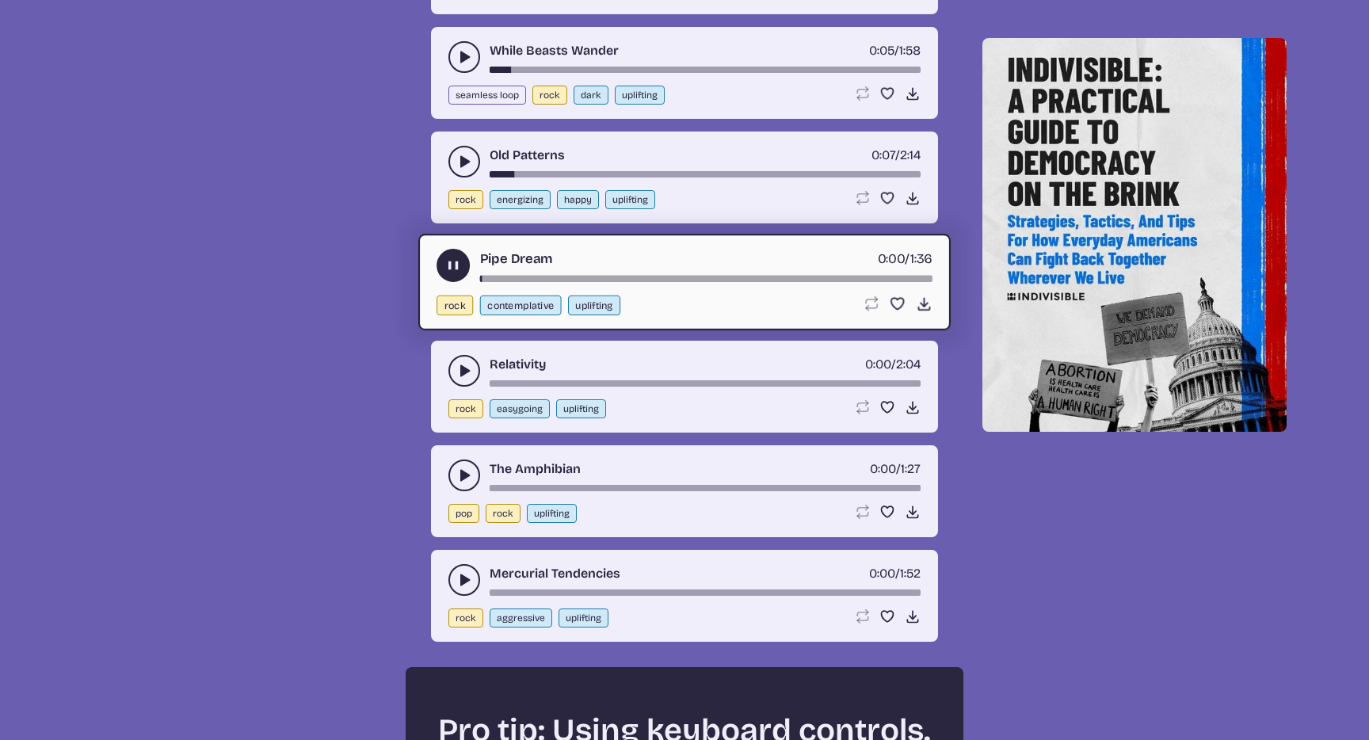
scroll to position [2083, 0]
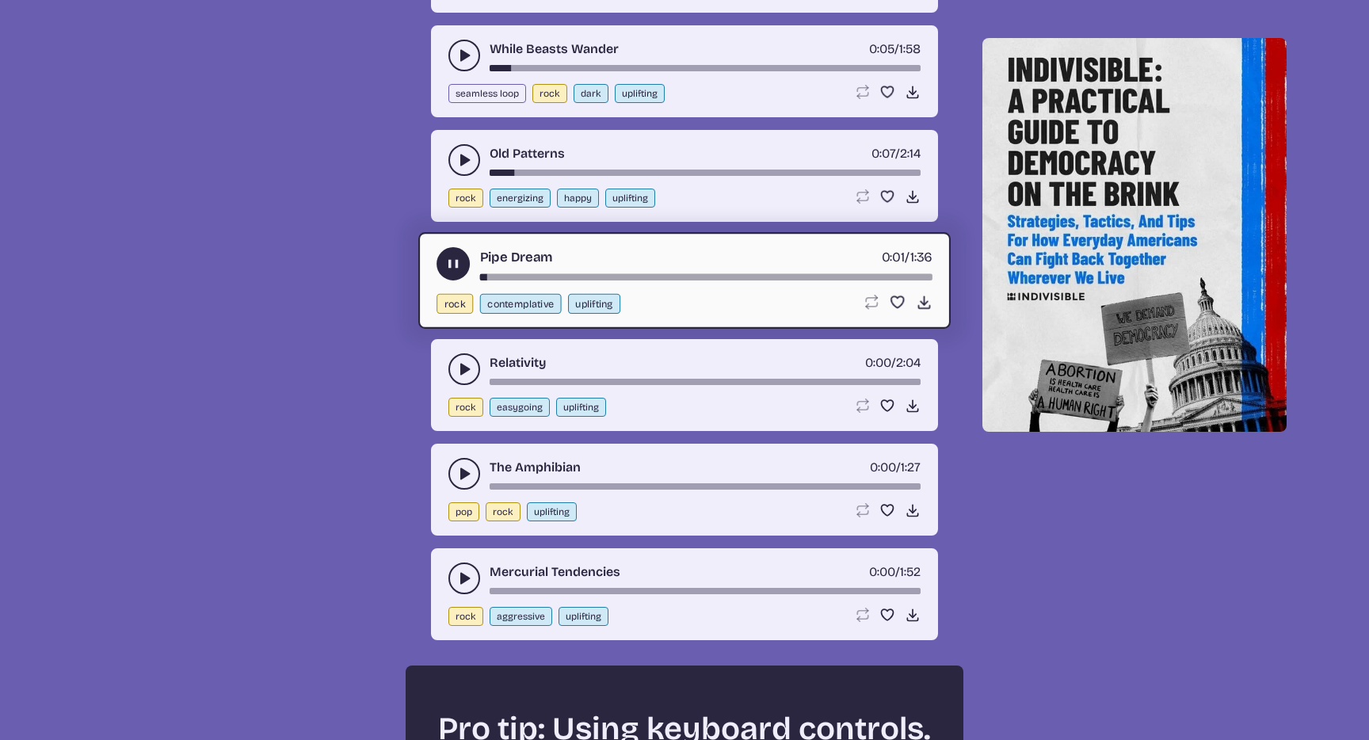
click at [459, 364] on icon "play-pause toggle" at bounding box center [464, 369] width 16 height 16
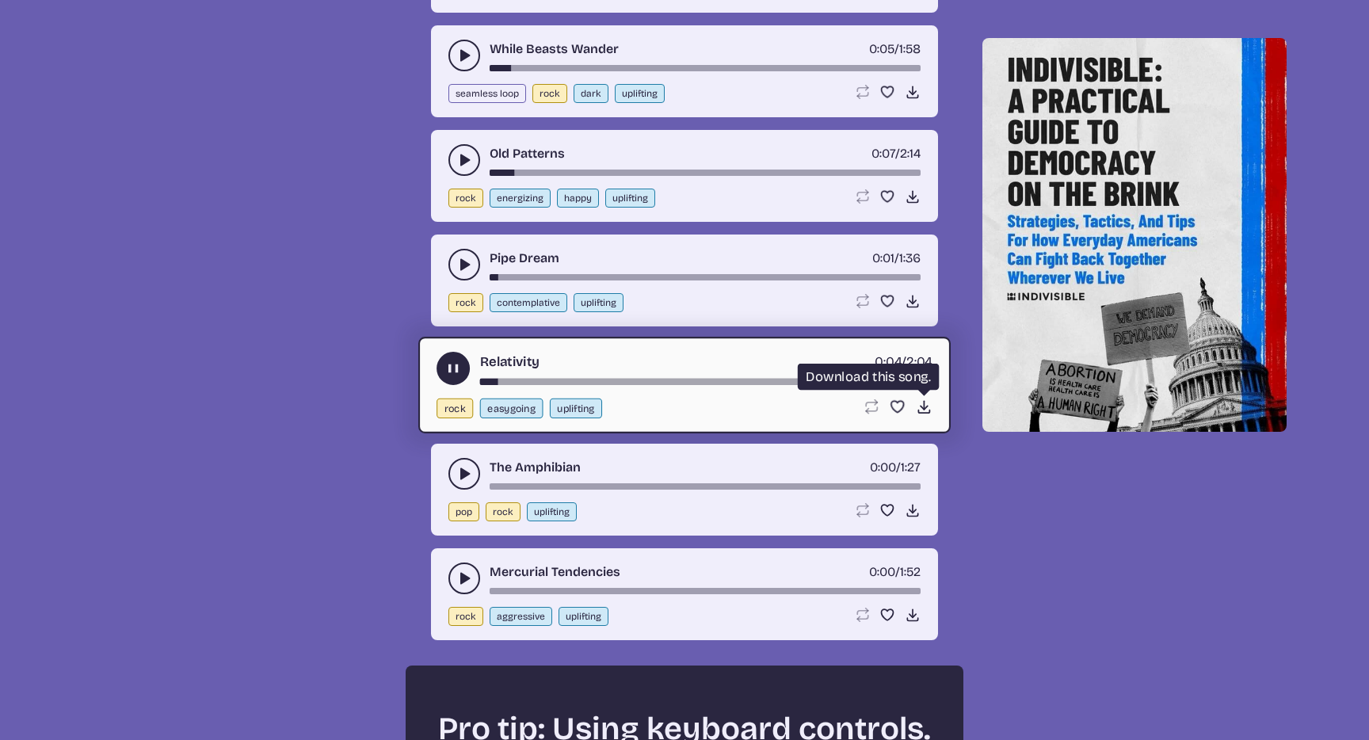
click at [922, 402] on icon "Download song" at bounding box center [924, 406] width 17 height 17
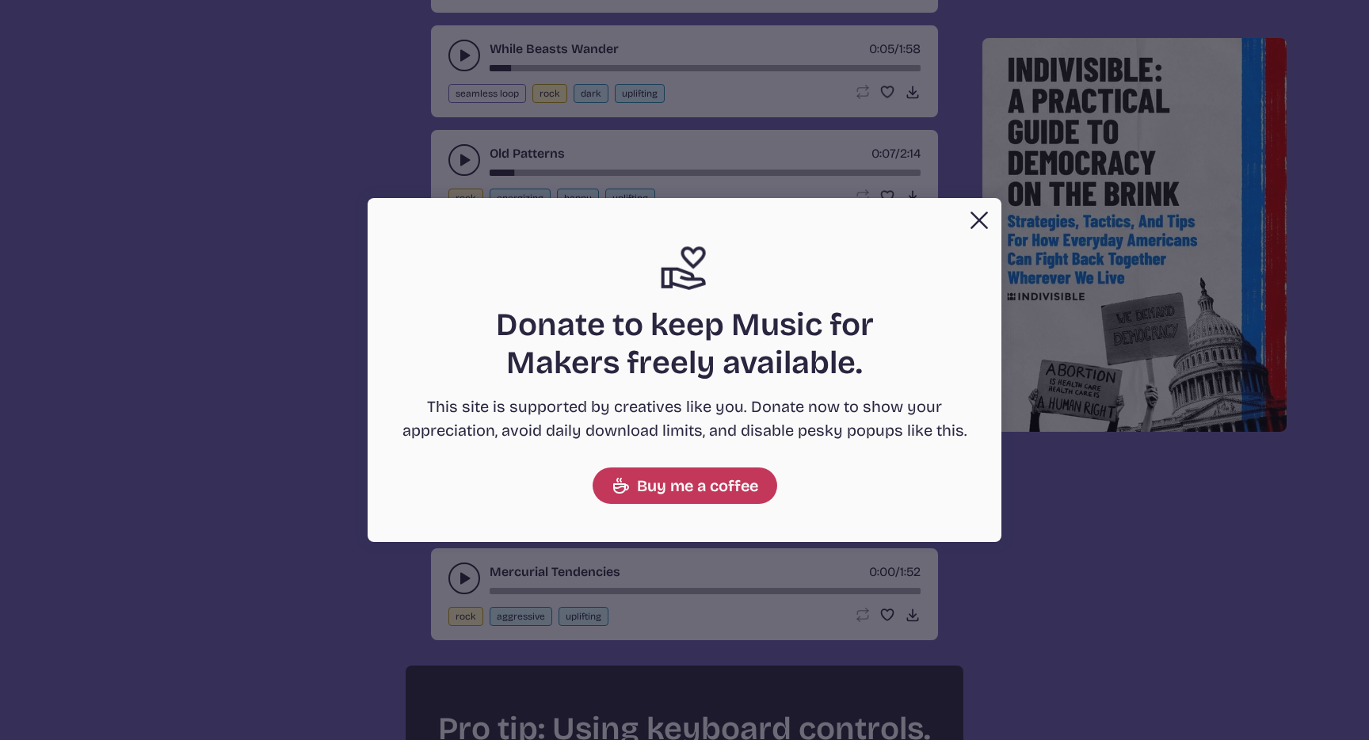
click at [976, 215] on button "Close" at bounding box center [979, 220] width 32 height 32
